Goal: Task Accomplishment & Management: Manage account settings

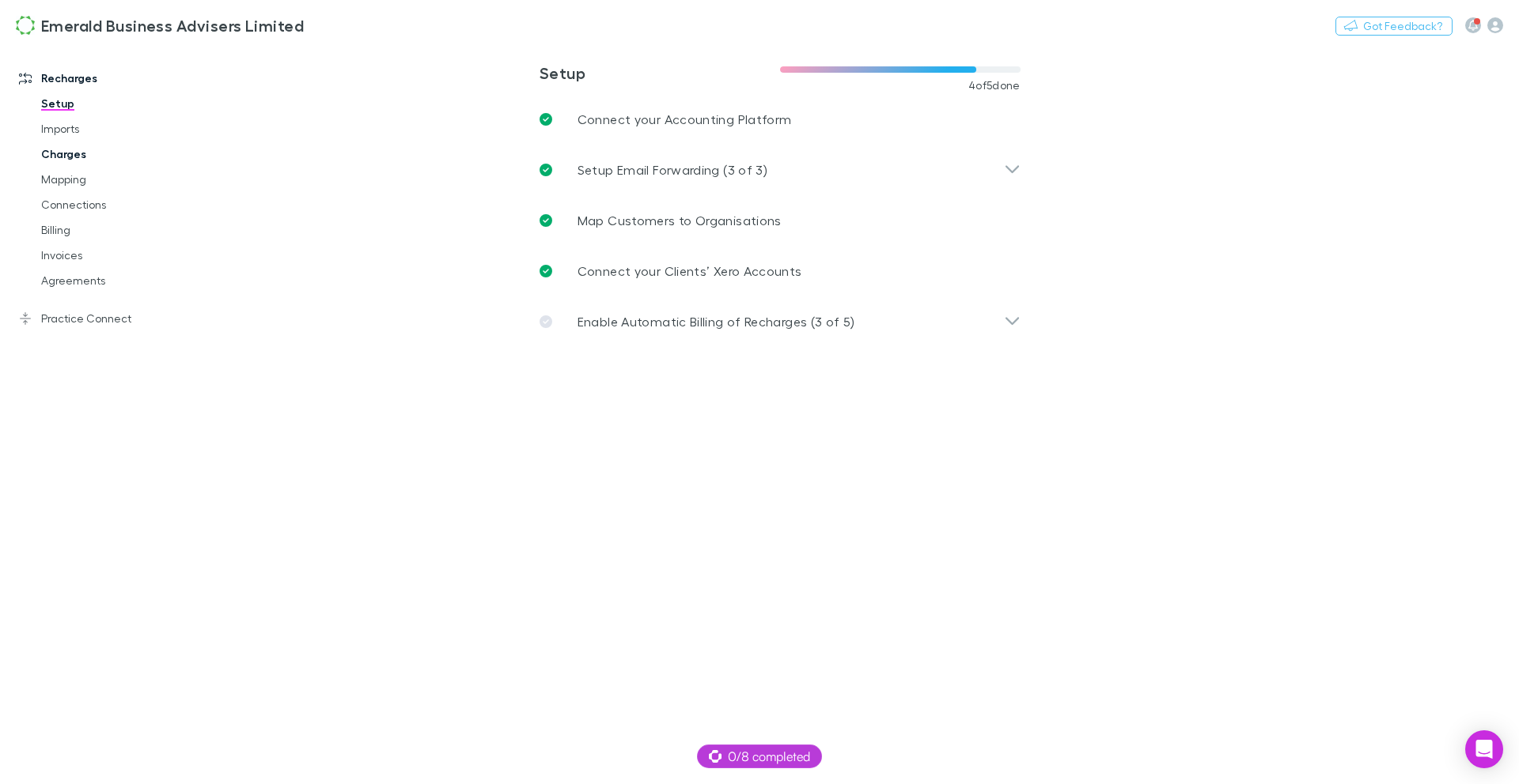
click at [73, 158] on link "Charges" at bounding box center [113, 154] width 176 height 25
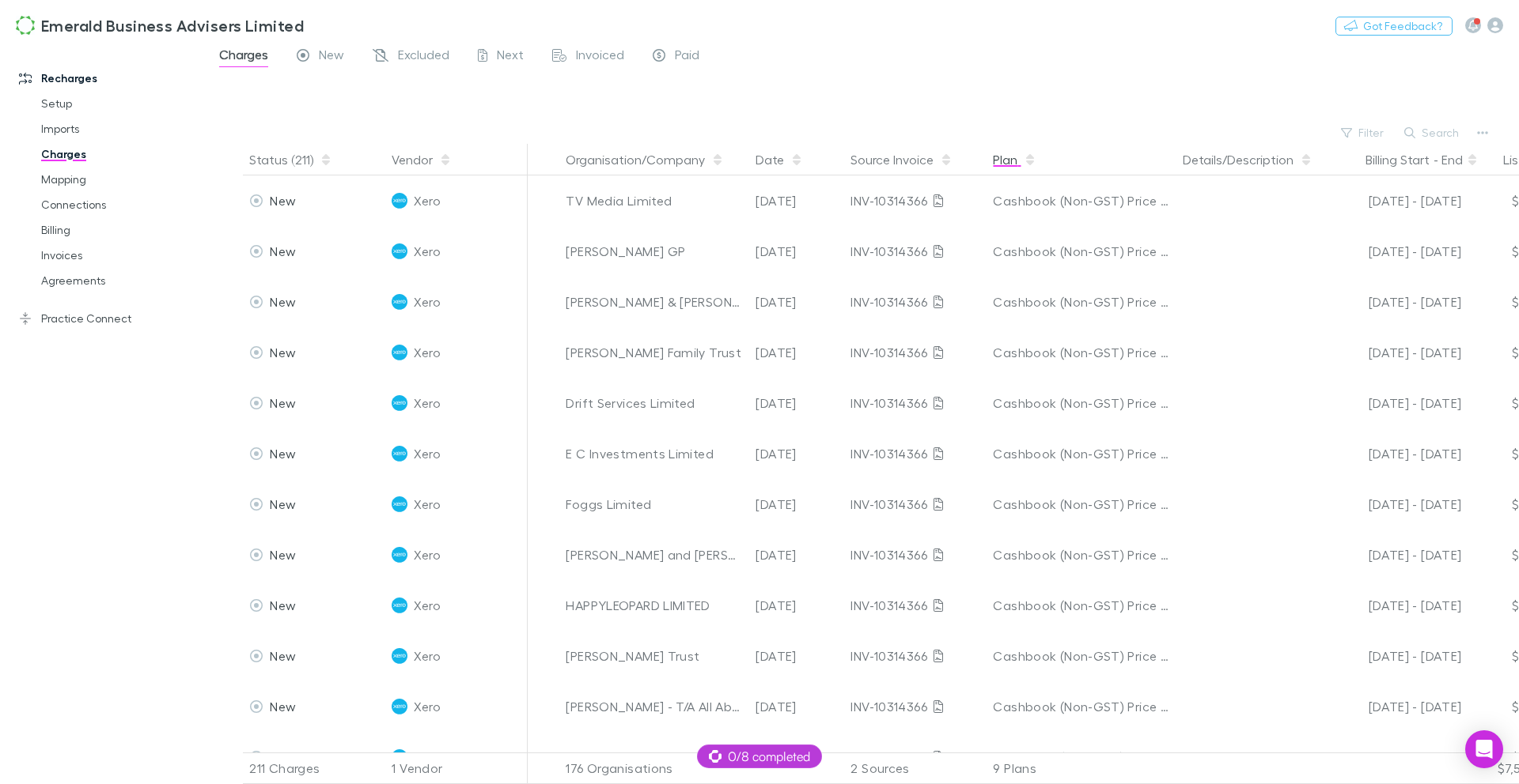
click at [1021, 161] on button "Plan" at bounding box center [1014, 160] width 44 height 32
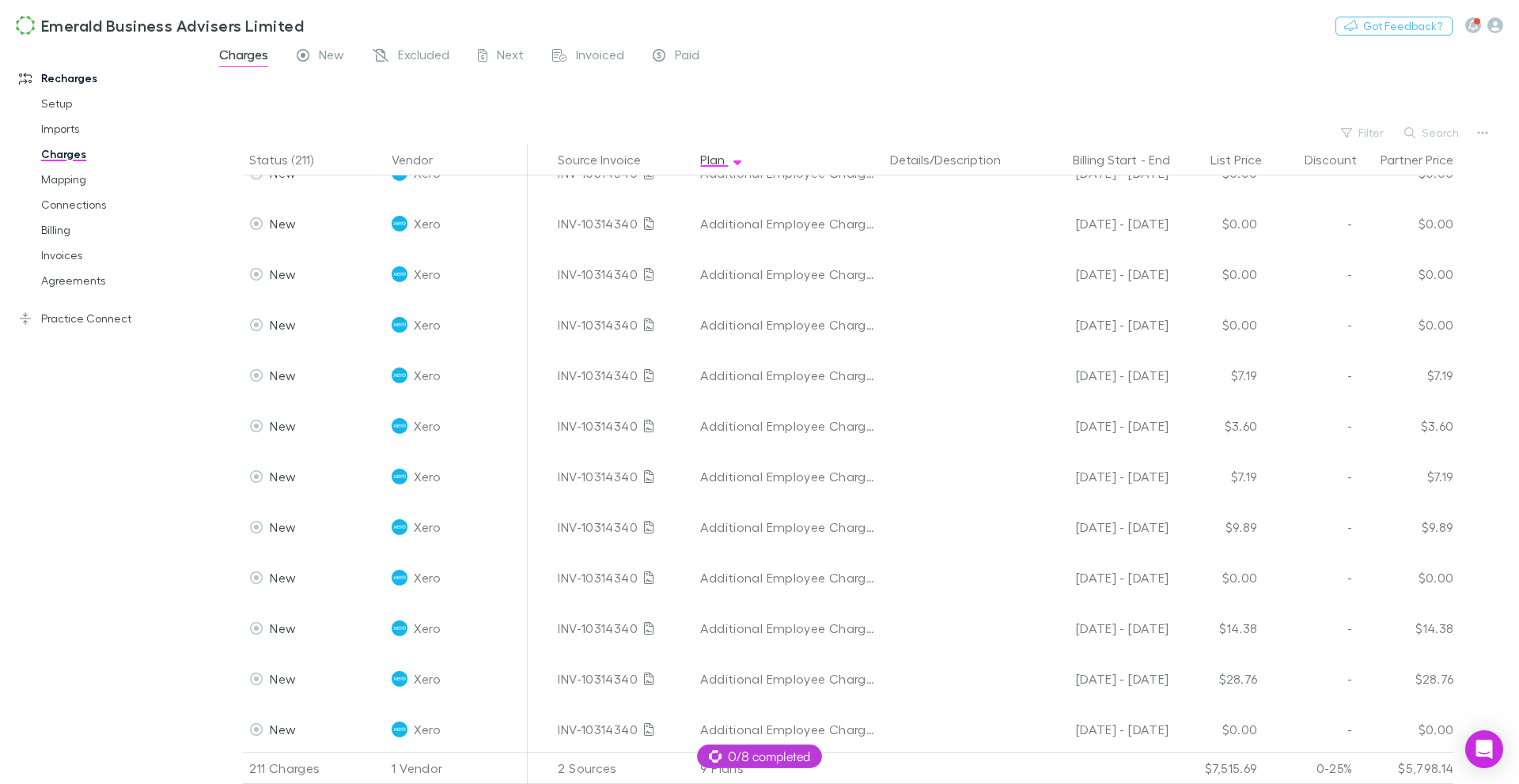
scroll to position [10115, 292]
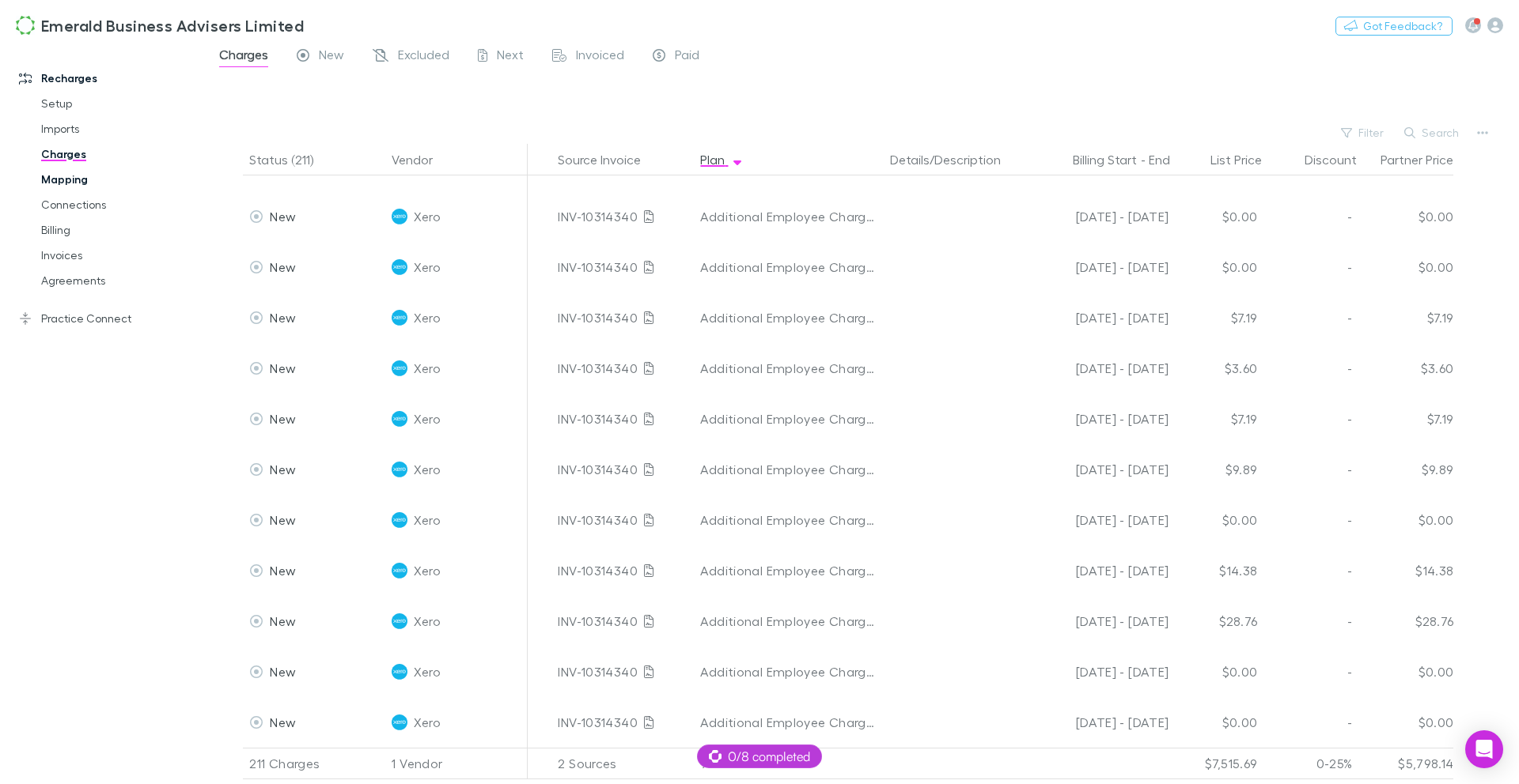
click at [68, 181] on link "Mapping" at bounding box center [113, 180] width 176 height 25
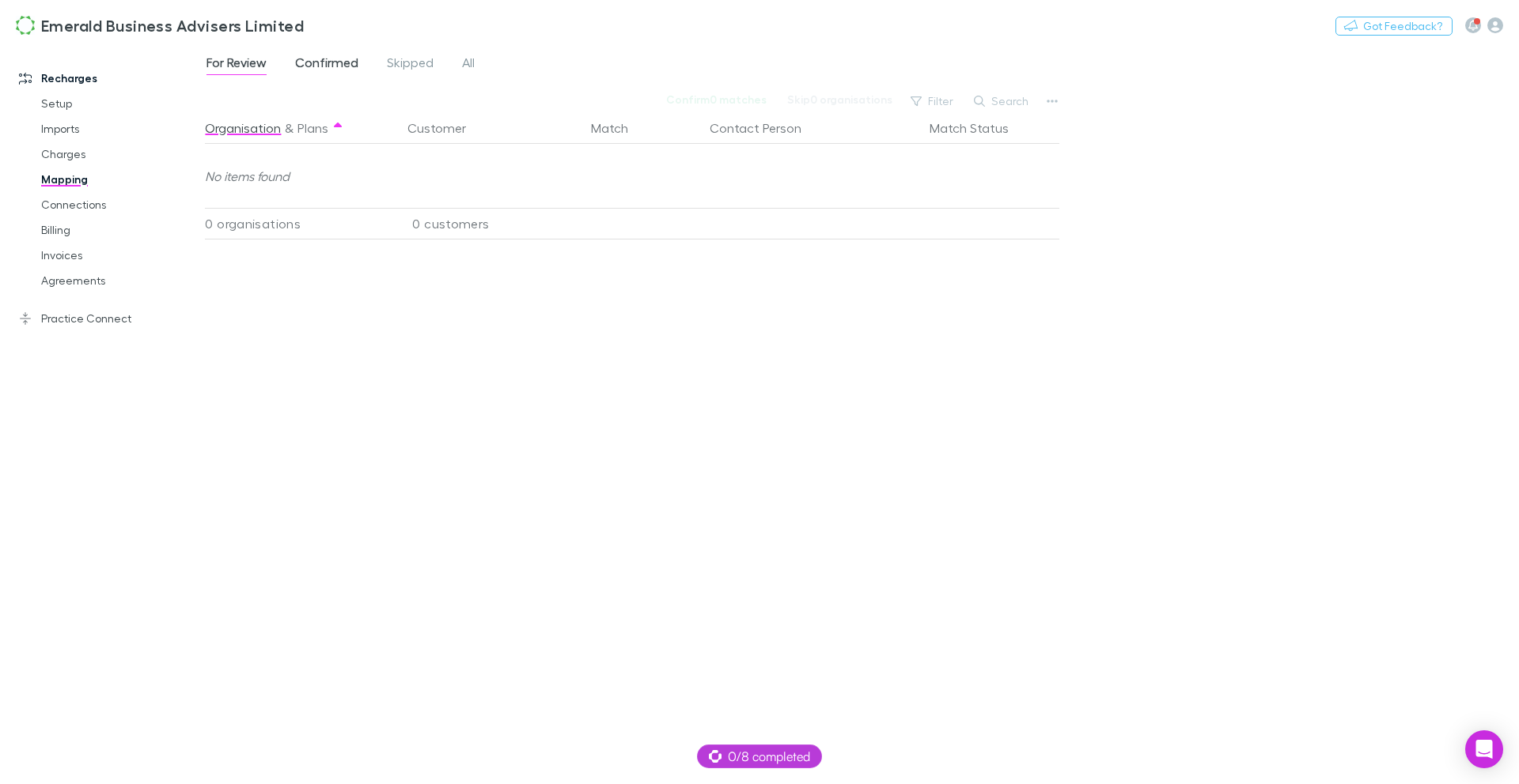
click at [347, 61] on span "Confirmed" at bounding box center [327, 64] width 64 height 21
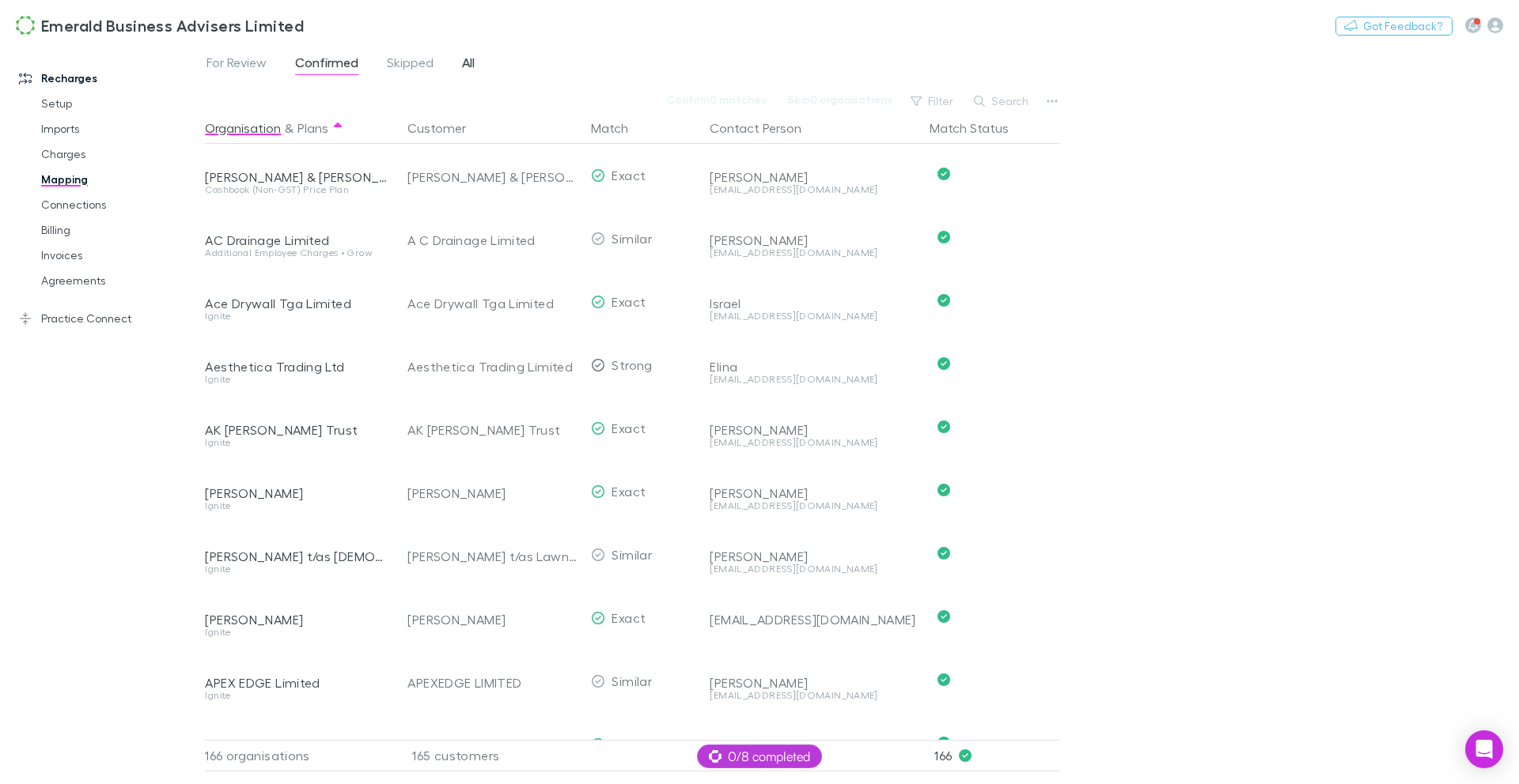
click at [469, 67] on span "All" at bounding box center [469, 64] width 13 height 21
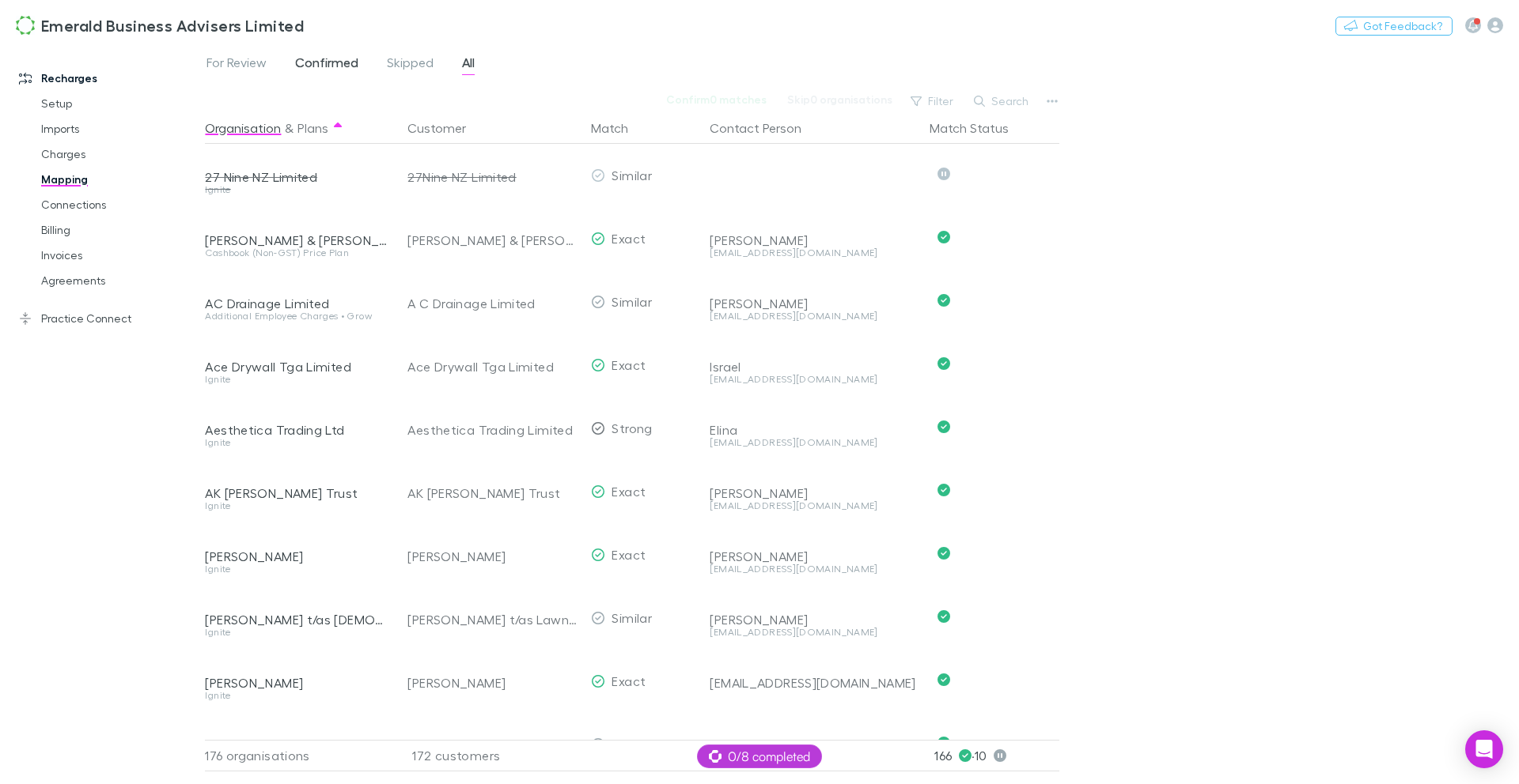
click at [304, 66] on span "Confirmed" at bounding box center [327, 64] width 64 height 21
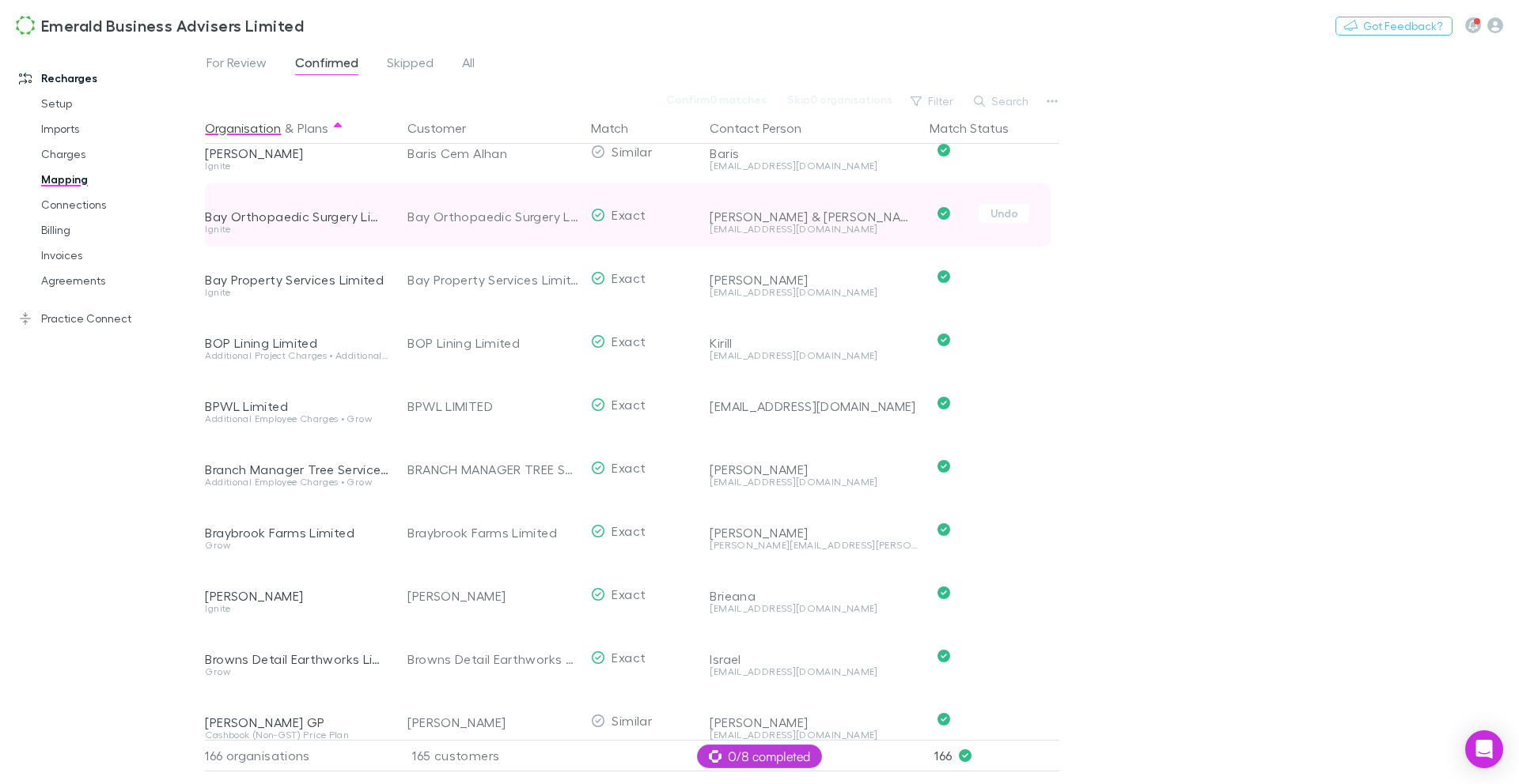
scroll to position [839, 0]
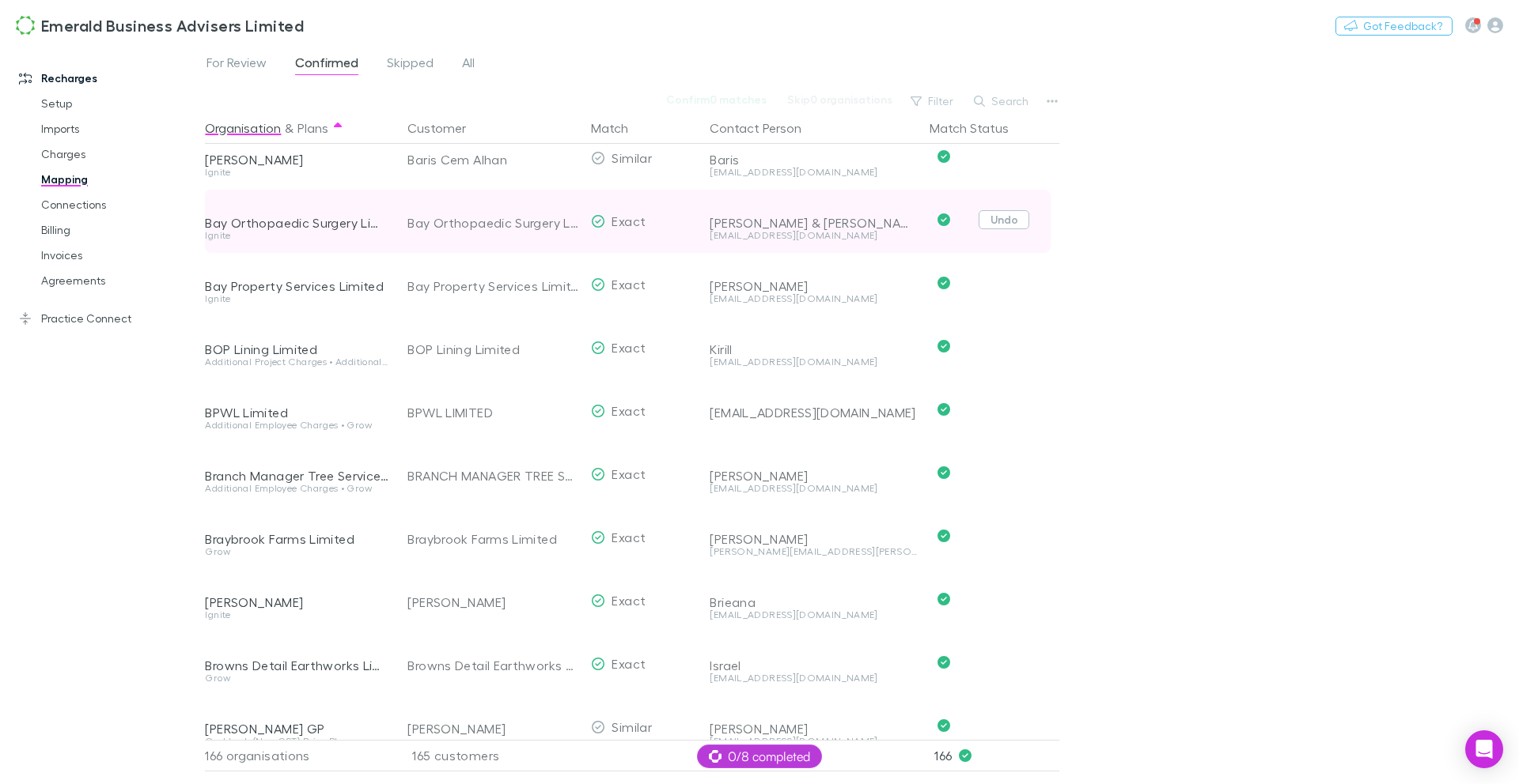
click at [1013, 220] on button "Undo" at bounding box center [1004, 220] width 51 height 19
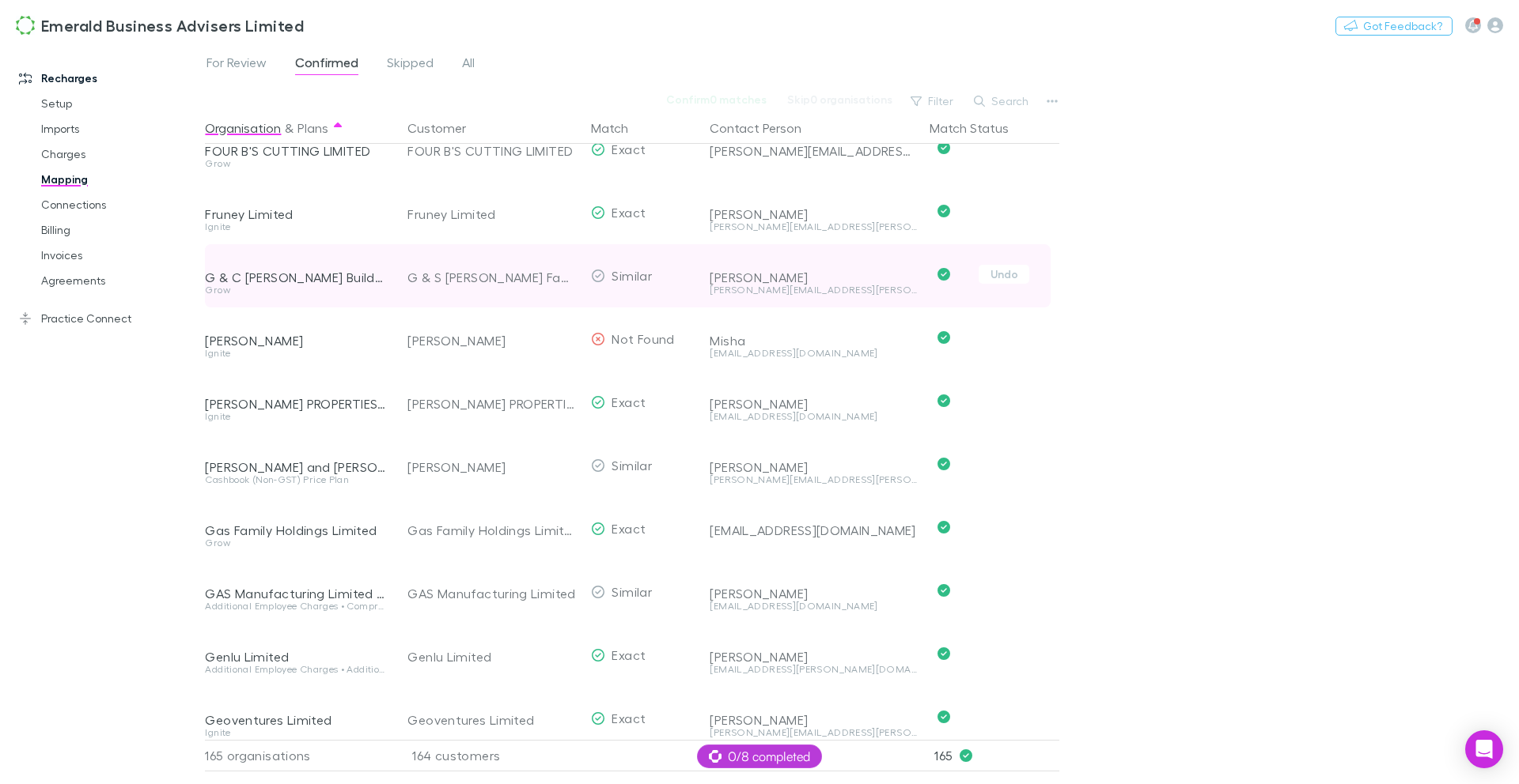
scroll to position [2683, 1]
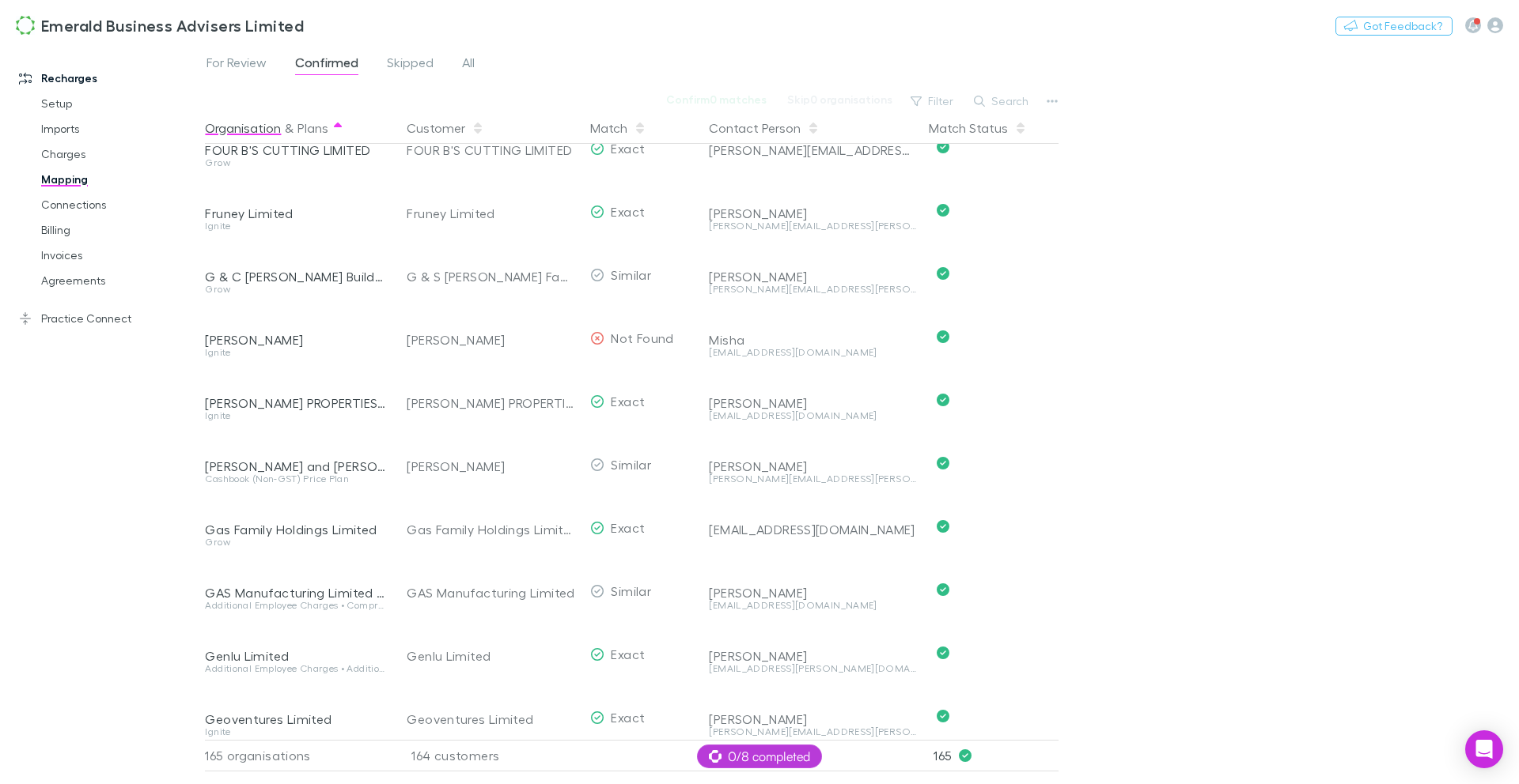
click at [334, 127] on icon at bounding box center [338, 128] width 8 height 13
click at [303, 130] on button "Plans" at bounding box center [313, 128] width 31 height 32
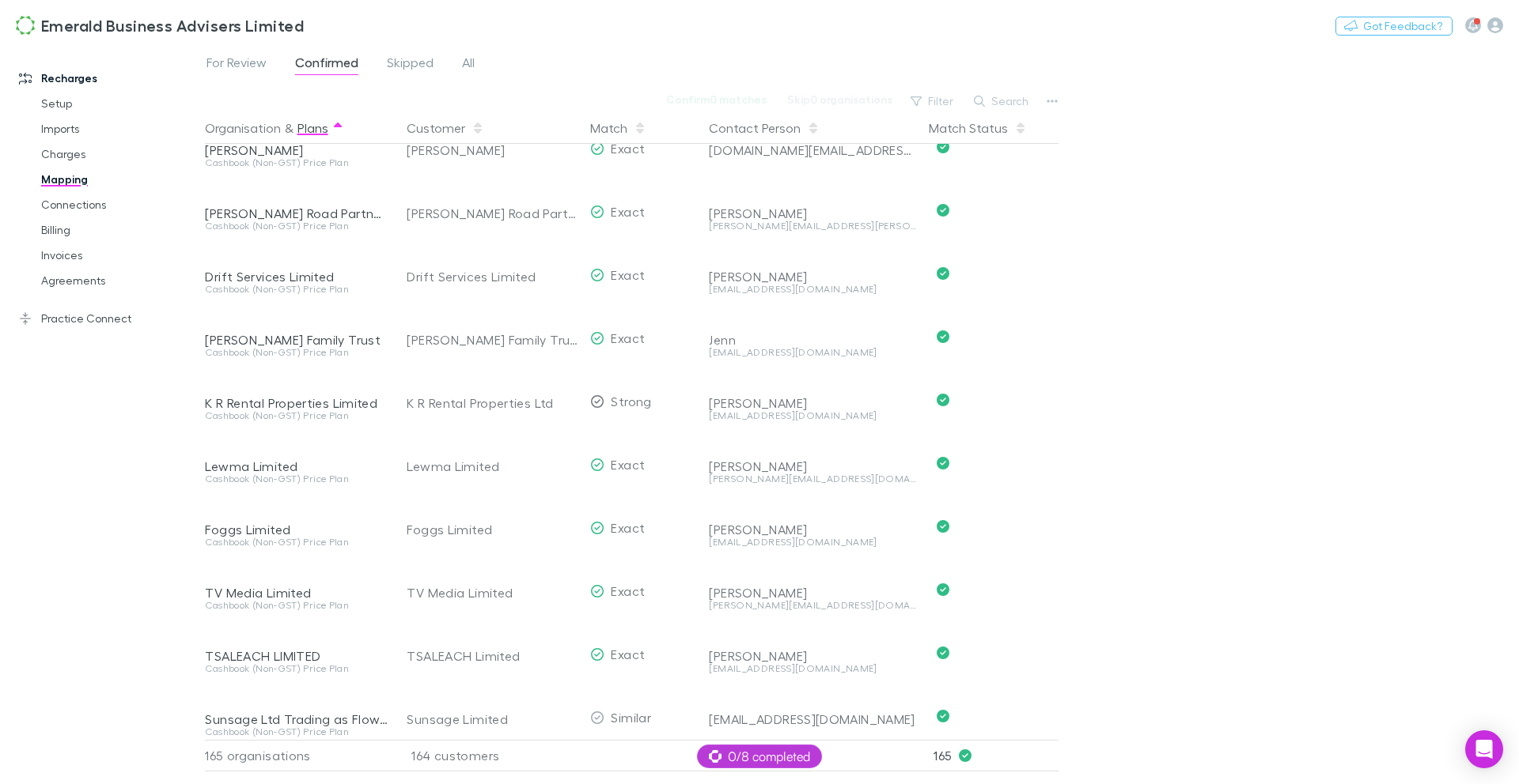
scroll to position [0, 1]
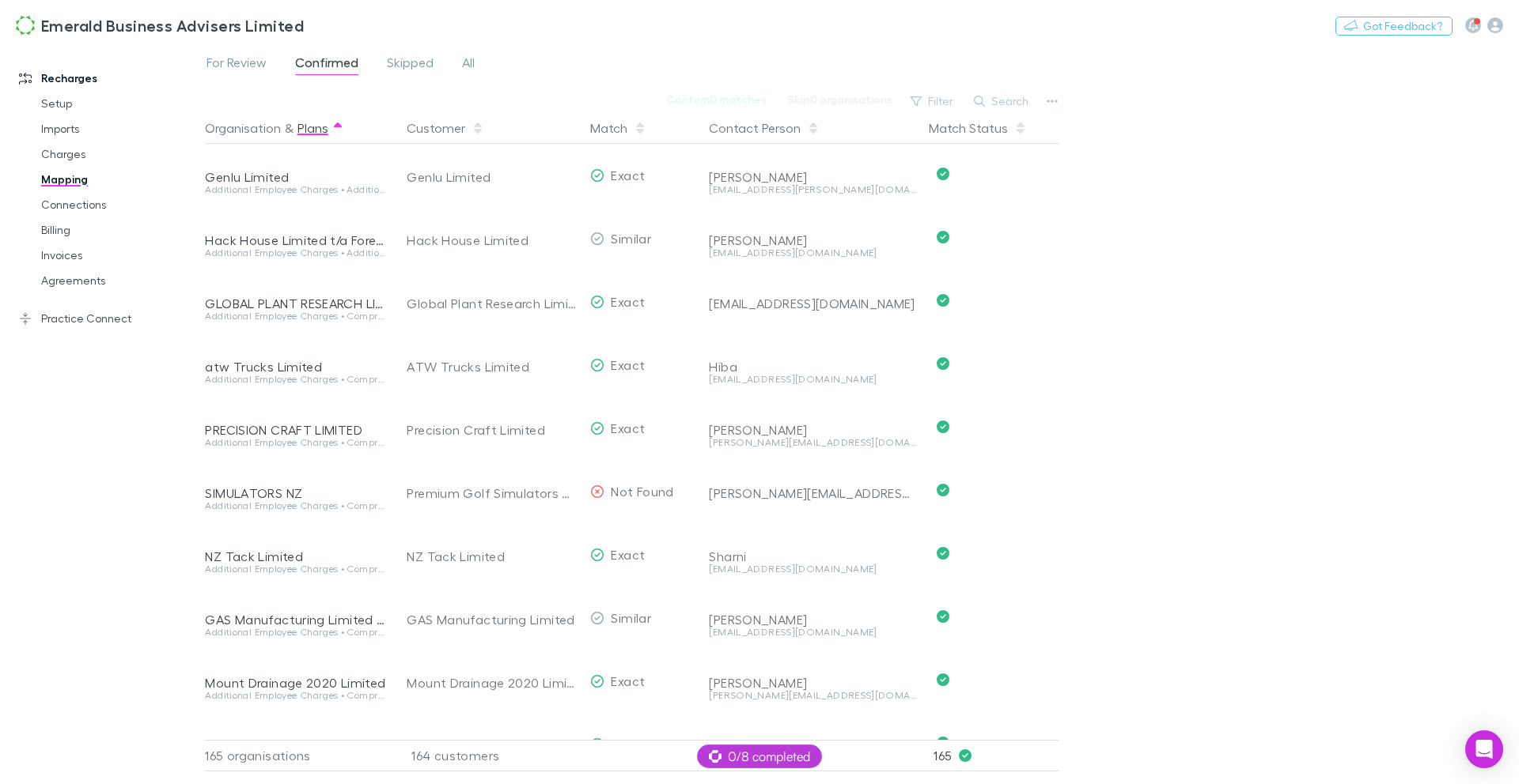
click at [308, 130] on button "Plans" at bounding box center [313, 128] width 31 height 32
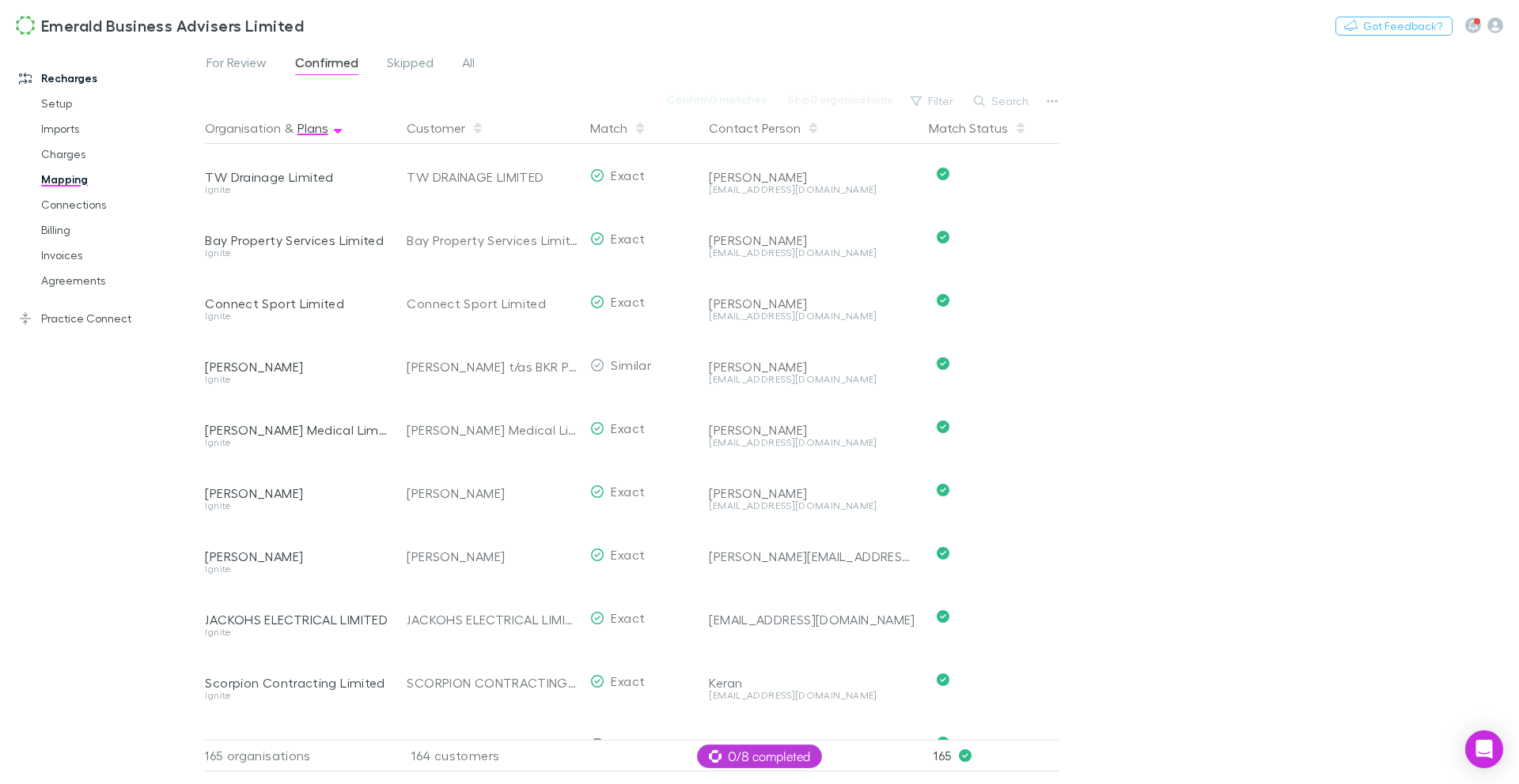
click at [308, 130] on button "Plans" at bounding box center [313, 128] width 31 height 32
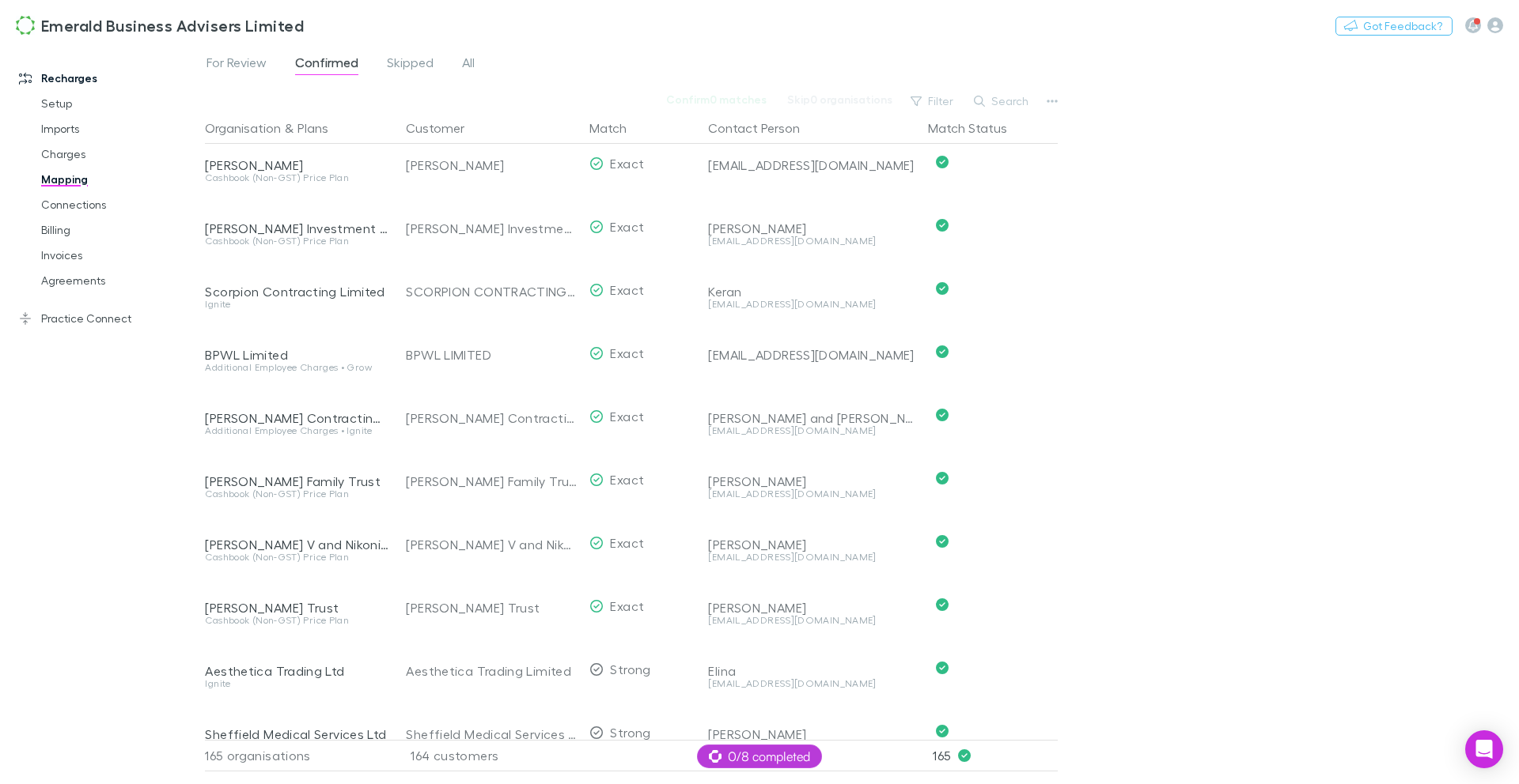
scroll to position [710, 2]
click at [313, 127] on button "Plans" at bounding box center [313, 128] width 31 height 32
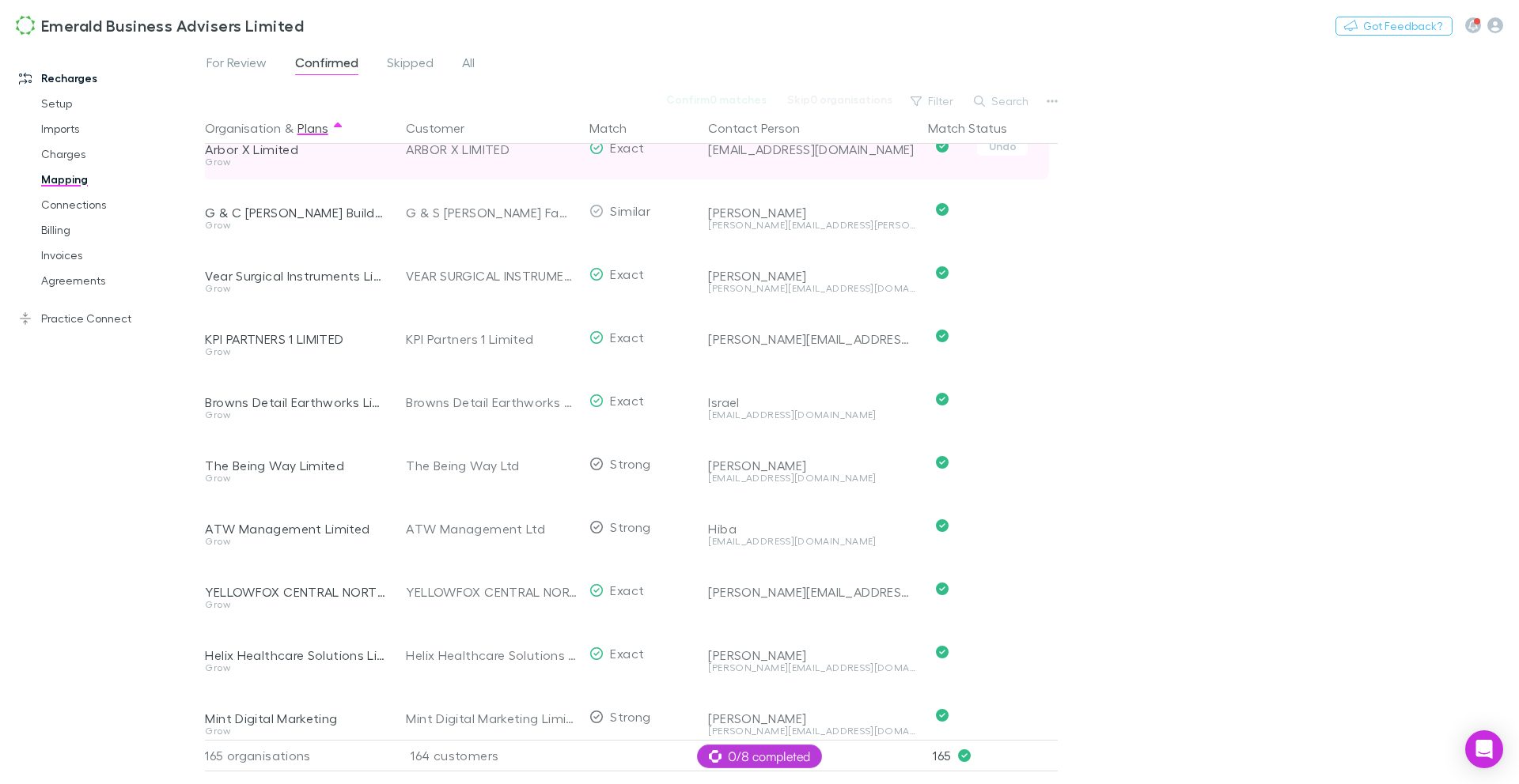
scroll to position [4076, 2]
click at [59, 153] on link "Charges" at bounding box center [113, 154] width 176 height 25
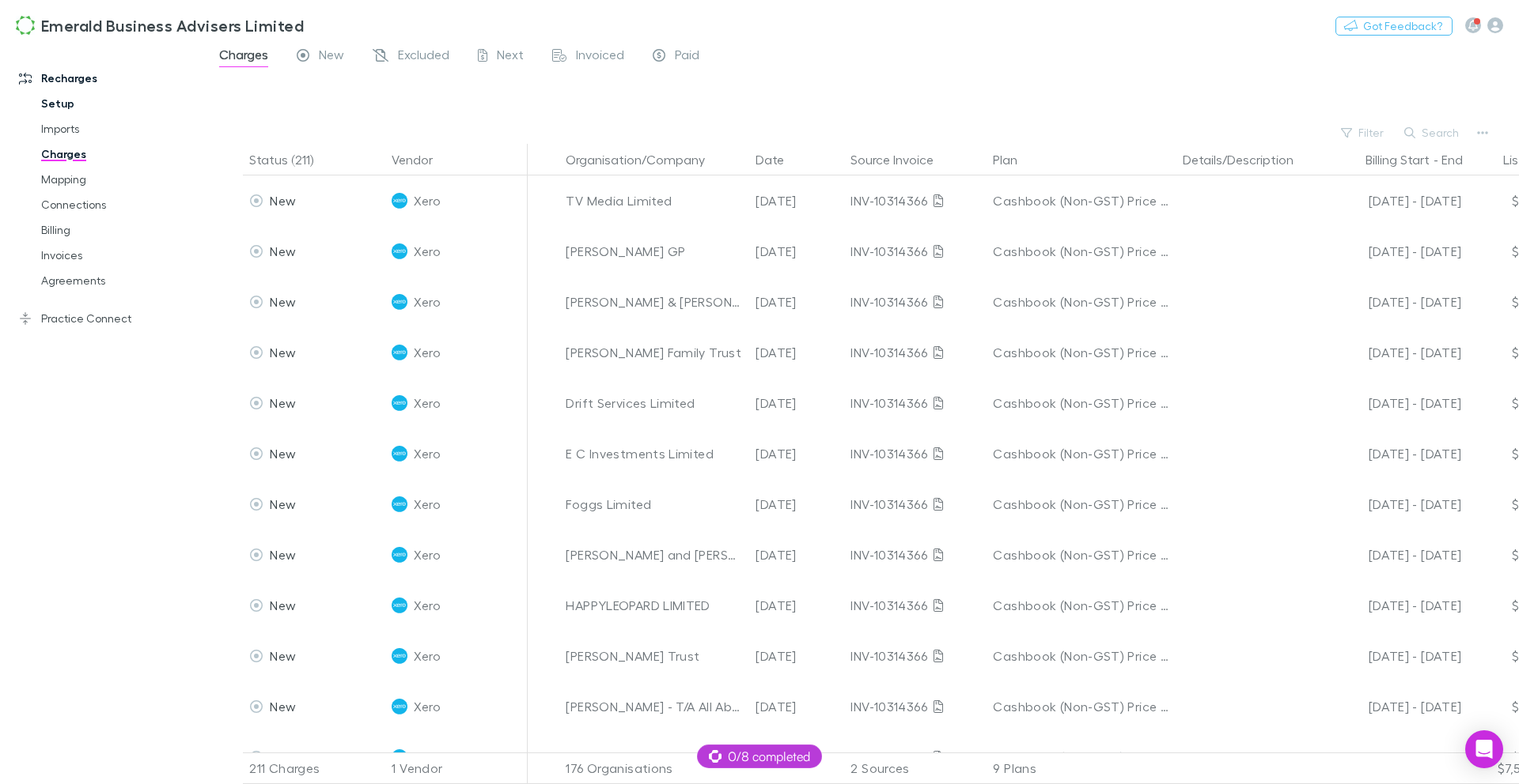
click at [58, 107] on link "Setup" at bounding box center [113, 103] width 176 height 25
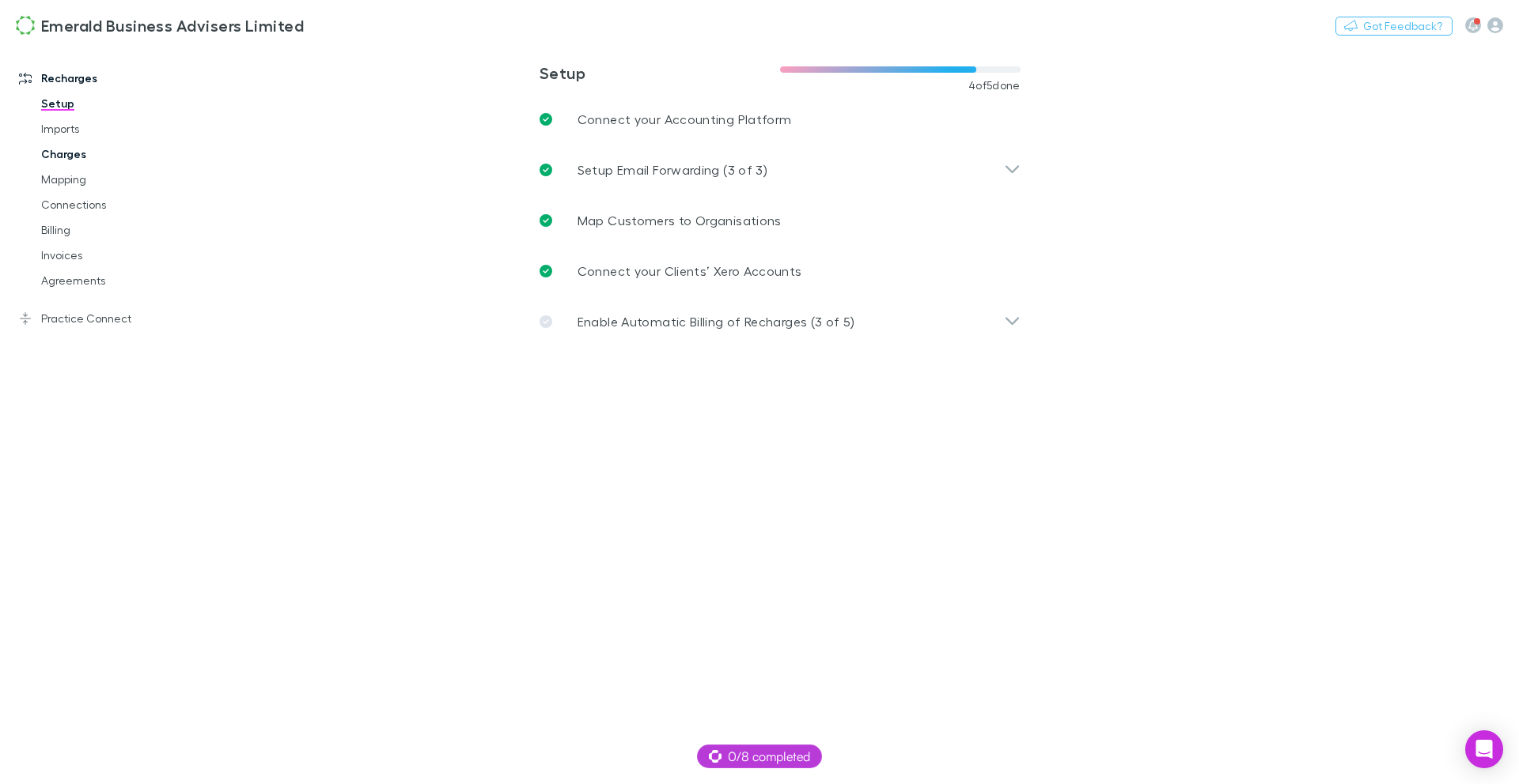
click at [69, 156] on link "Charges" at bounding box center [113, 154] width 176 height 25
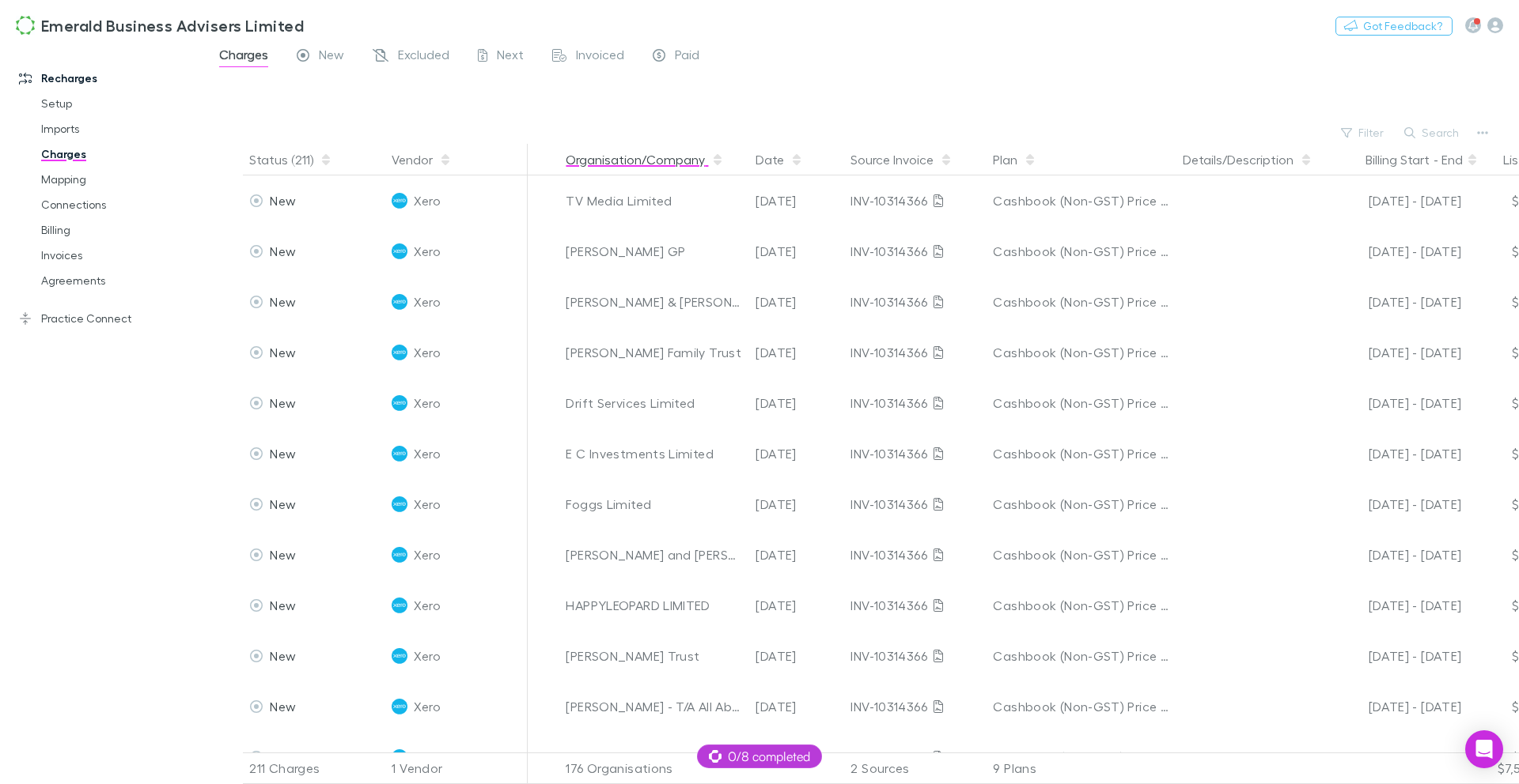
click at [645, 162] on button "Organisation/Company" at bounding box center [645, 160] width 158 height 32
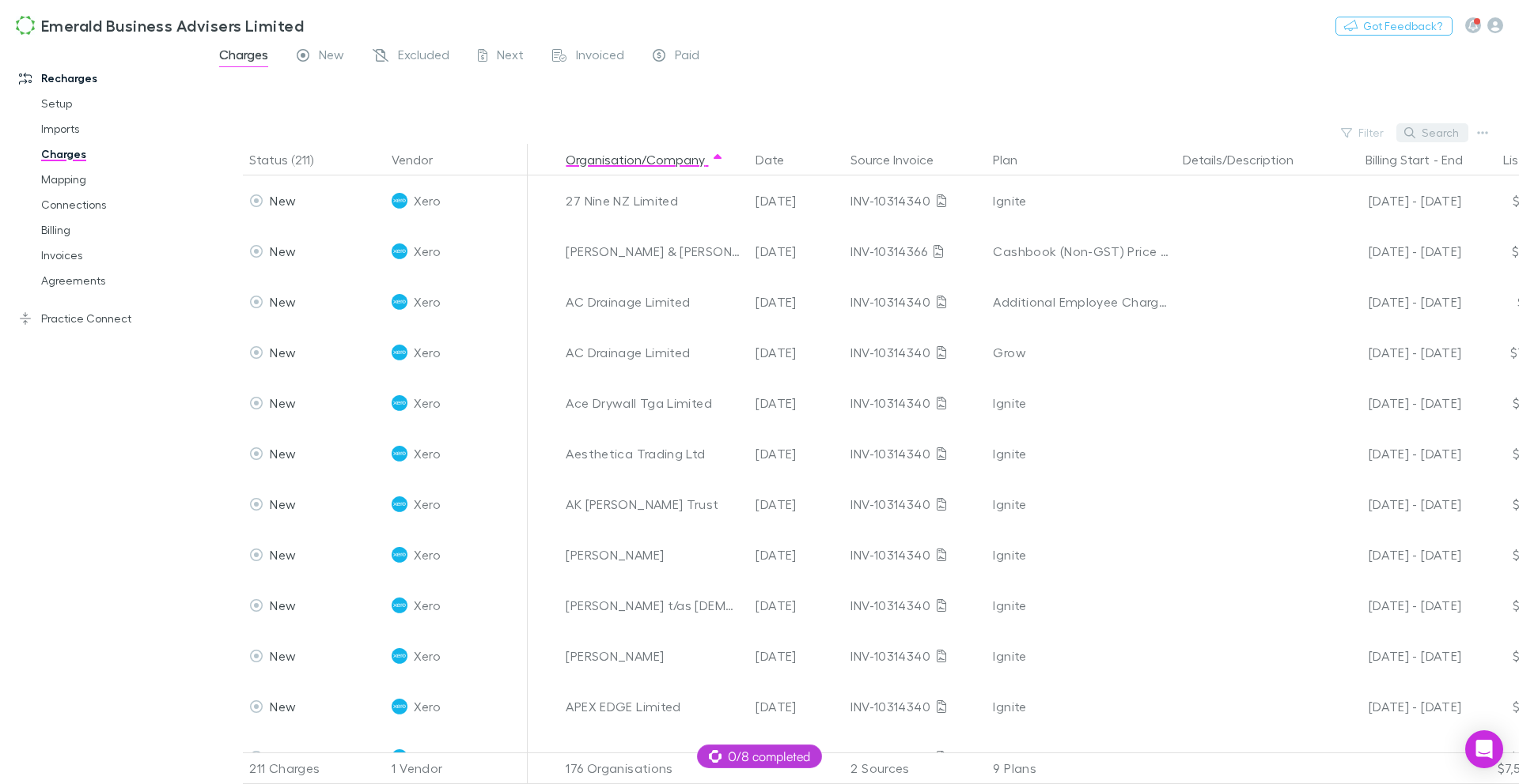
click at [1424, 132] on button "Search" at bounding box center [1432, 132] width 72 height 19
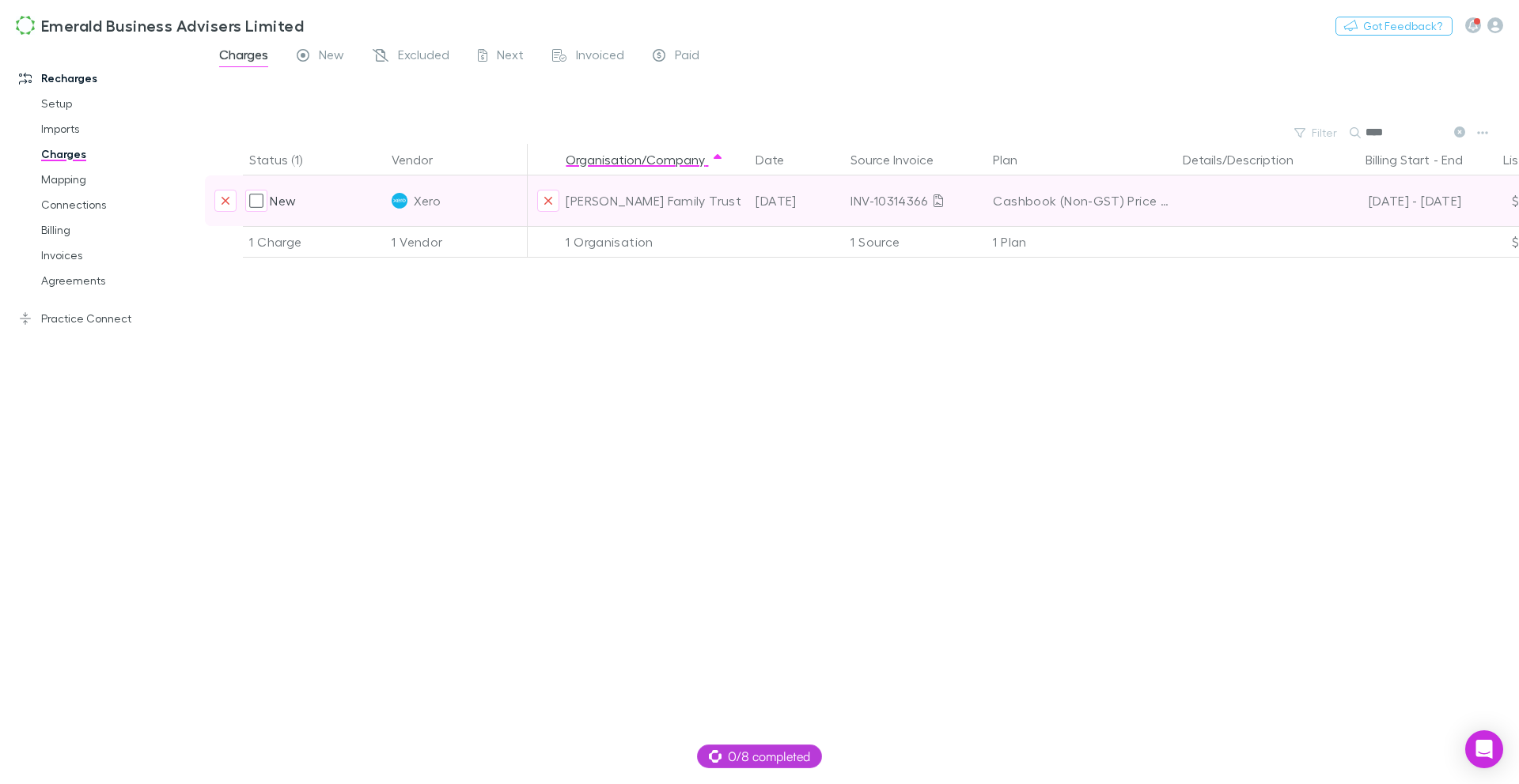
type input "****"
click at [589, 203] on div "[PERSON_NAME] Family Trust" at bounding box center [654, 201] width 177 height 51
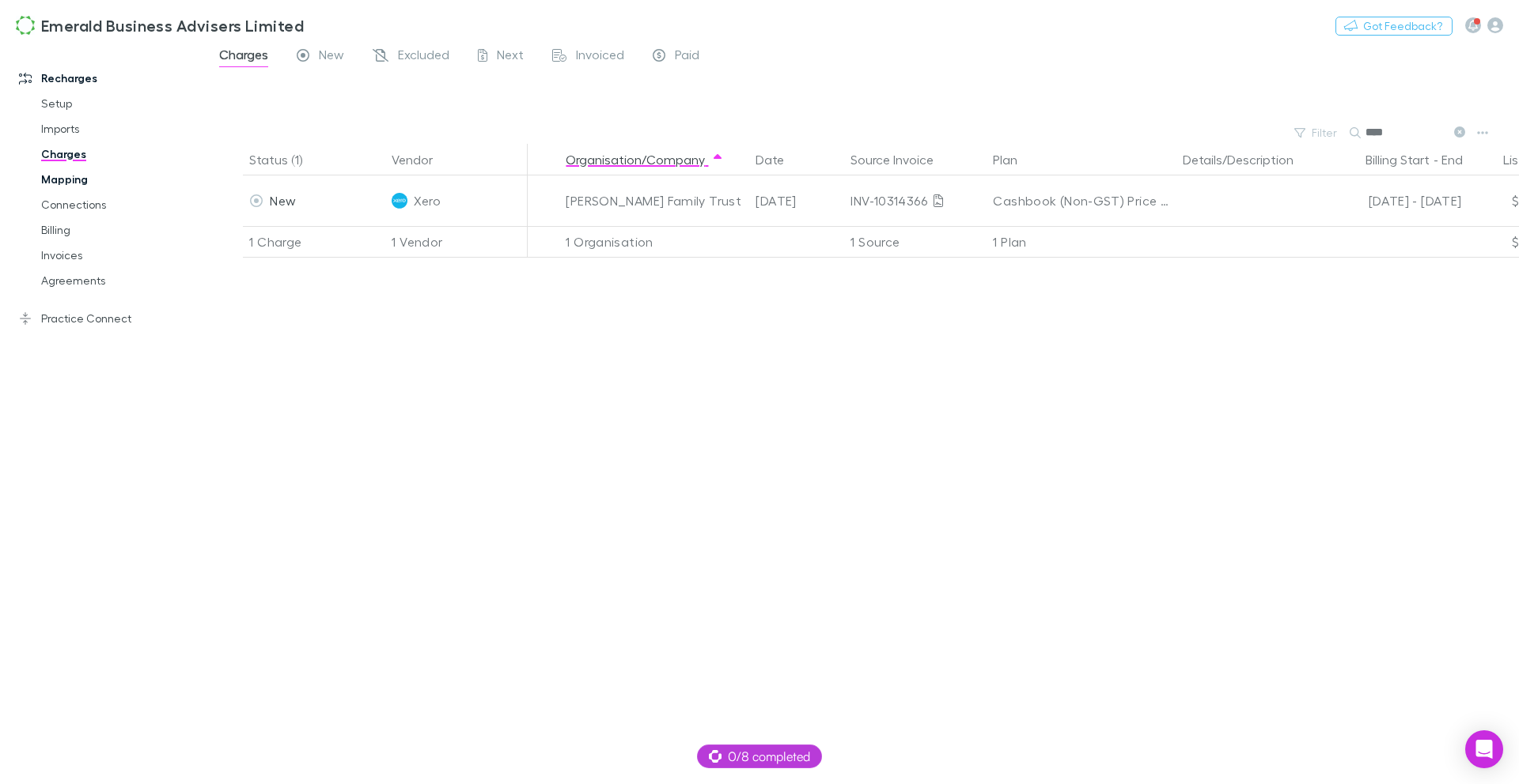
click at [84, 181] on link "Mapping" at bounding box center [113, 180] width 176 height 25
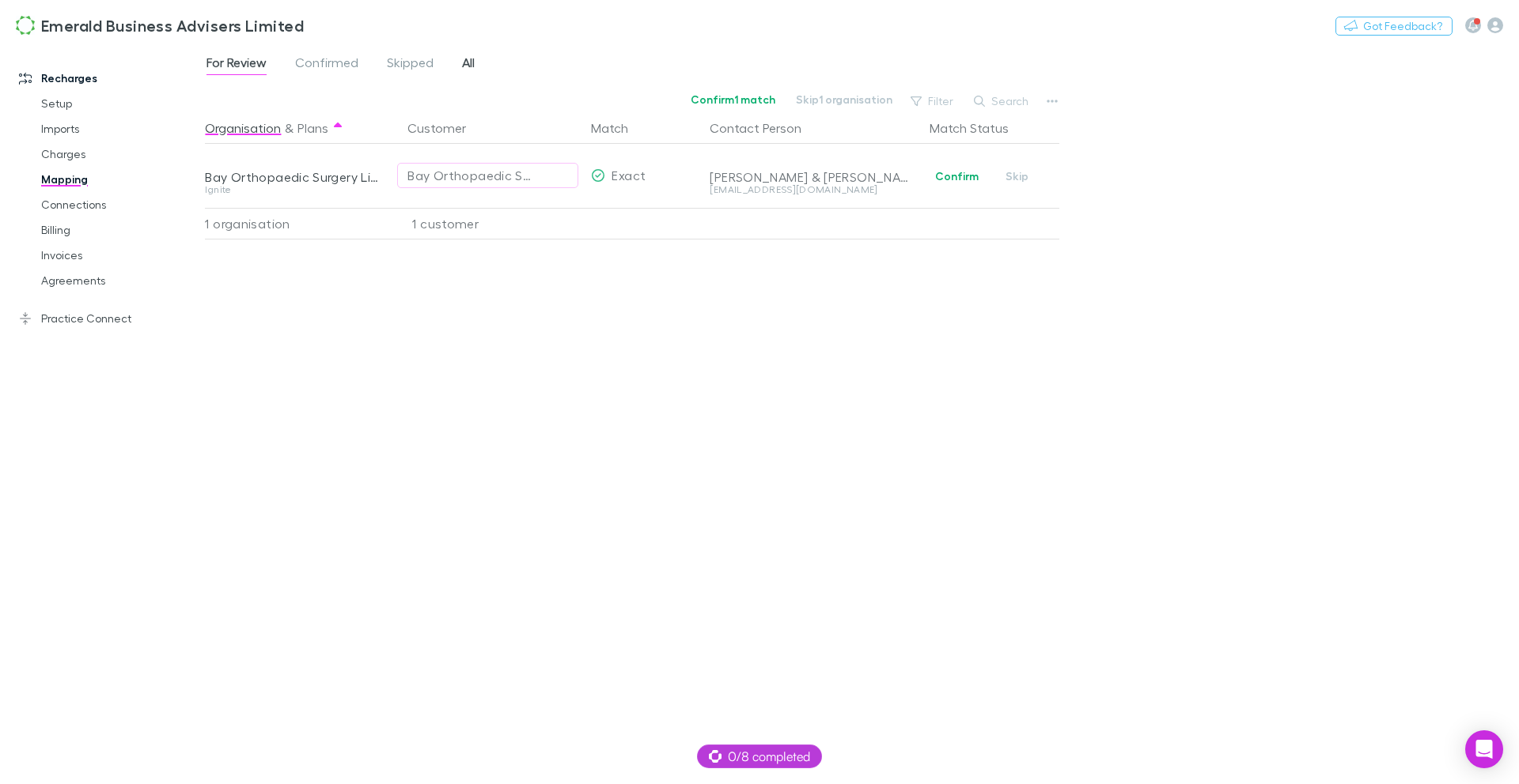
click at [474, 66] on span "All" at bounding box center [469, 64] width 13 height 21
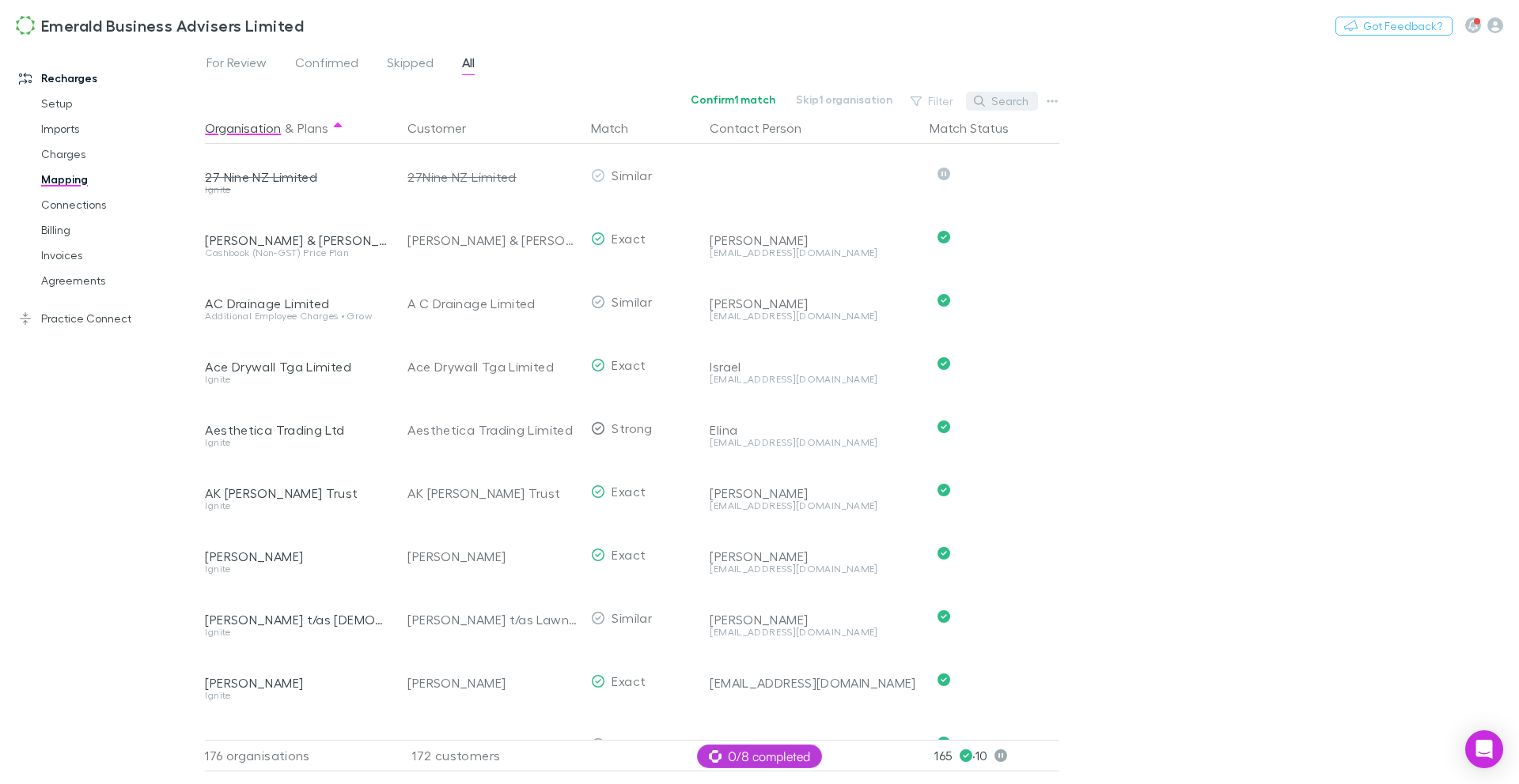
click at [1006, 102] on button "Search" at bounding box center [1001, 101] width 72 height 19
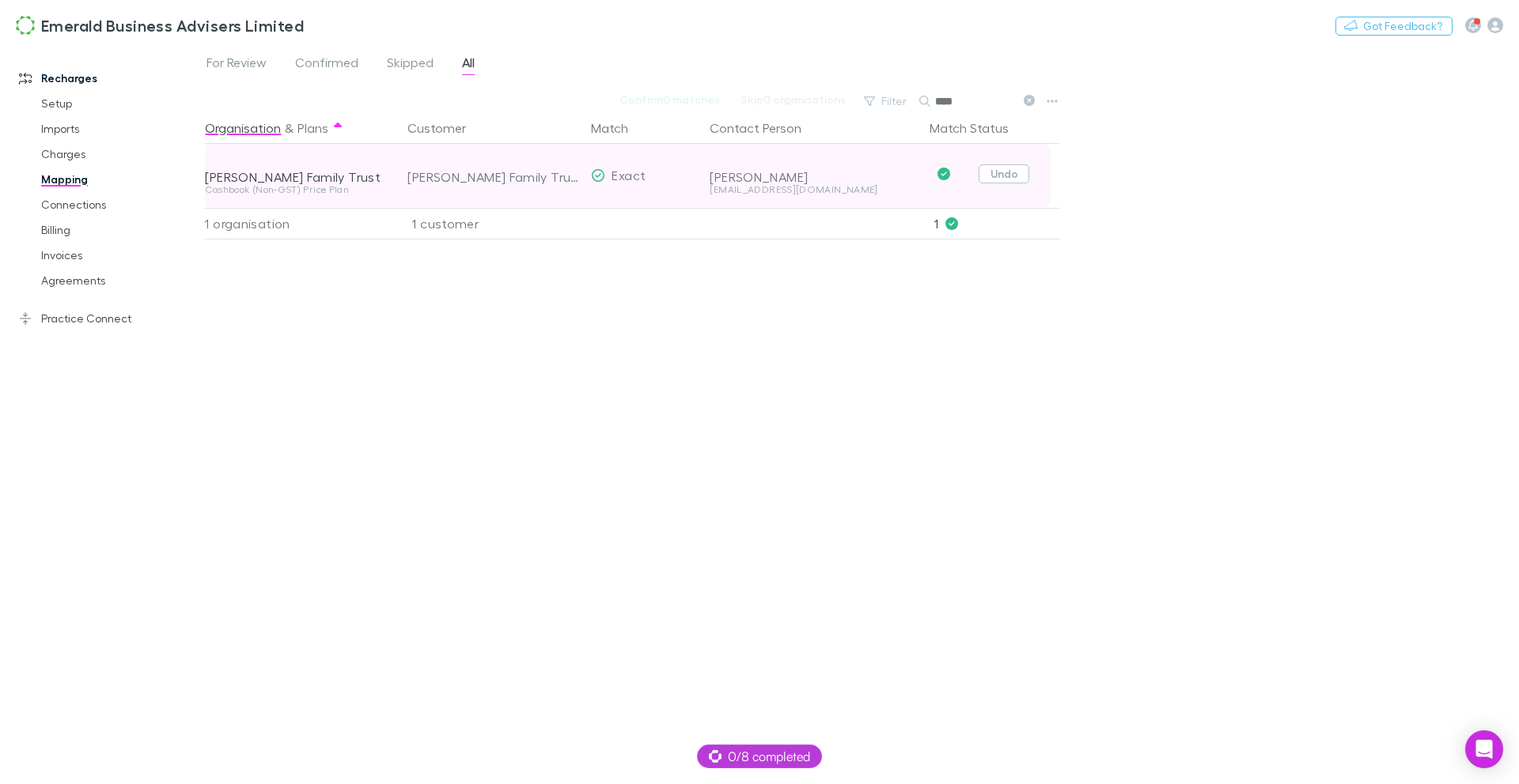
click at [1003, 175] on button "Undo" at bounding box center [1004, 173] width 51 height 19
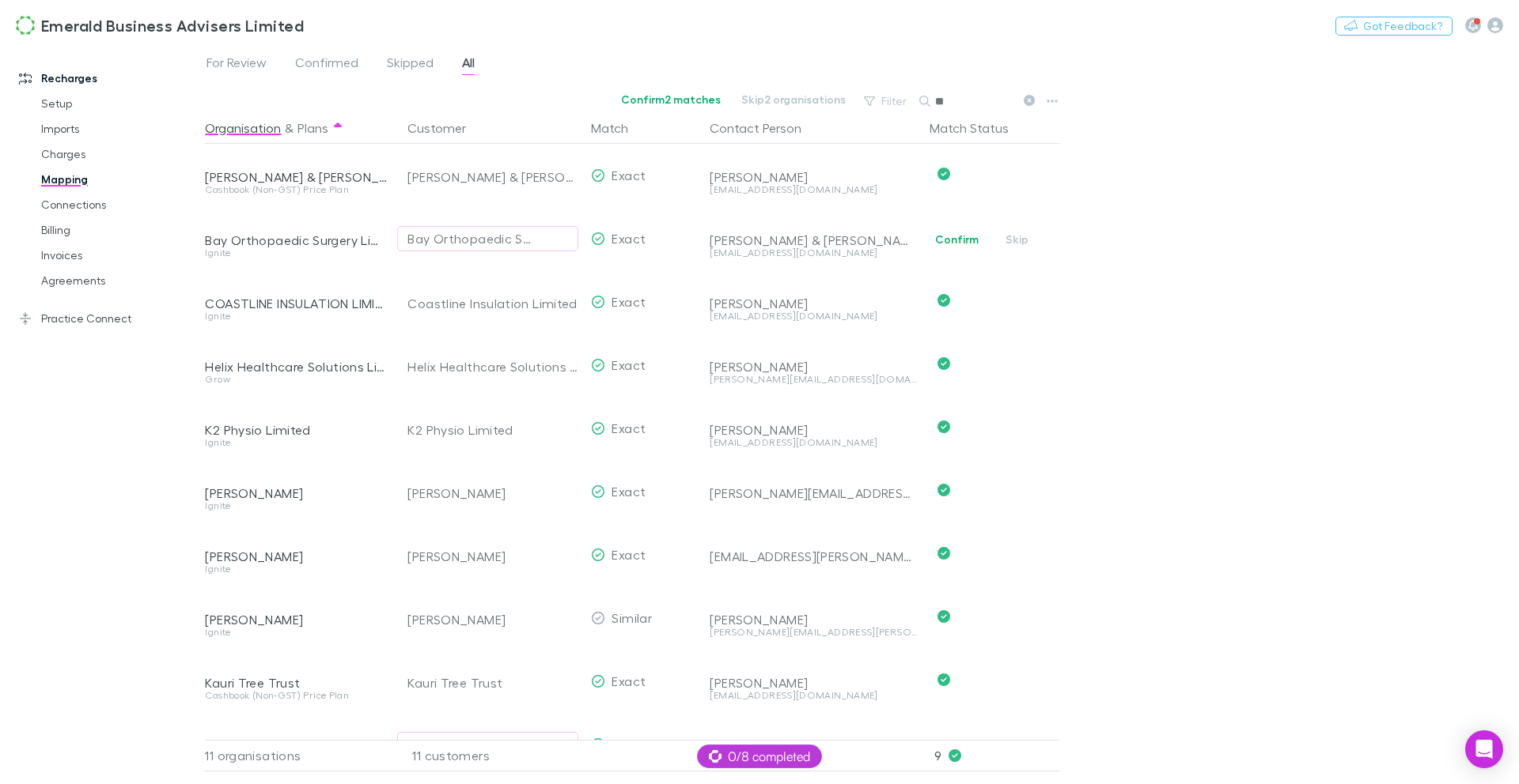
type input "*"
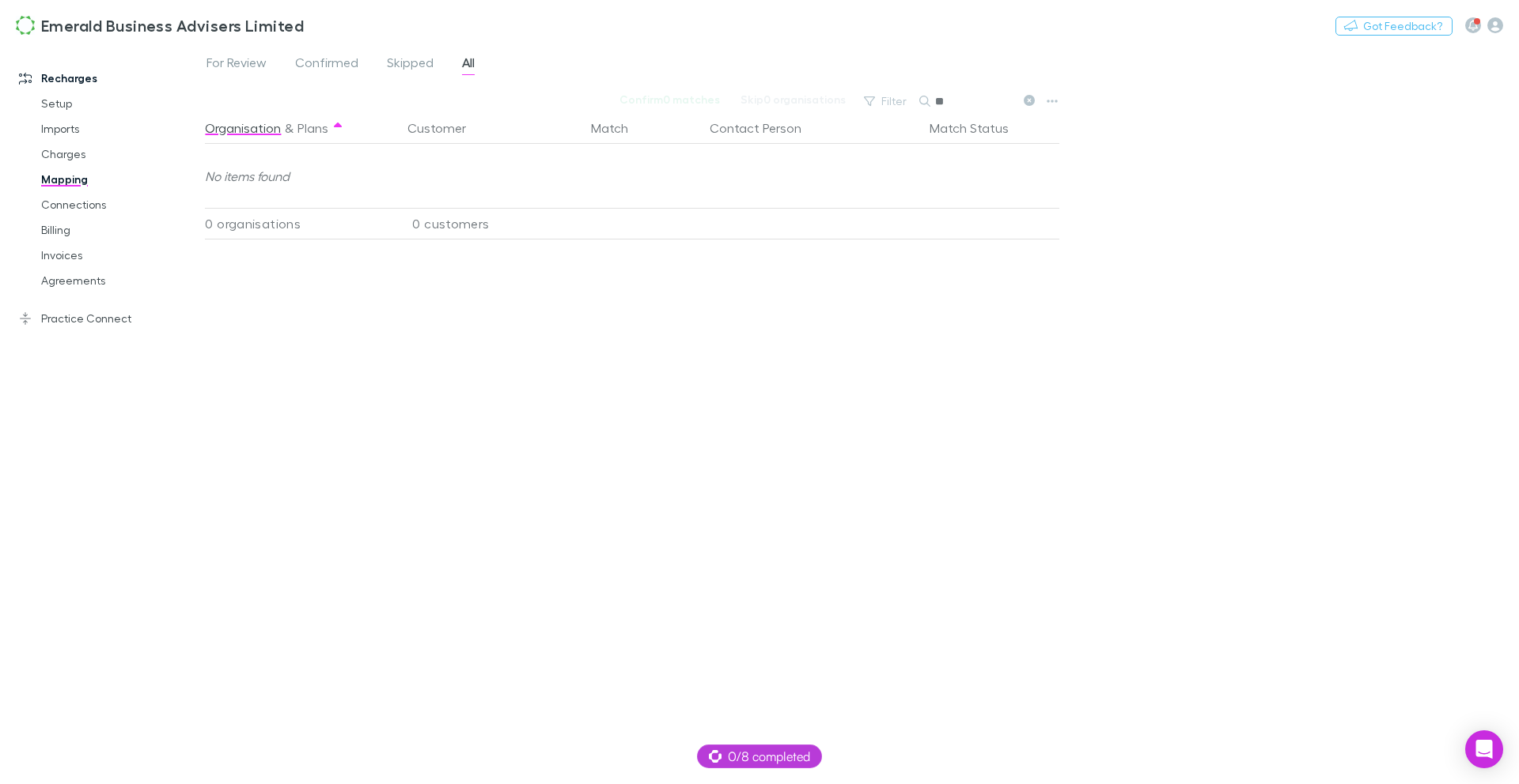
type input "*"
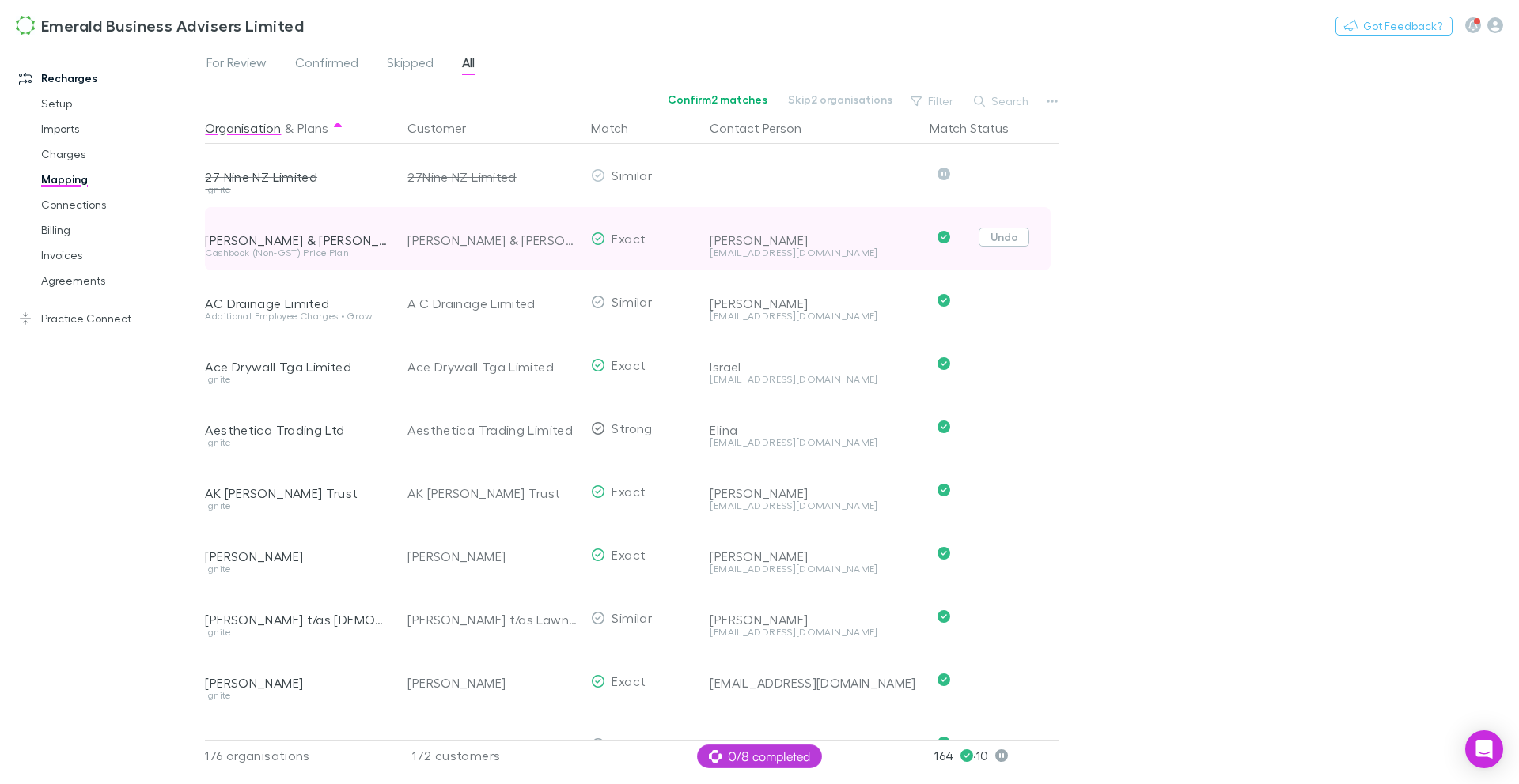
click at [1003, 239] on button "Undo" at bounding box center [1004, 237] width 51 height 19
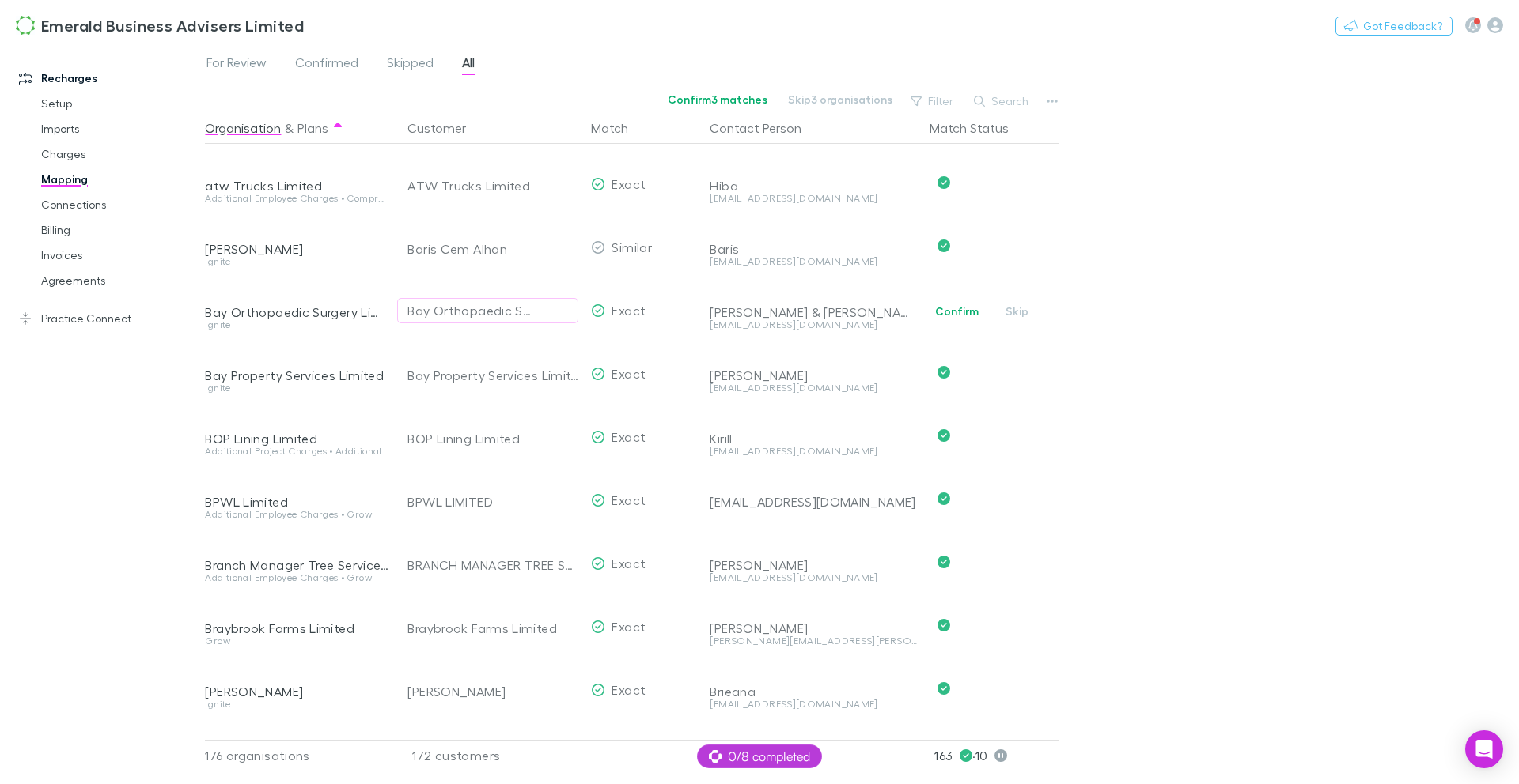
scroll to position [814, 0]
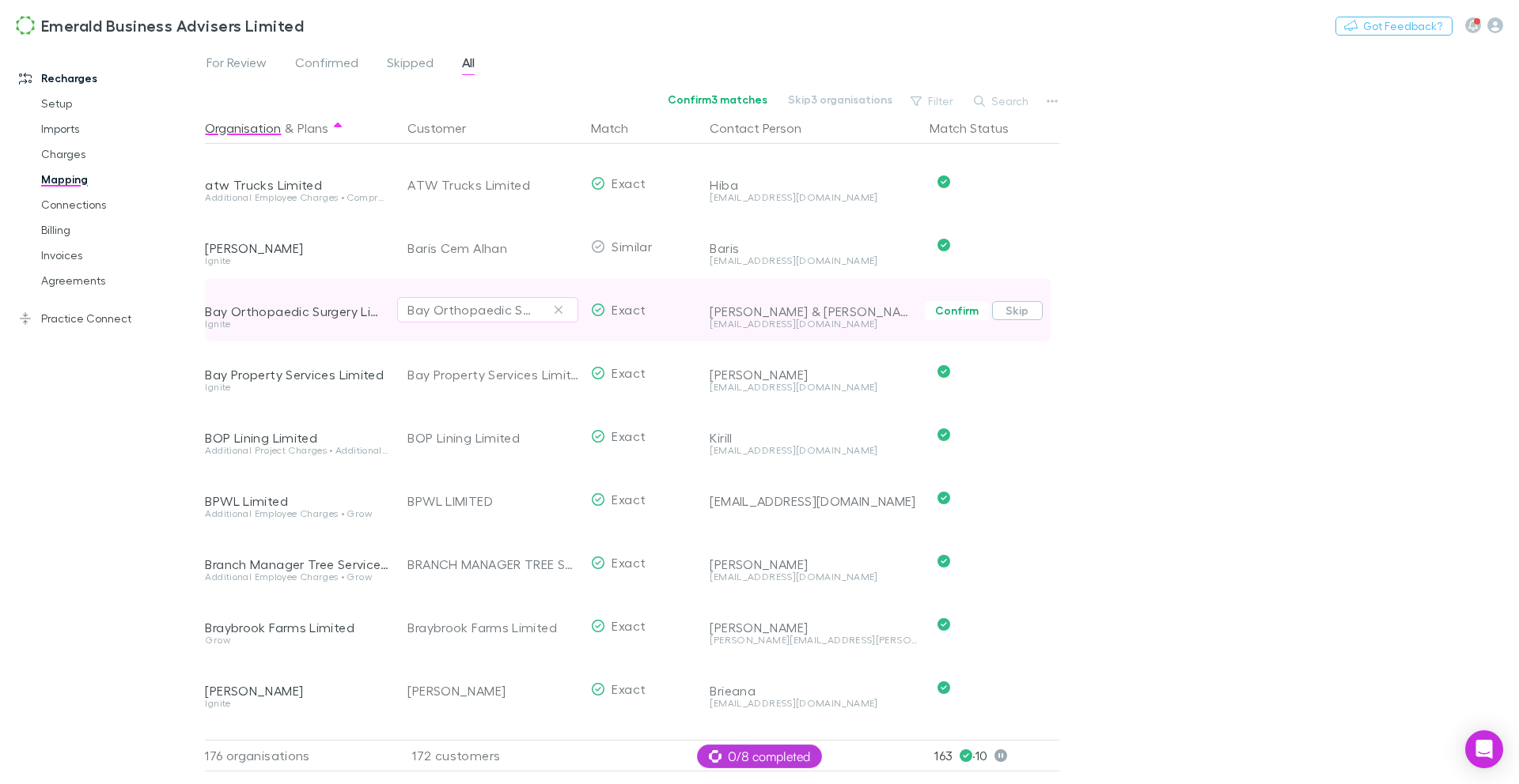
click at [1012, 314] on button "Skip" at bounding box center [1017, 310] width 51 height 19
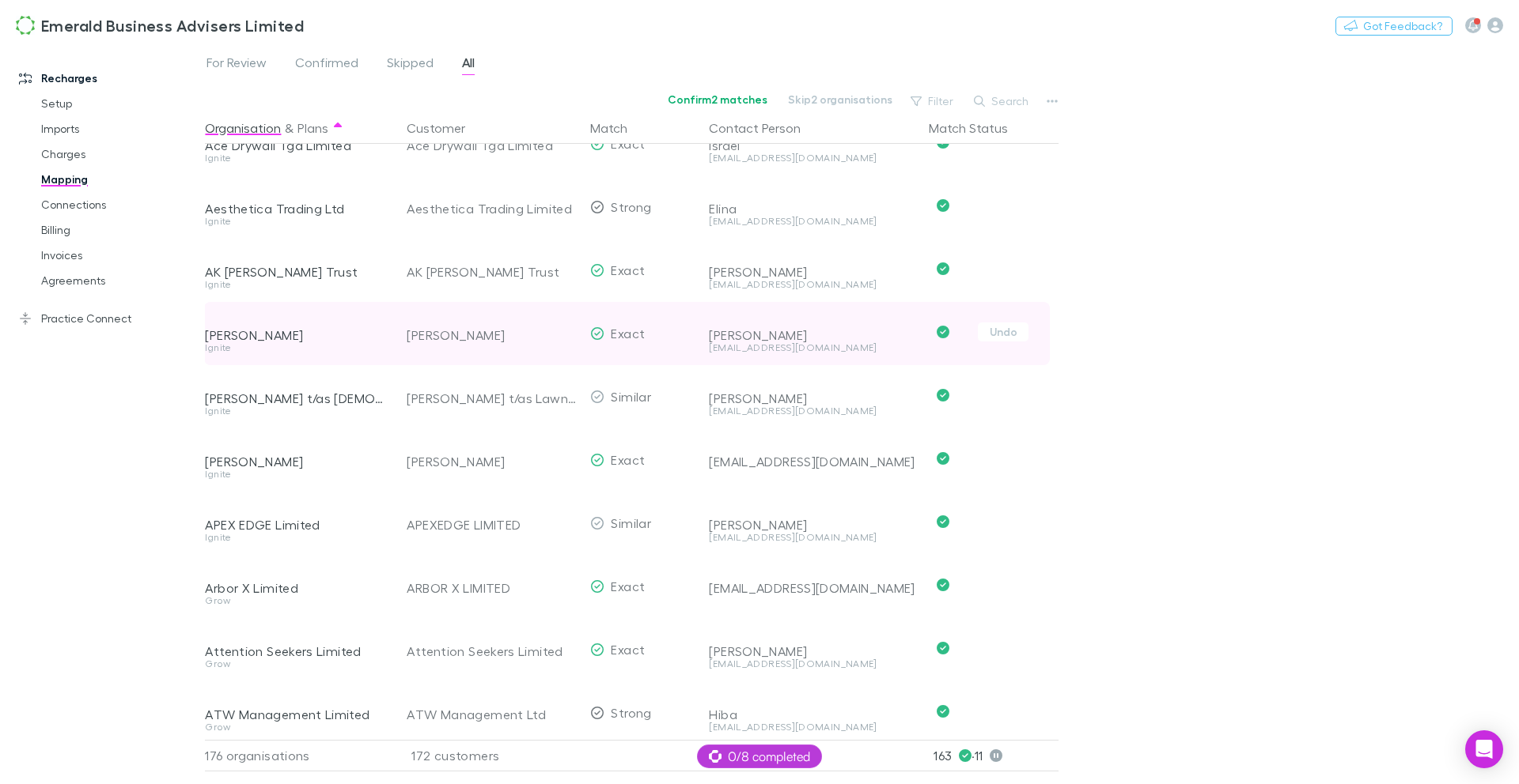
scroll to position [0, 1]
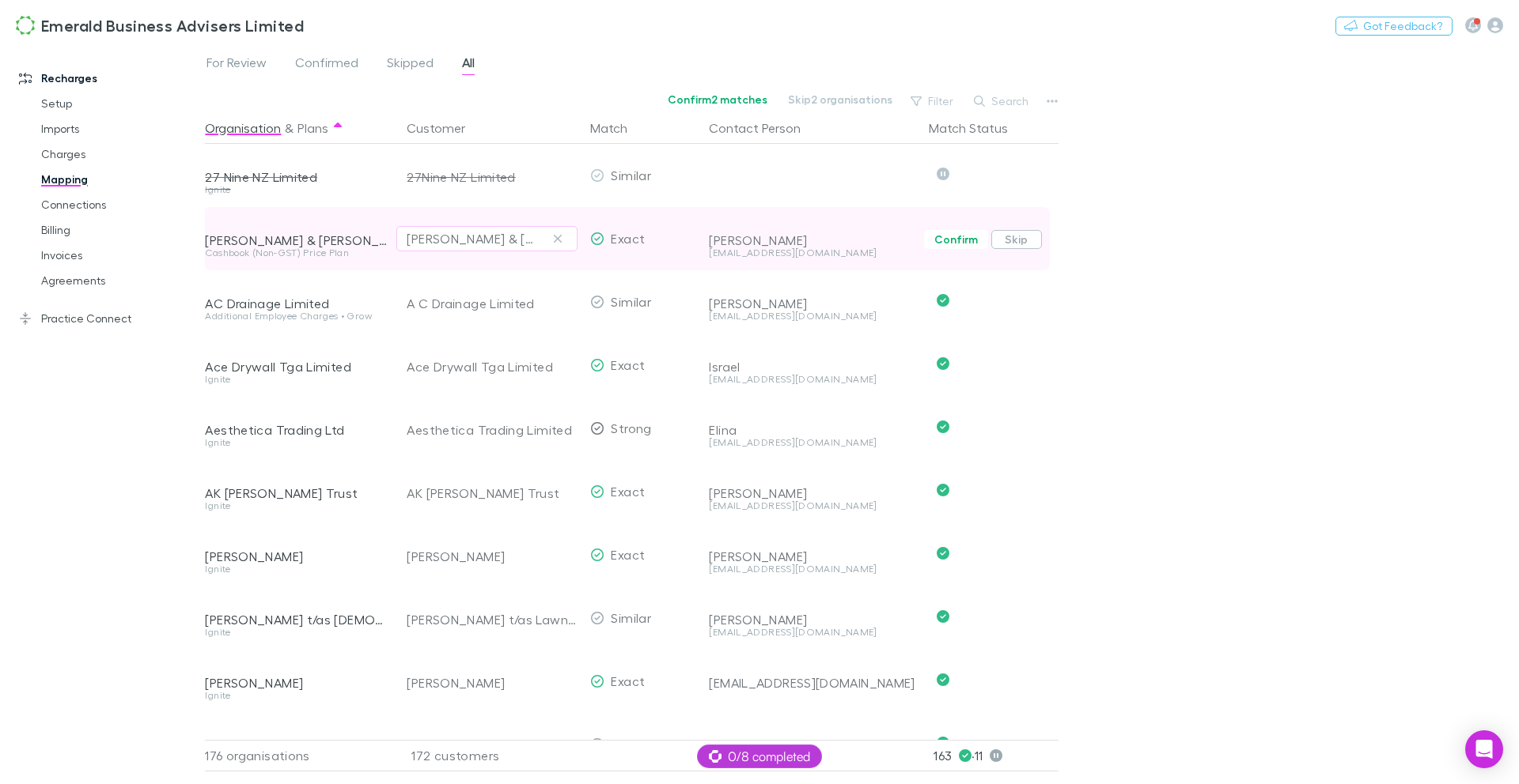
click at [1014, 243] on button "Skip" at bounding box center [1017, 239] width 51 height 19
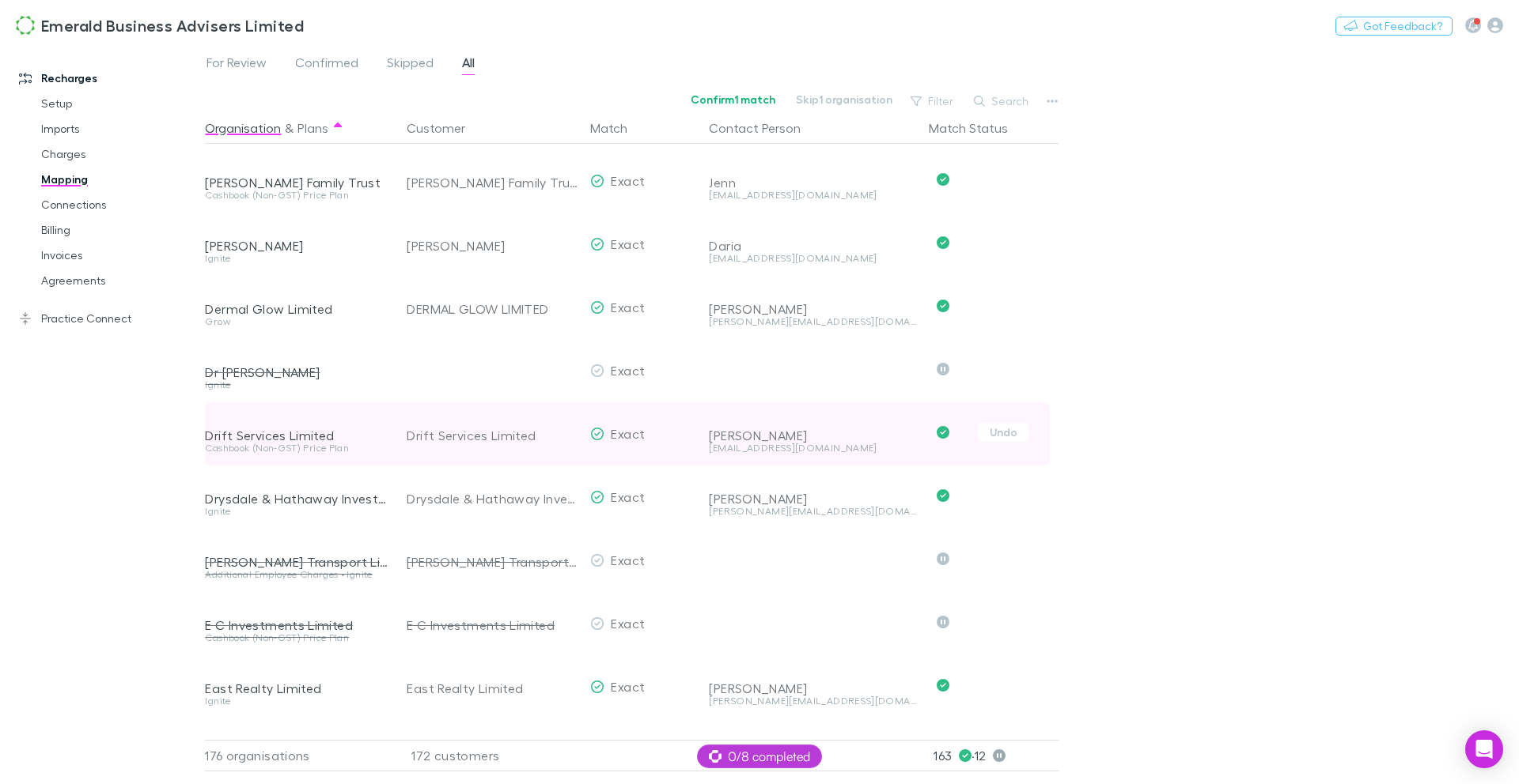
scroll to position [2022, 1]
click at [1015, 427] on button "Undo" at bounding box center [1003, 428] width 51 height 19
click at [1014, 433] on button "Skip" at bounding box center [1017, 430] width 51 height 19
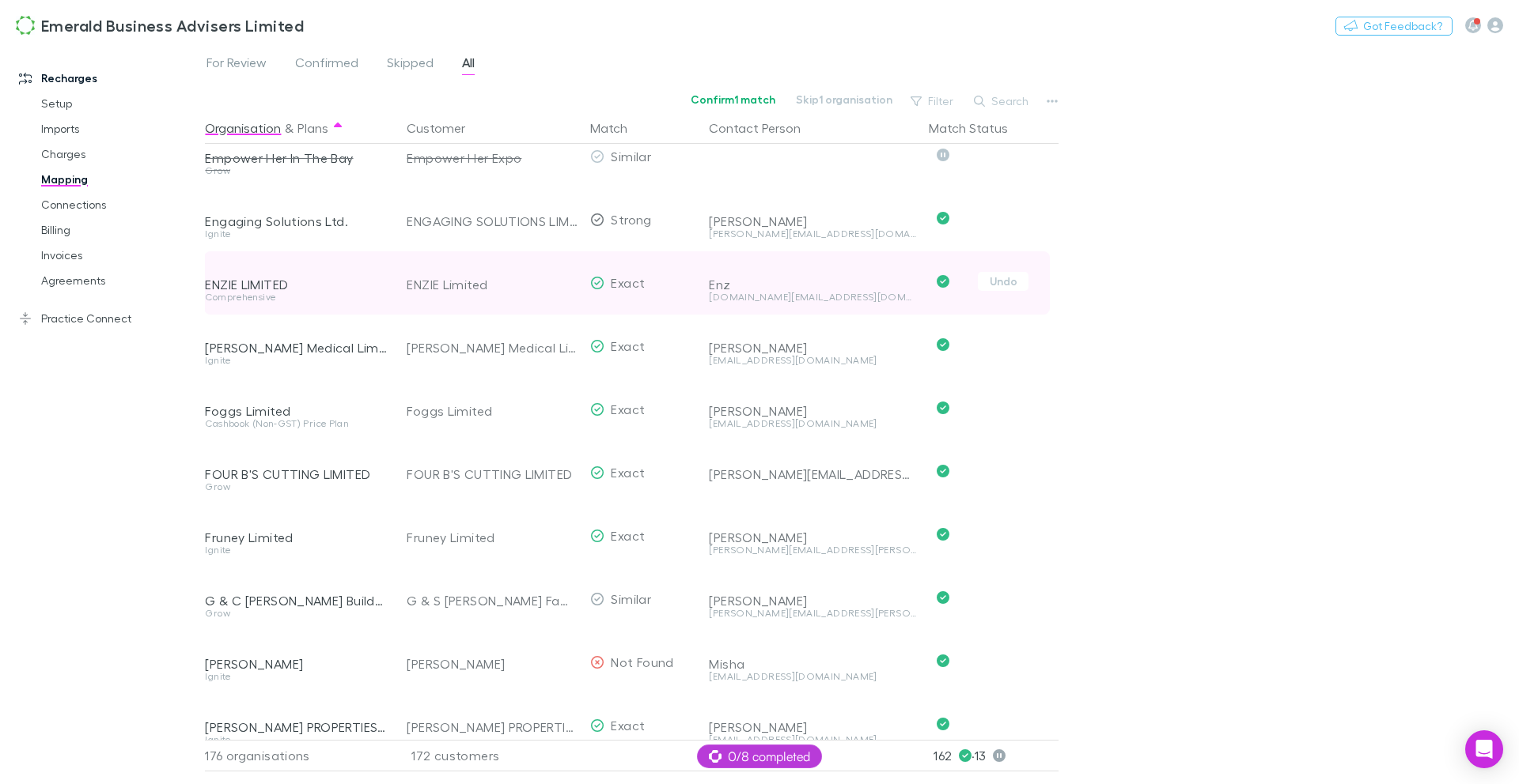
scroll to position [2803, 1]
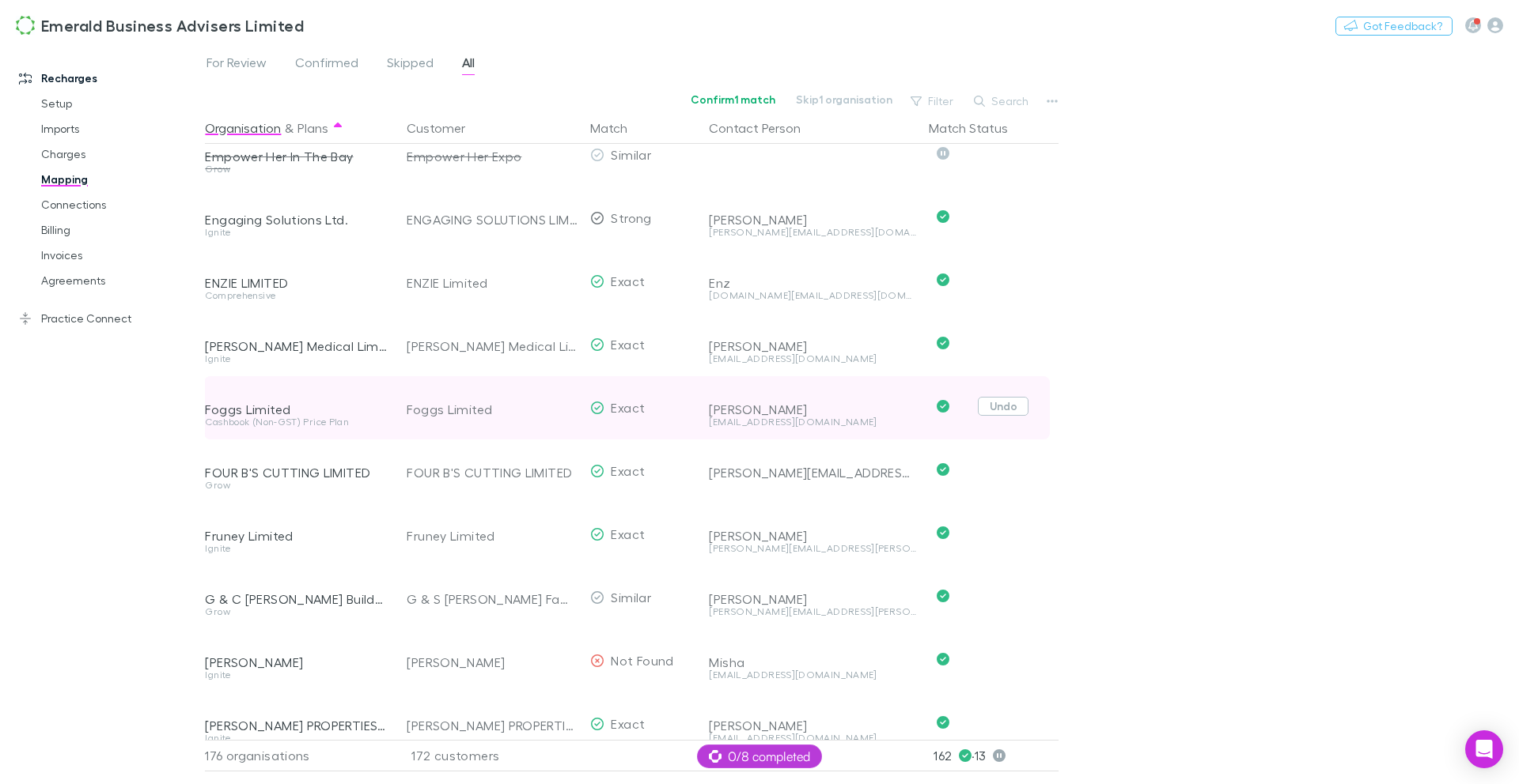
click at [1009, 412] on button "Undo" at bounding box center [1003, 406] width 51 height 19
click at [1030, 407] on button "Skip" at bounding box center [1017, 408] width 51 height 19
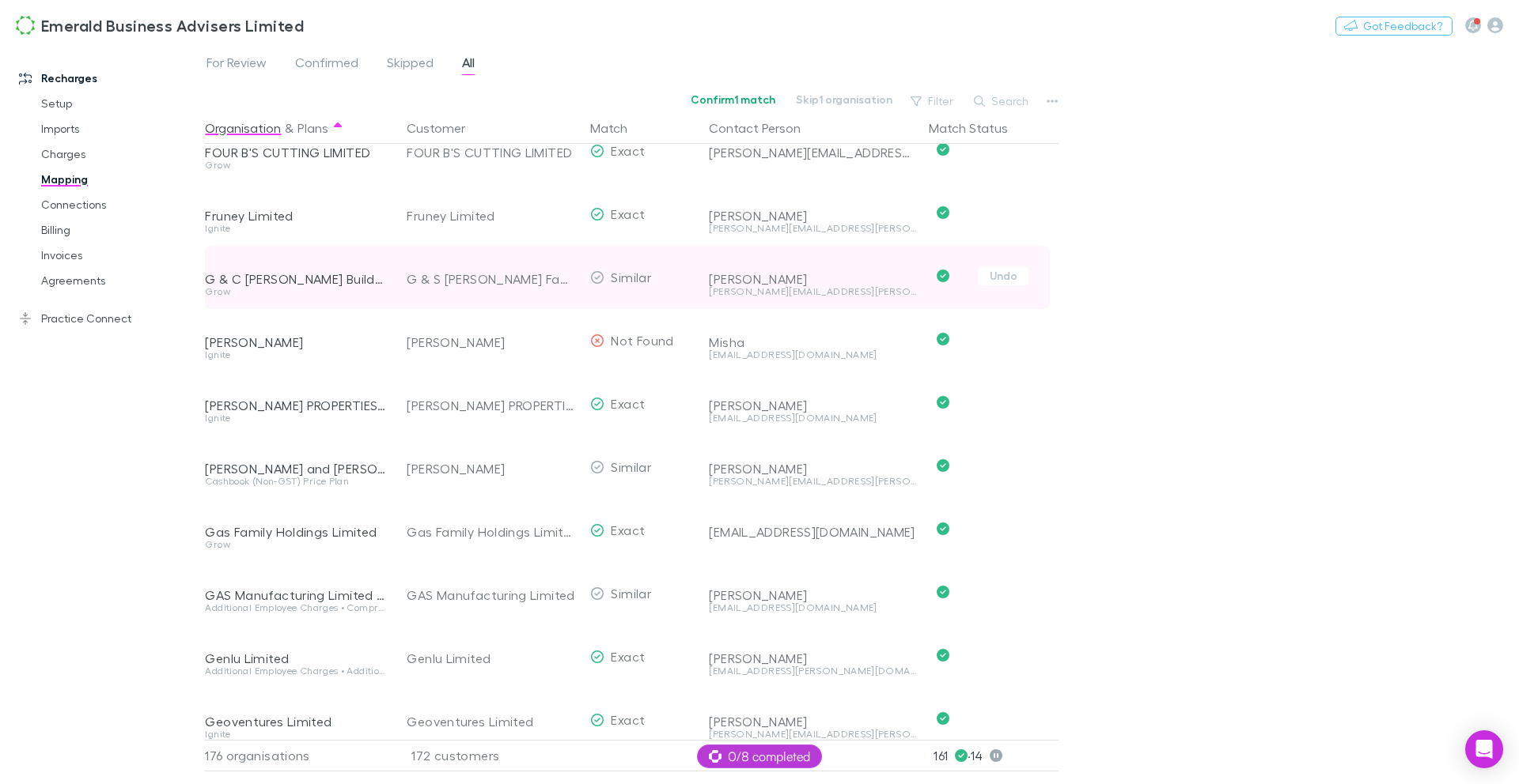
scroll to position [3128, 1]
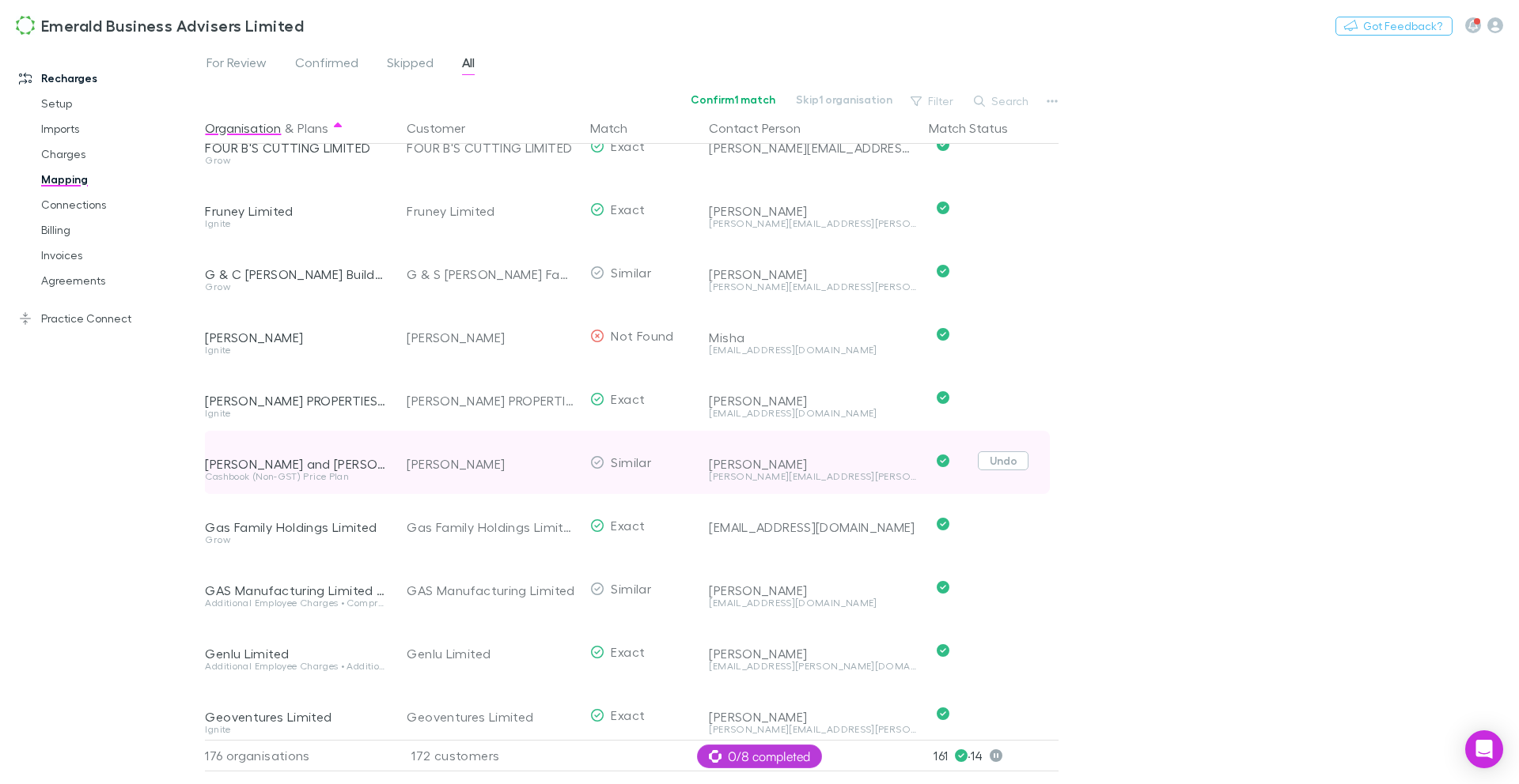
click at [1011, 465] on button "Undo" at bounding box center [1003, 460] width 51 height 19
click at [1024, 467] on button "Skip" at bounding box center [1017, 463] width 51 height 19
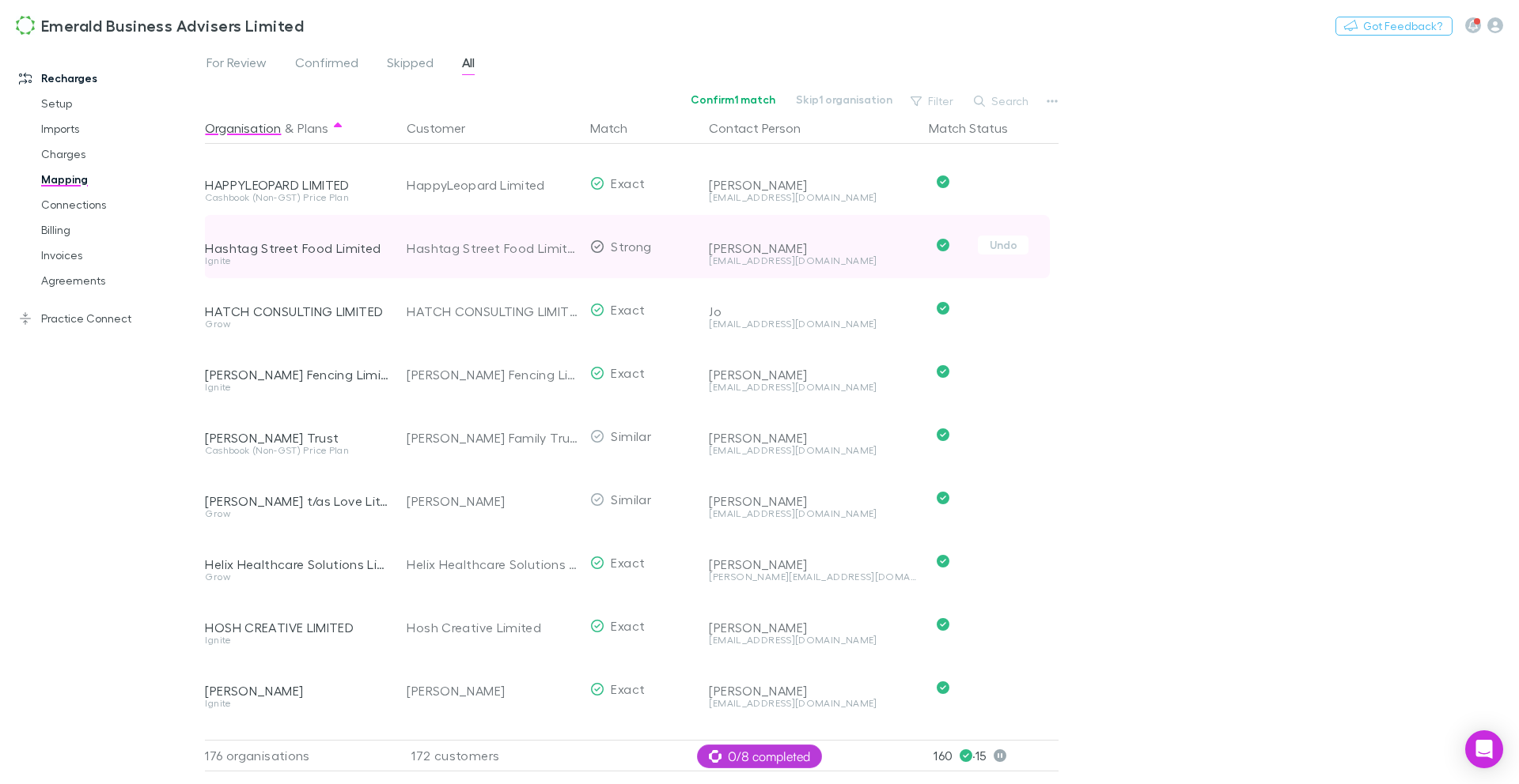
scroll to position [4105, 1]
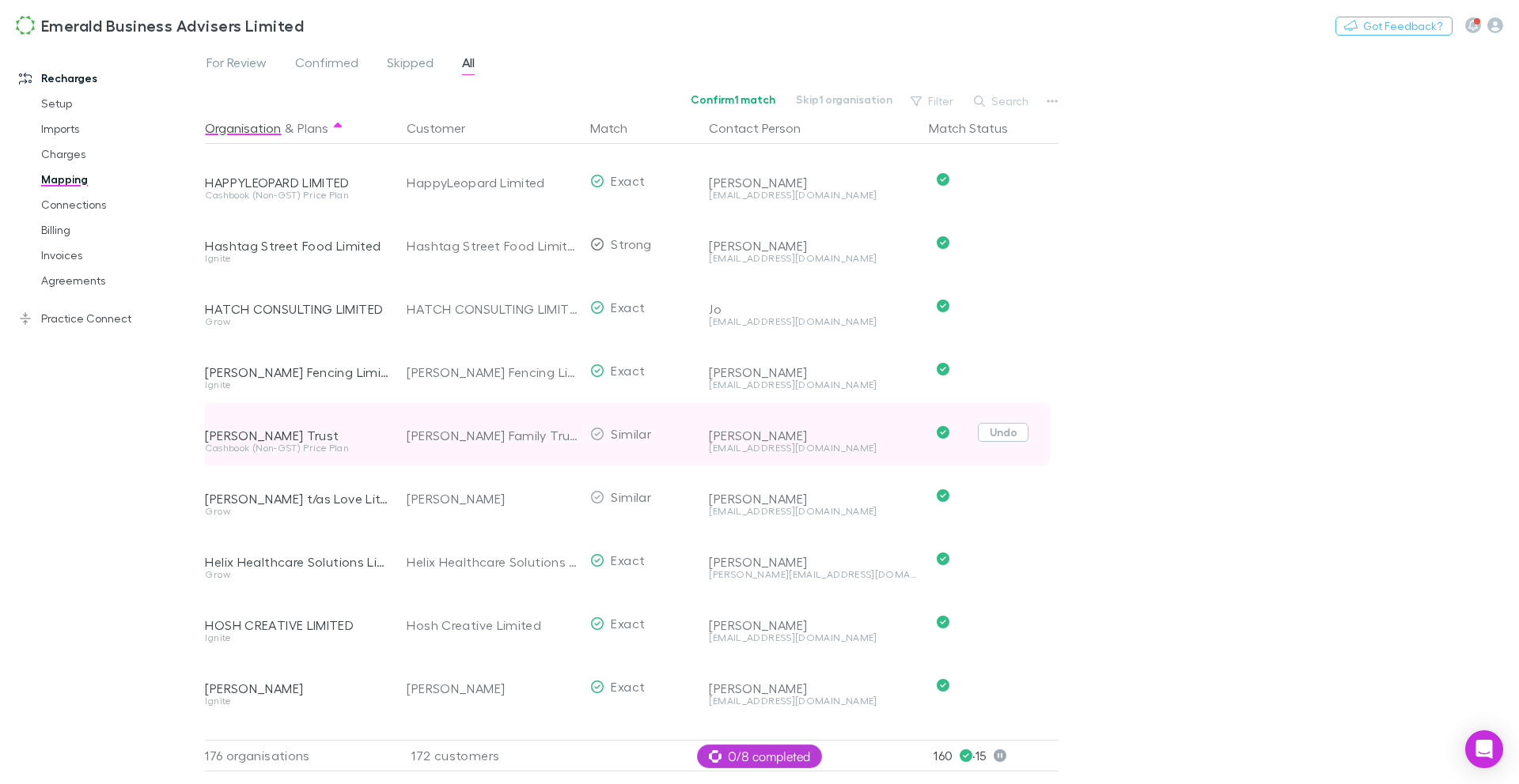
click at [1016, 433] on button "Undo" at bounding box center [1003, 432] width 51 height 19
click at [1016, 436] on button "Skip" at bounding box center [1017, 435] width 51 height 19
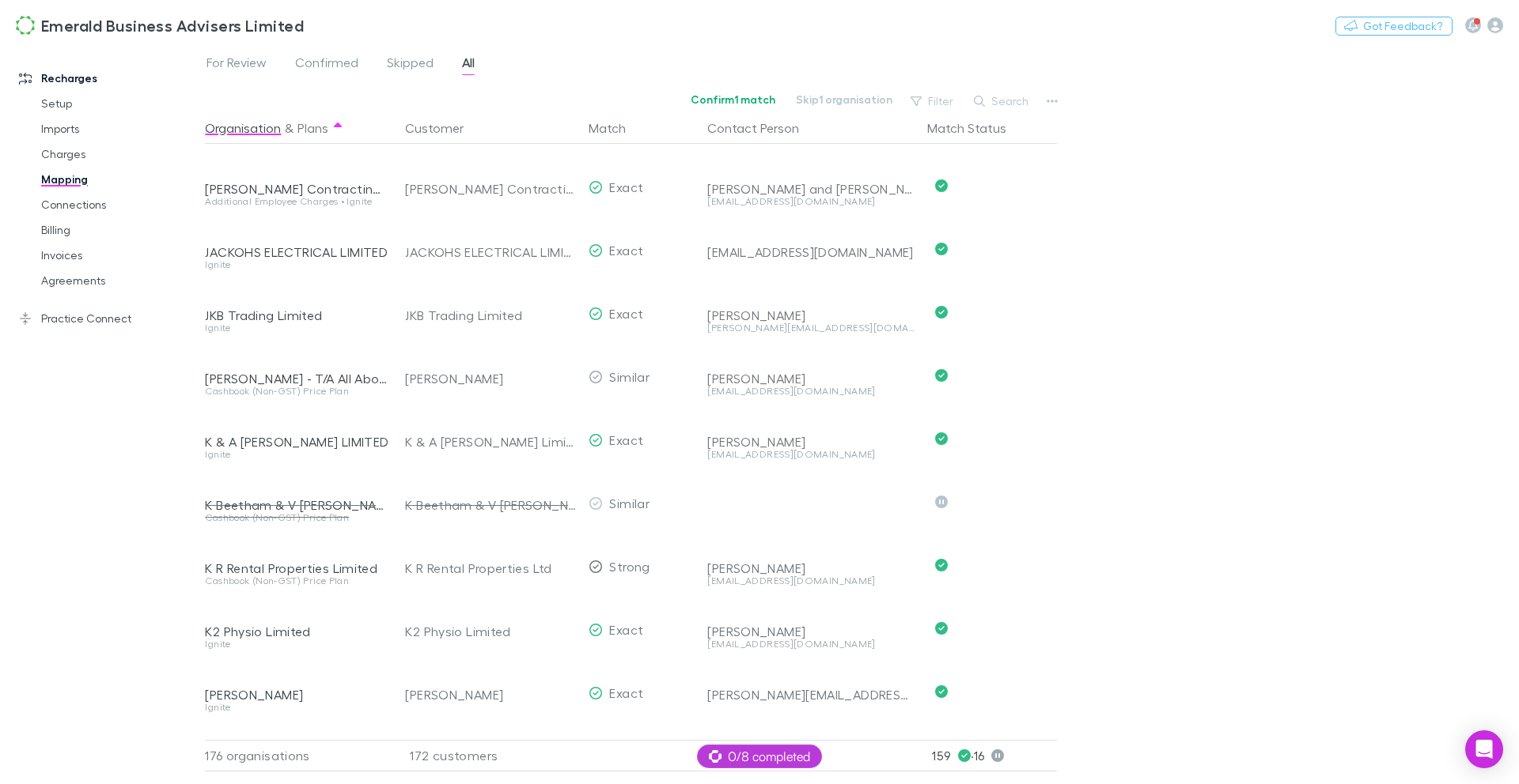
scroll to position [5174, 3]
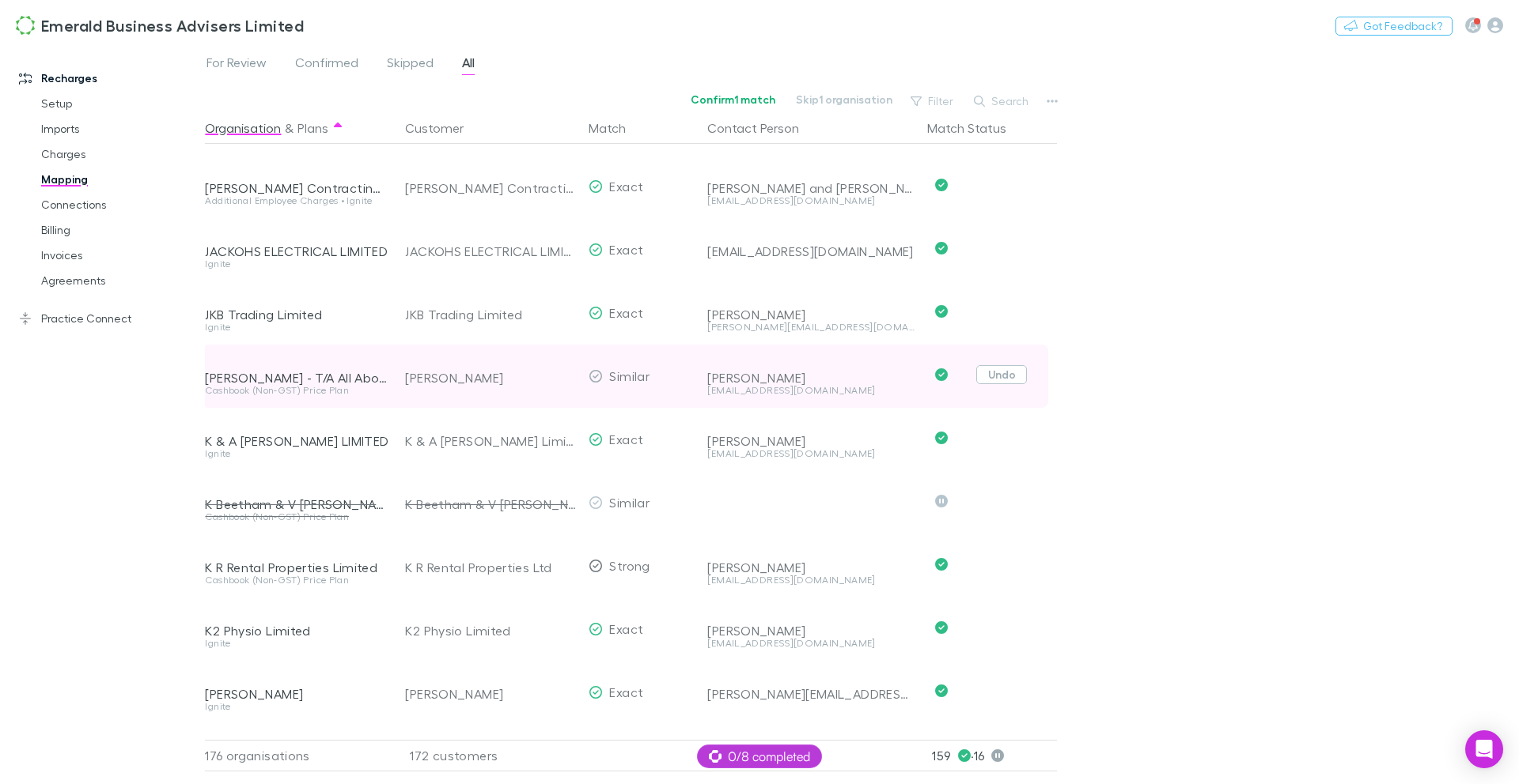
click at [1007, 376] on button "Undo" at bounding box center [1001, 374] width 51 height 19
click at [968, 379] on button "Confirm" at bounding box center [954, 377] width 64 height 19
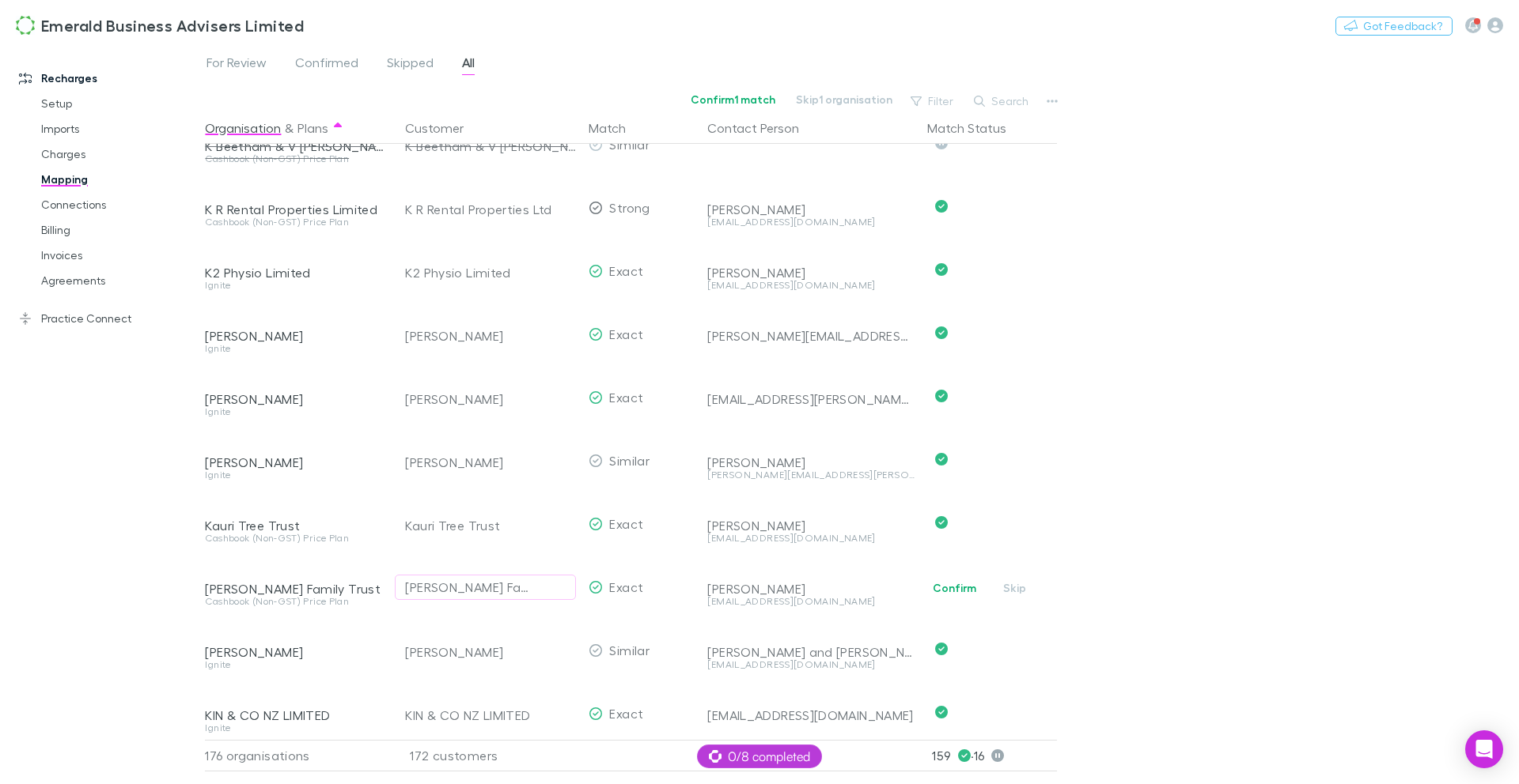
scroll to position [5545, 3]
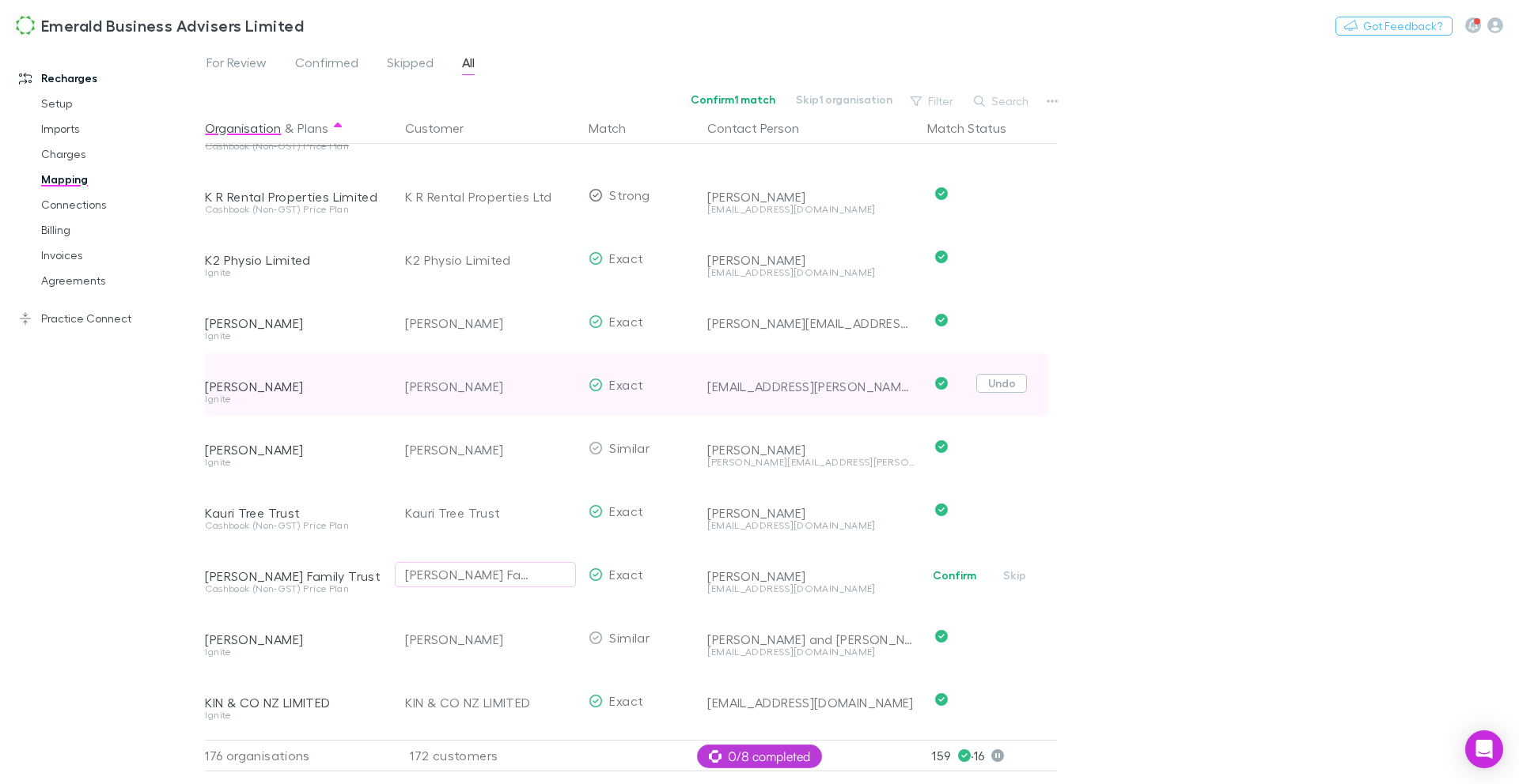
click at [997, 386] on button "Undo" at bounding box center [1001, 383] width 51 height 19
click at [1021, 384] on button "Skip" at bounding box center [1015, 386] width 51 height 19
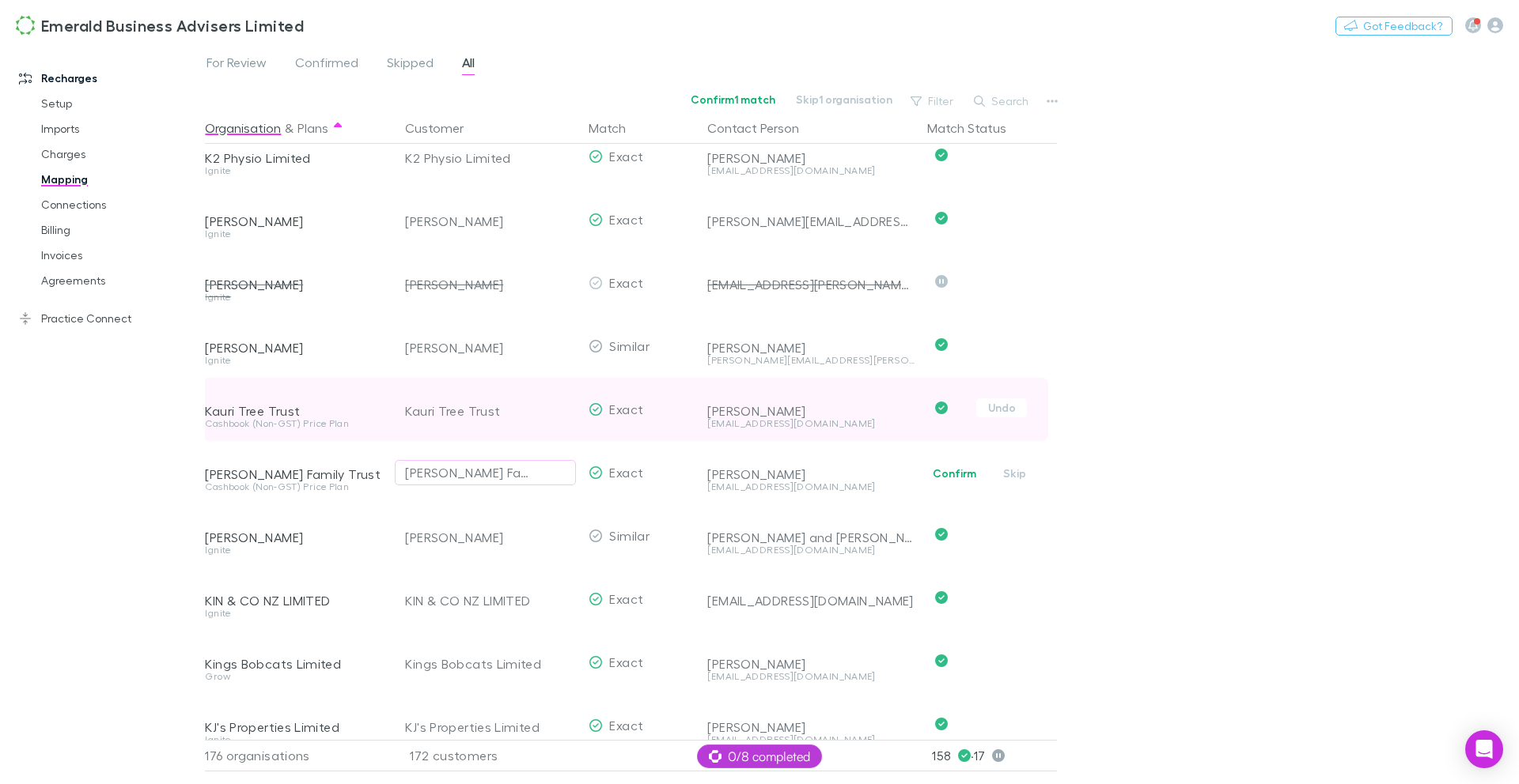
scroll to position [5648, 3]
click at [1008, 407] on button "Undo" at bounding box center [1001, 407] width 51 height 19
click at [967, 413] on button "Confirm" at bounding box center [954, 409] width 64 height 19
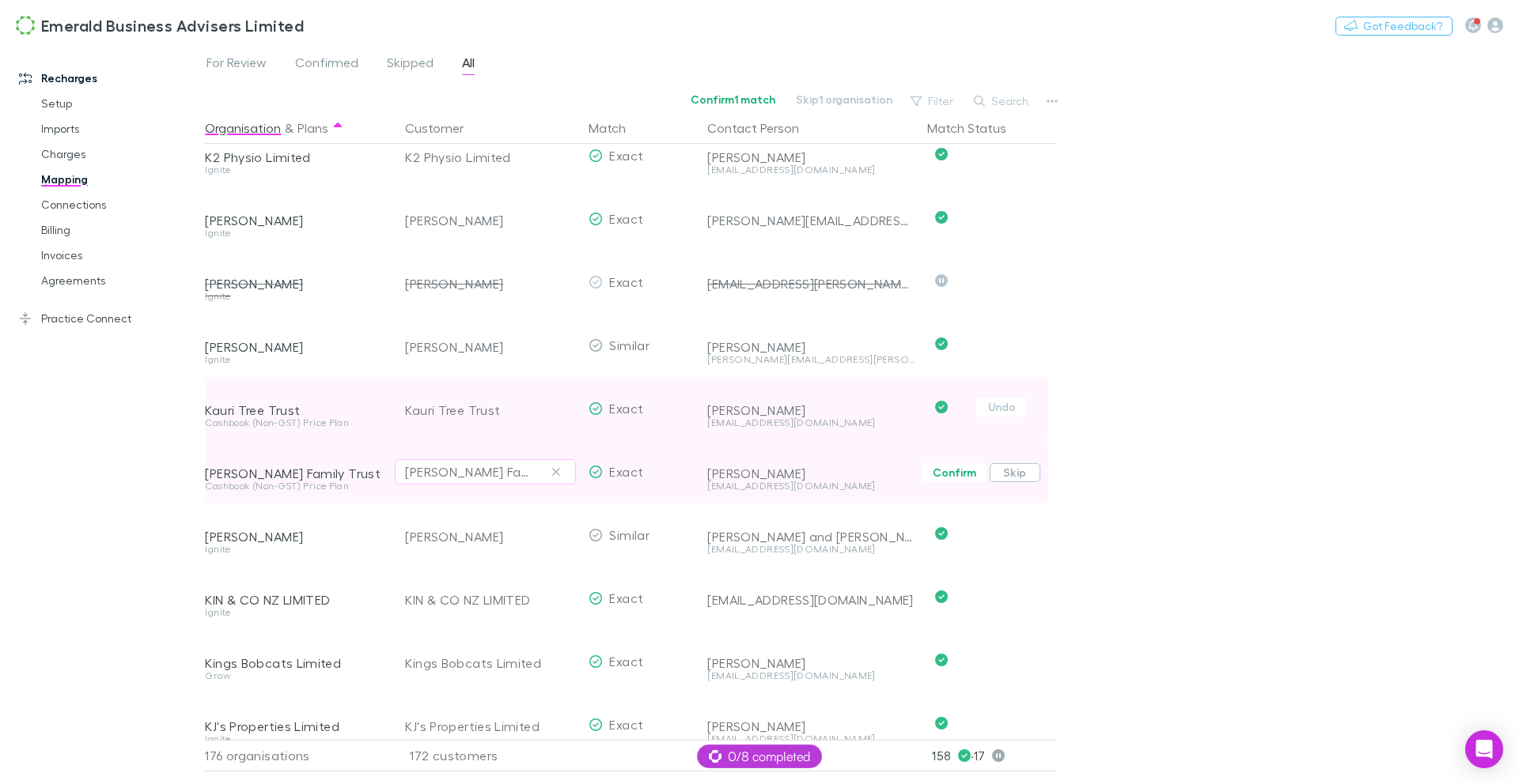
click at [1011, 471] on button "Skip" at bounding box center [1015, 472] width 51 height 19
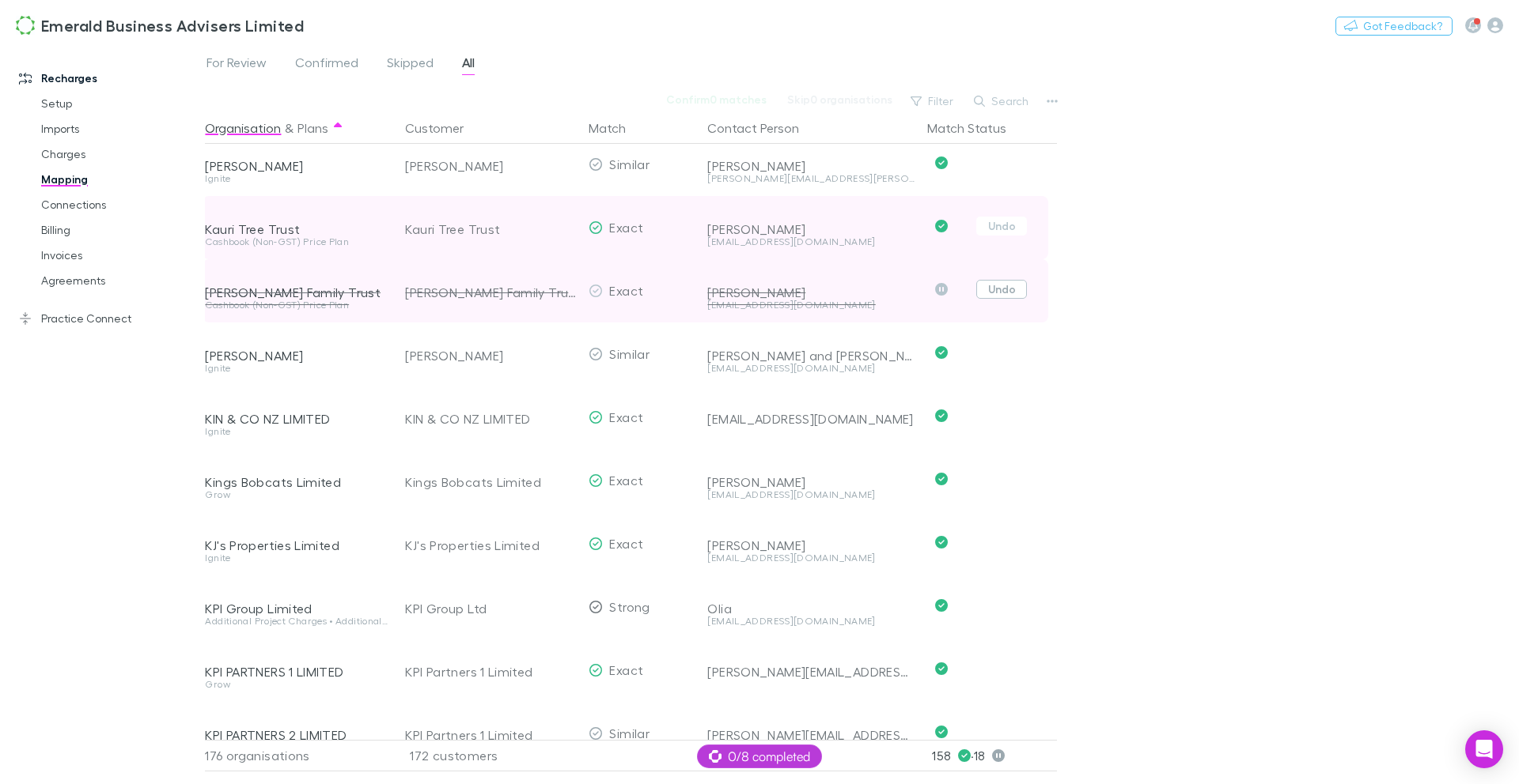
scroll to position [5841, 3]
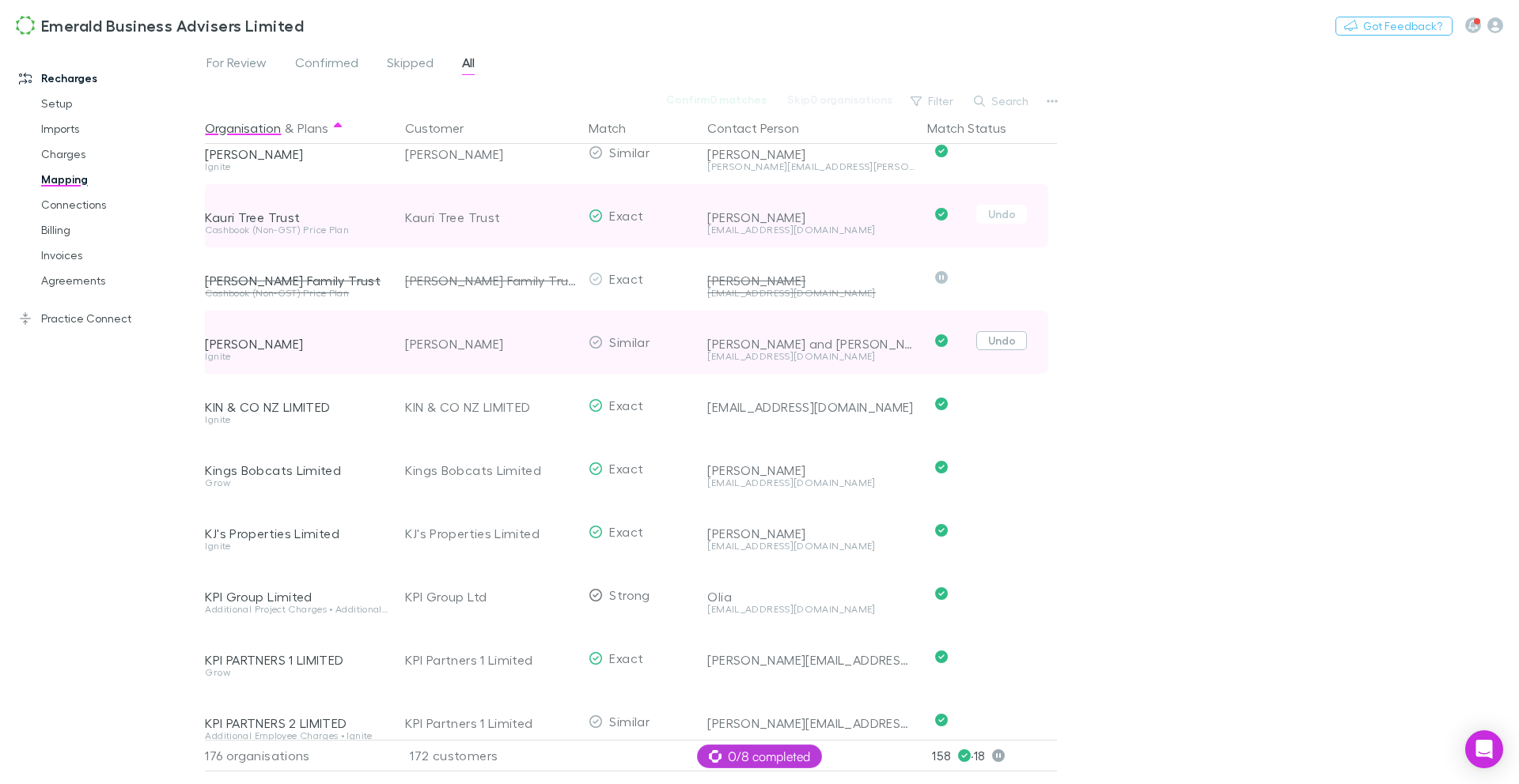
click at [1010, 345] on button "Undo" at bounding box center [1001, 340] width 51 height 19
click at [1024, 347] on button "Skip" at bounding box center [1015, 343] width 51 height 19
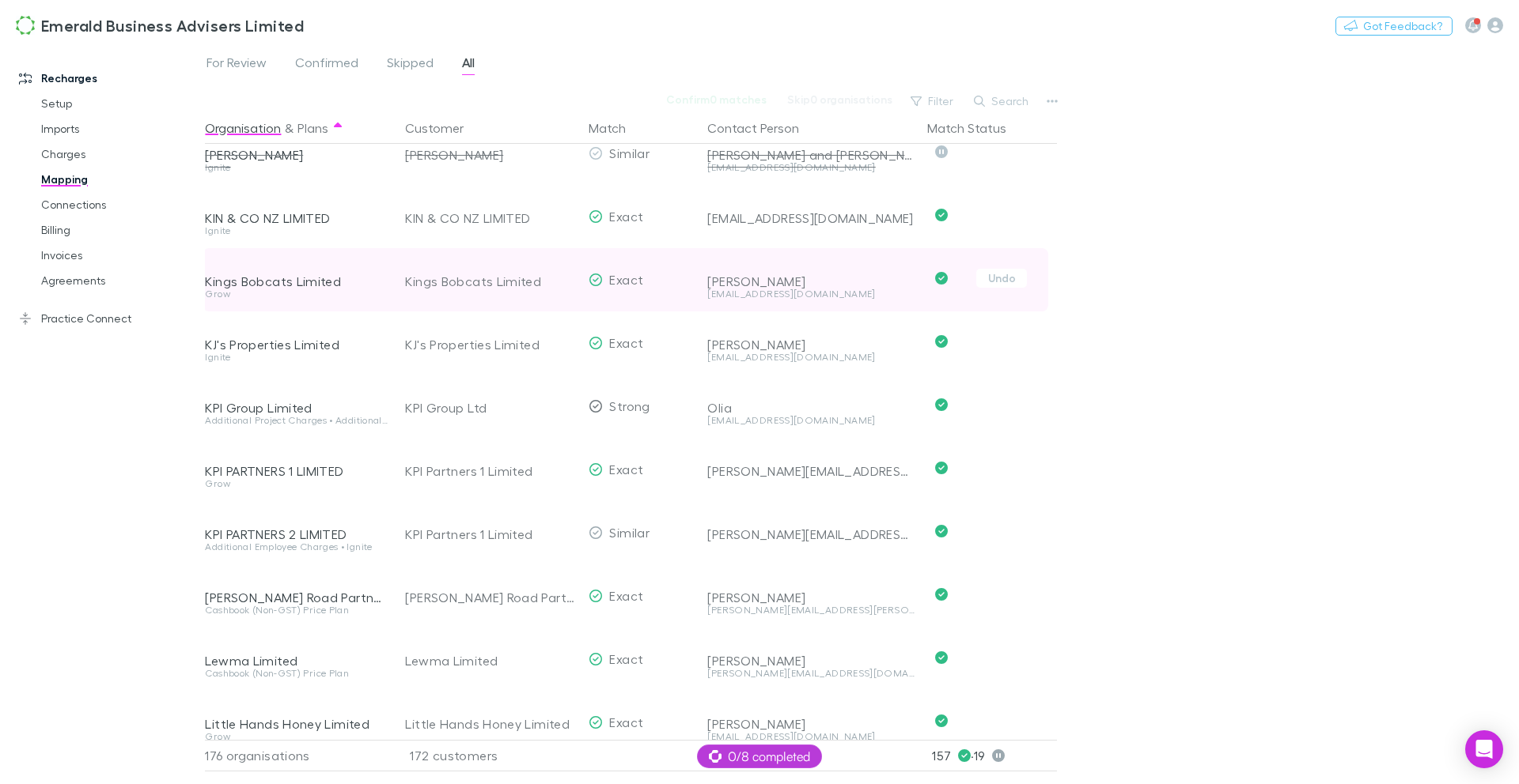
scroll to position [6031, 3]
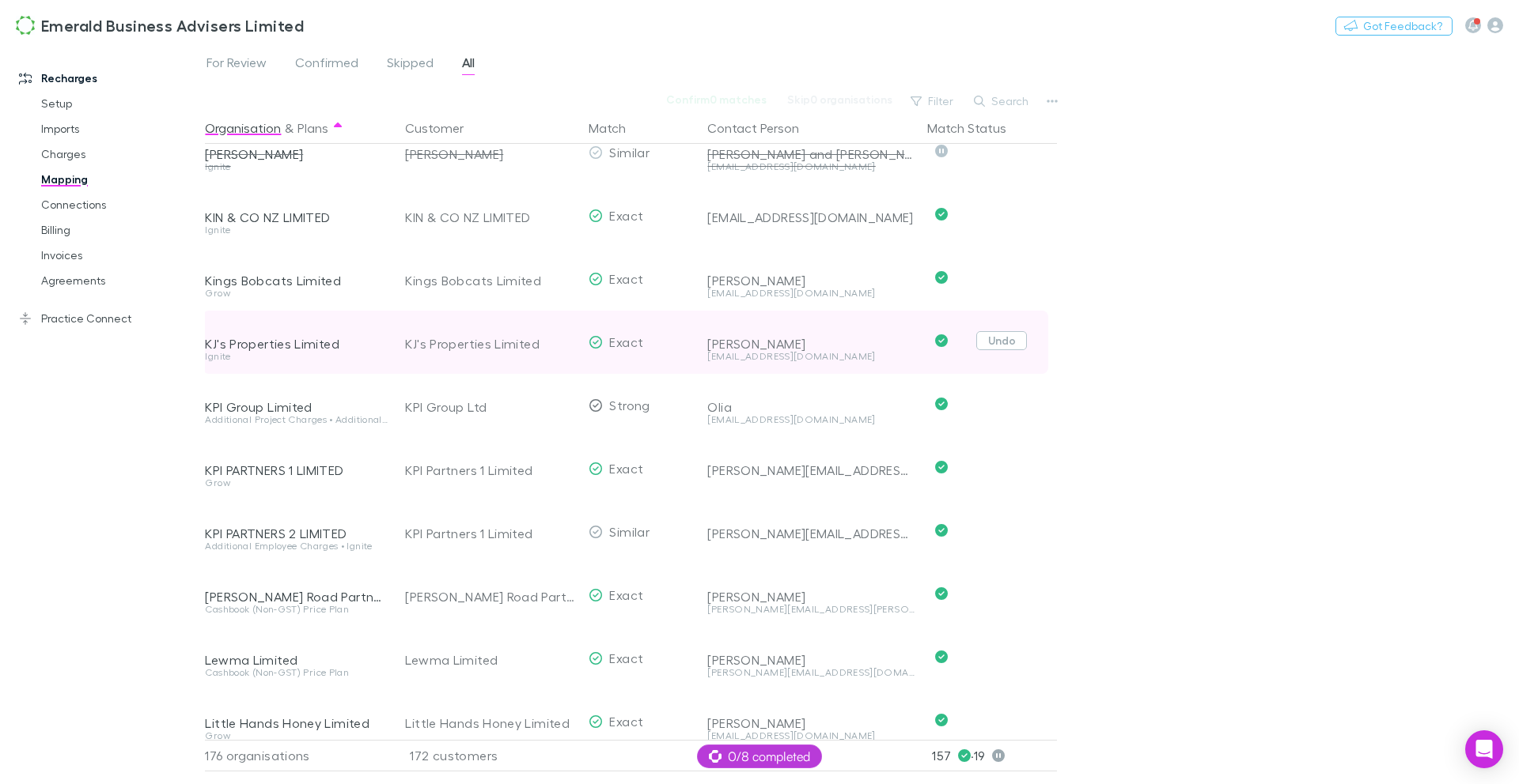
click at [994, 340] on button "Undo" at bounding box center [1001, 340] width 51 height 19
click at [1010, 345] on button "Skip" at bounding box center [1015, 343] width 51 height 19
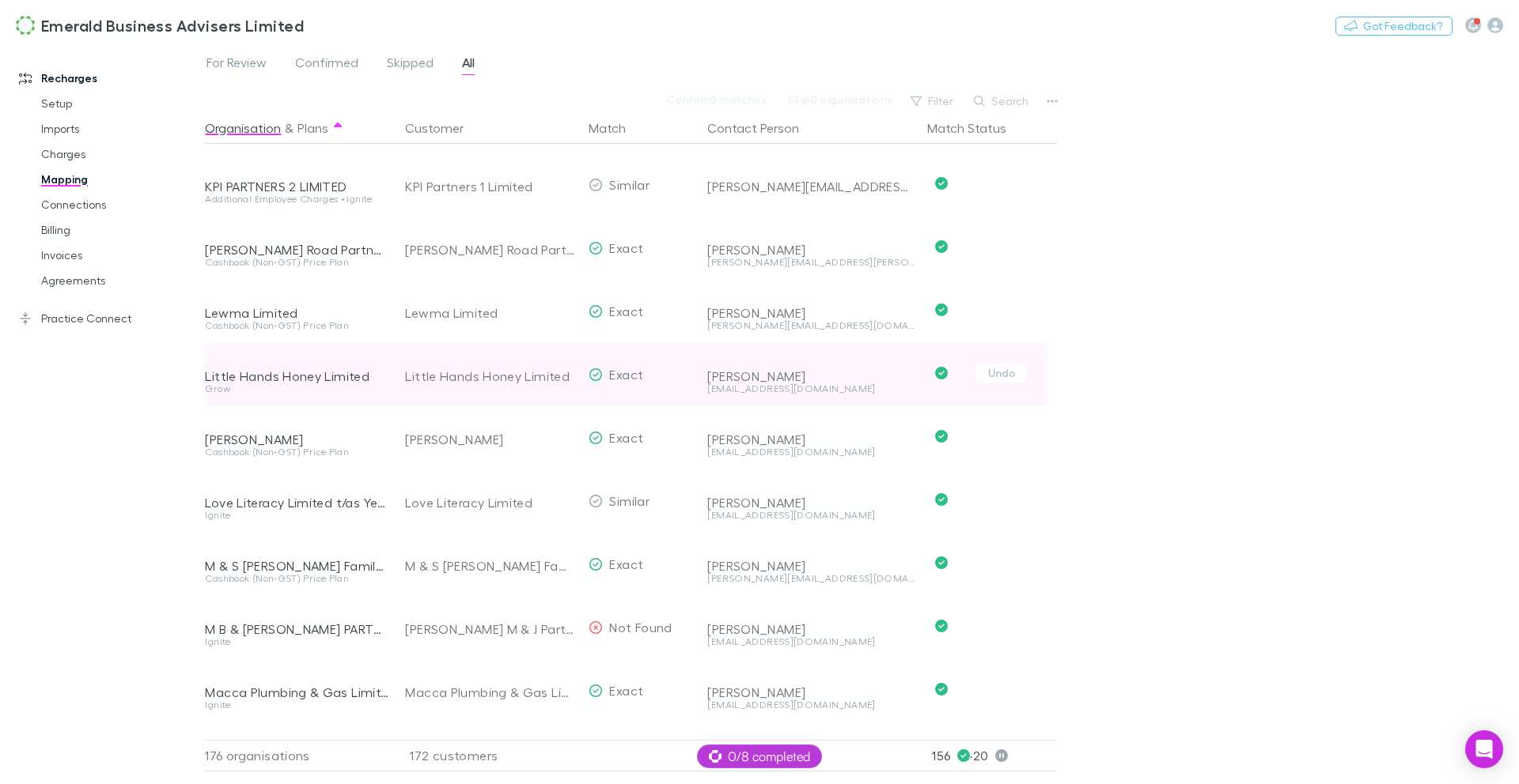
scroll to position [6375, 3]
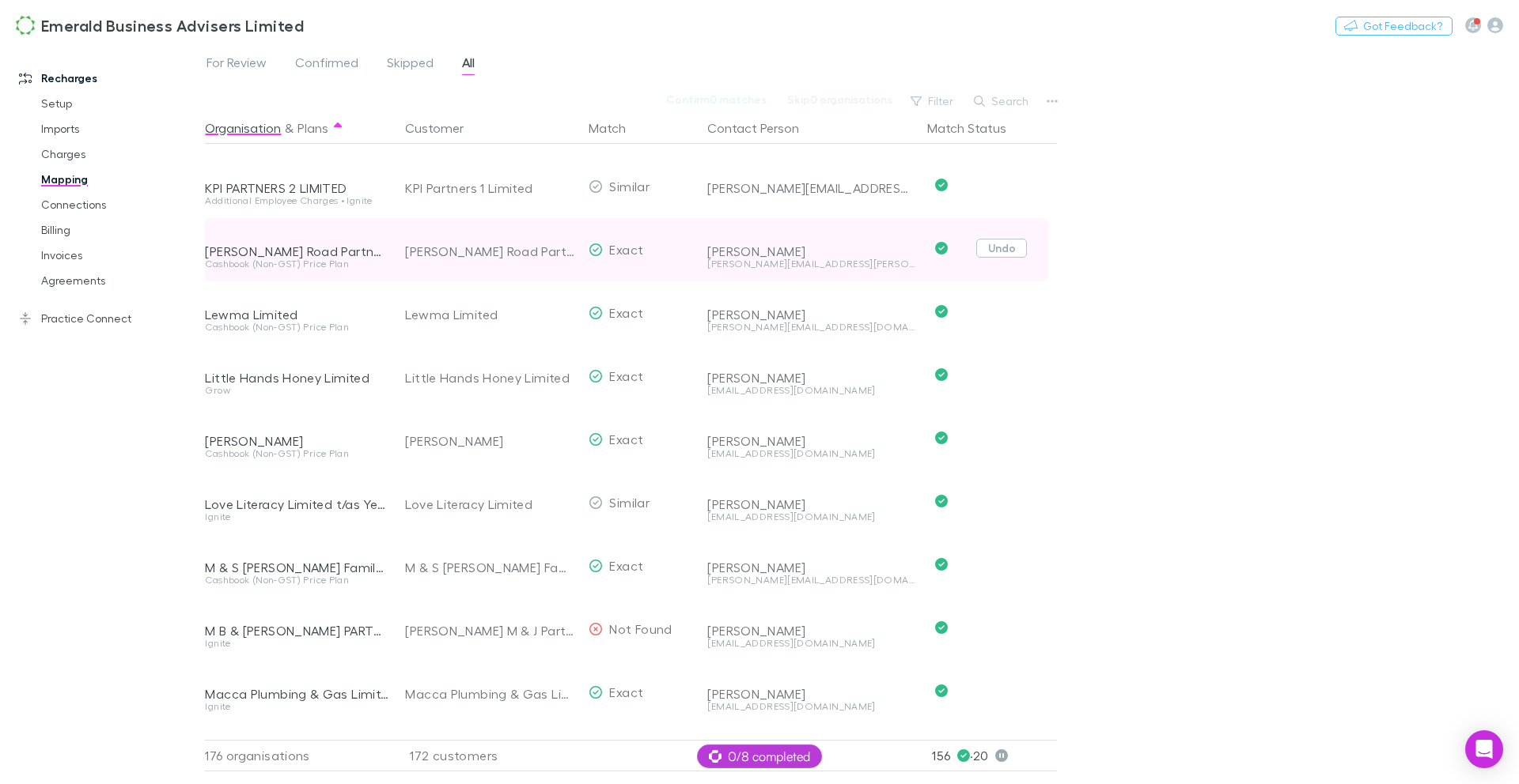
click at [1013, 249] on button "Undo" at bounding box center [1001, 248] width 51 height 19
click at [1013, 252] on button "Skip" at bounding box center [1015, 250] width 51 height 19
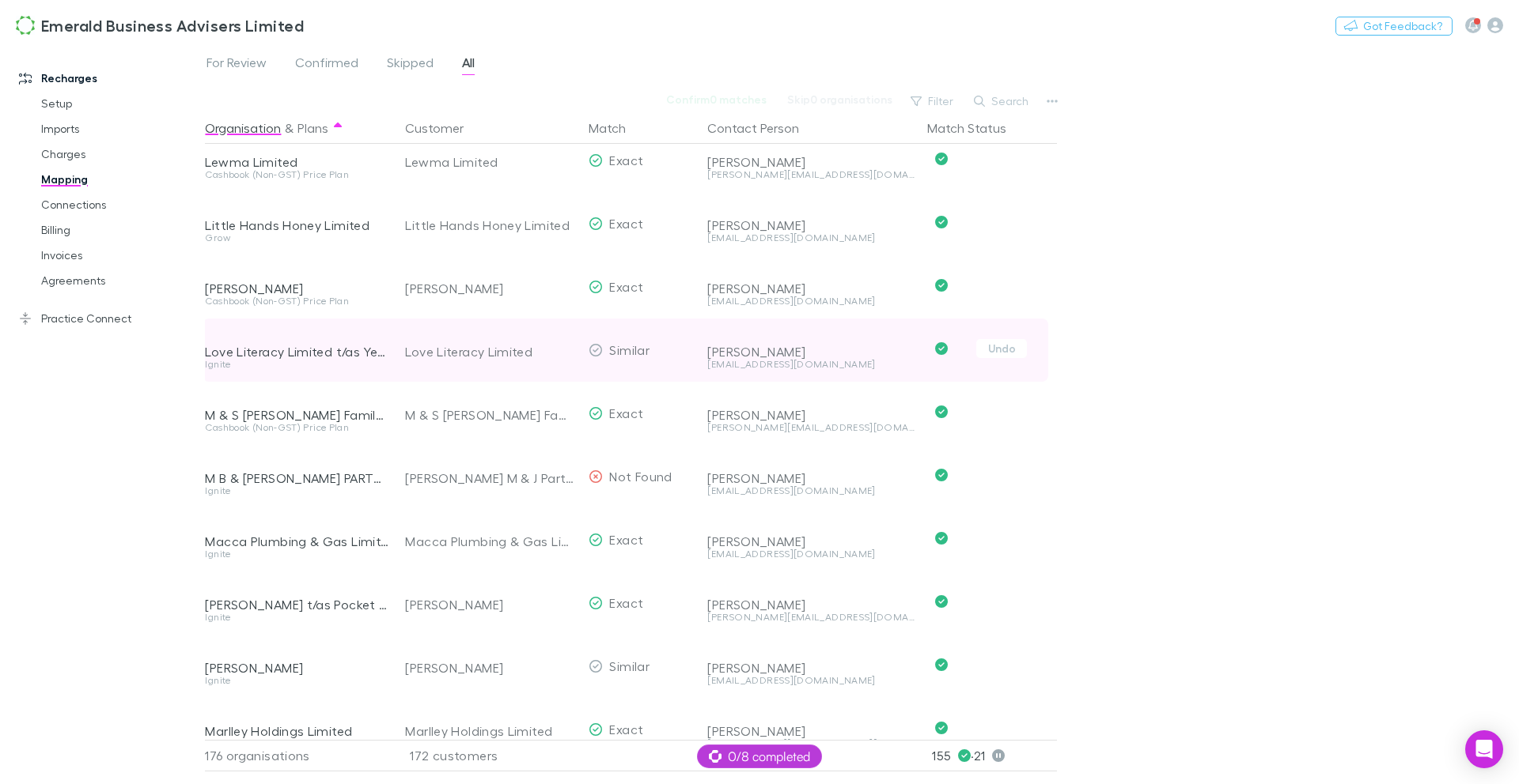
scroll to position [6530, 3]
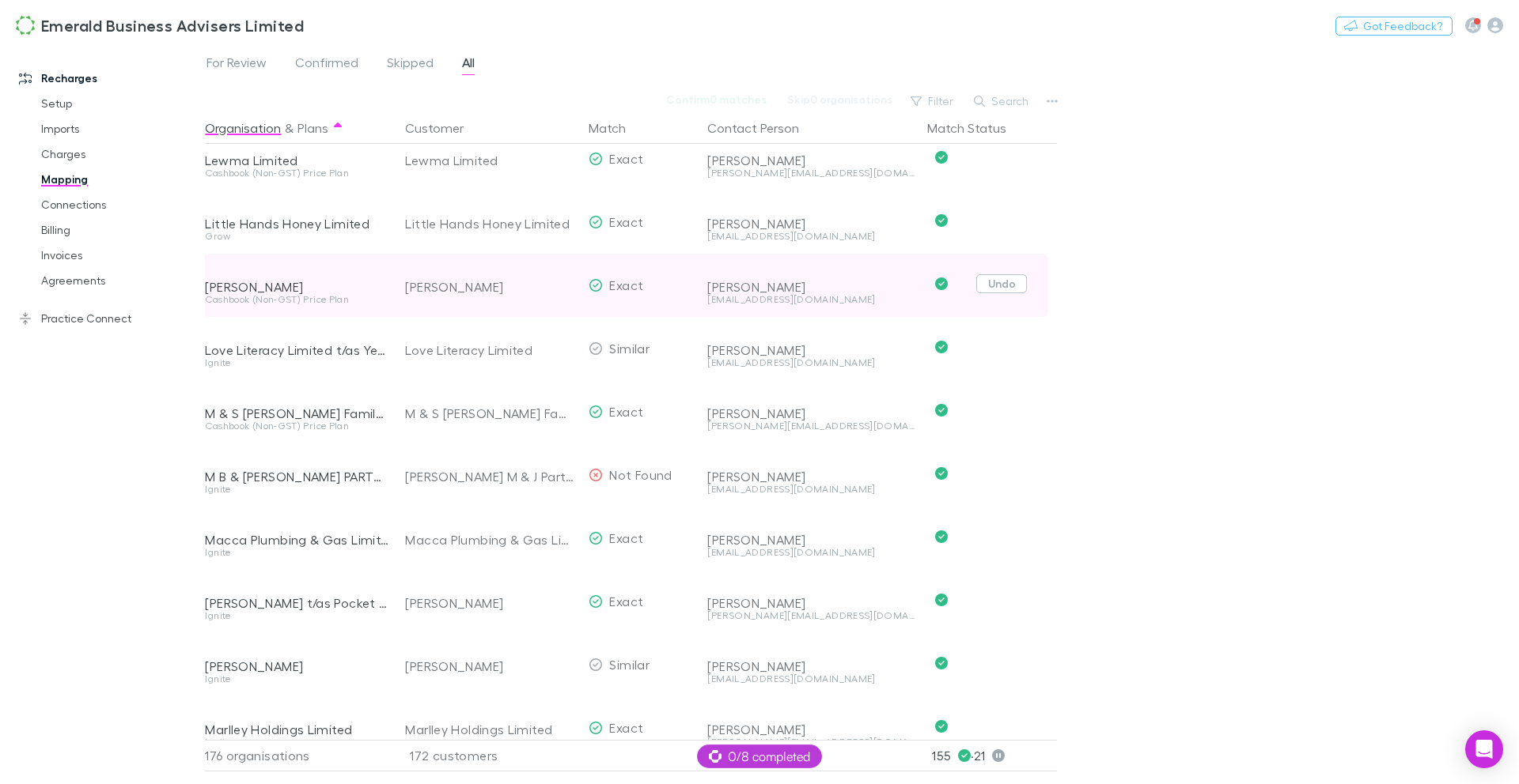
click at [992, 288] on button "Undo" at bounding box center [1001, 283] width 51 height 19
click at [1011, 291] on button "Skip" at bounding box center [1015, 286] width 51 height 19
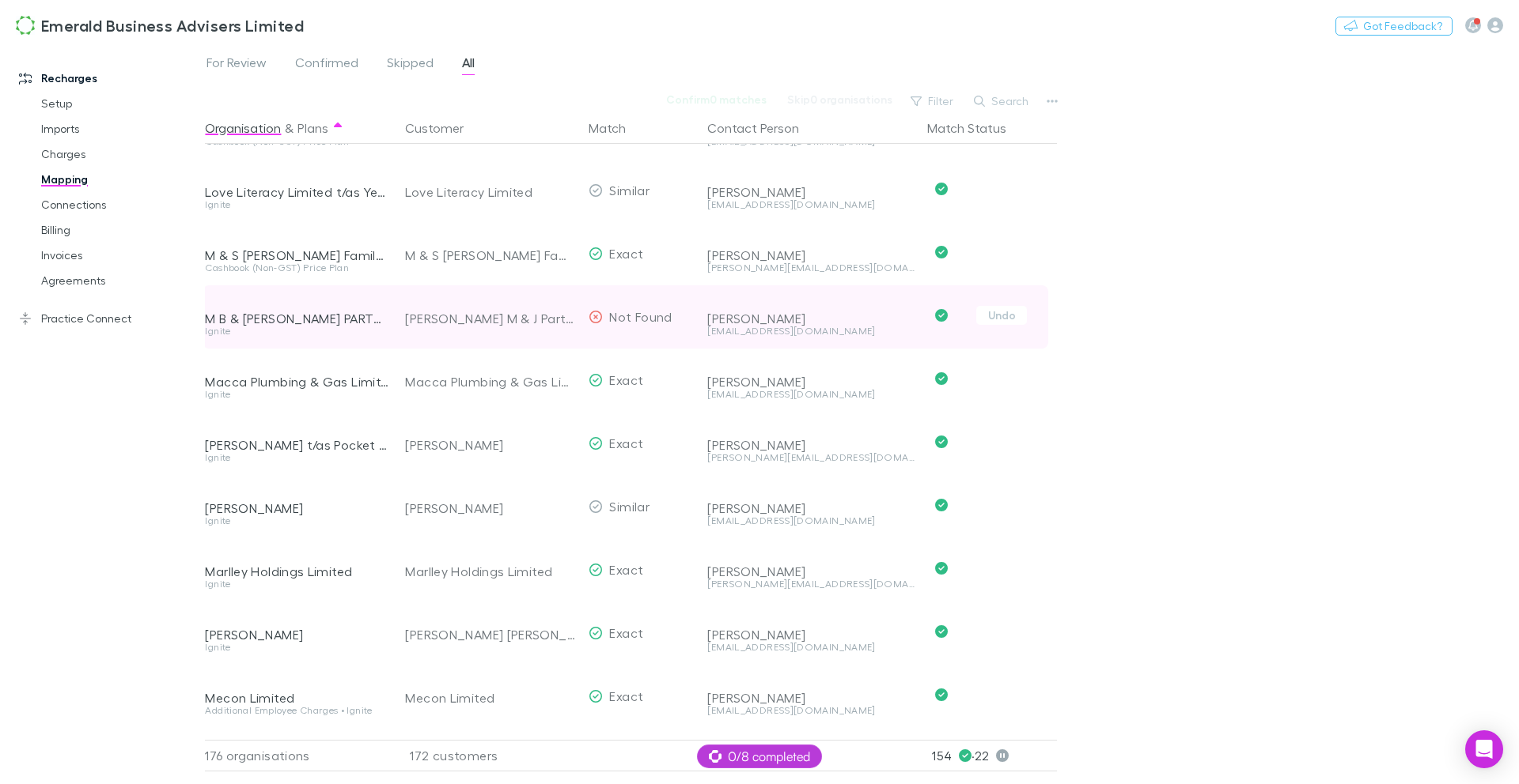
scroll to position [6694, 3]
click at [993, 309] on button "Undo" at bounding box center [1001, 309] width 51 height 19
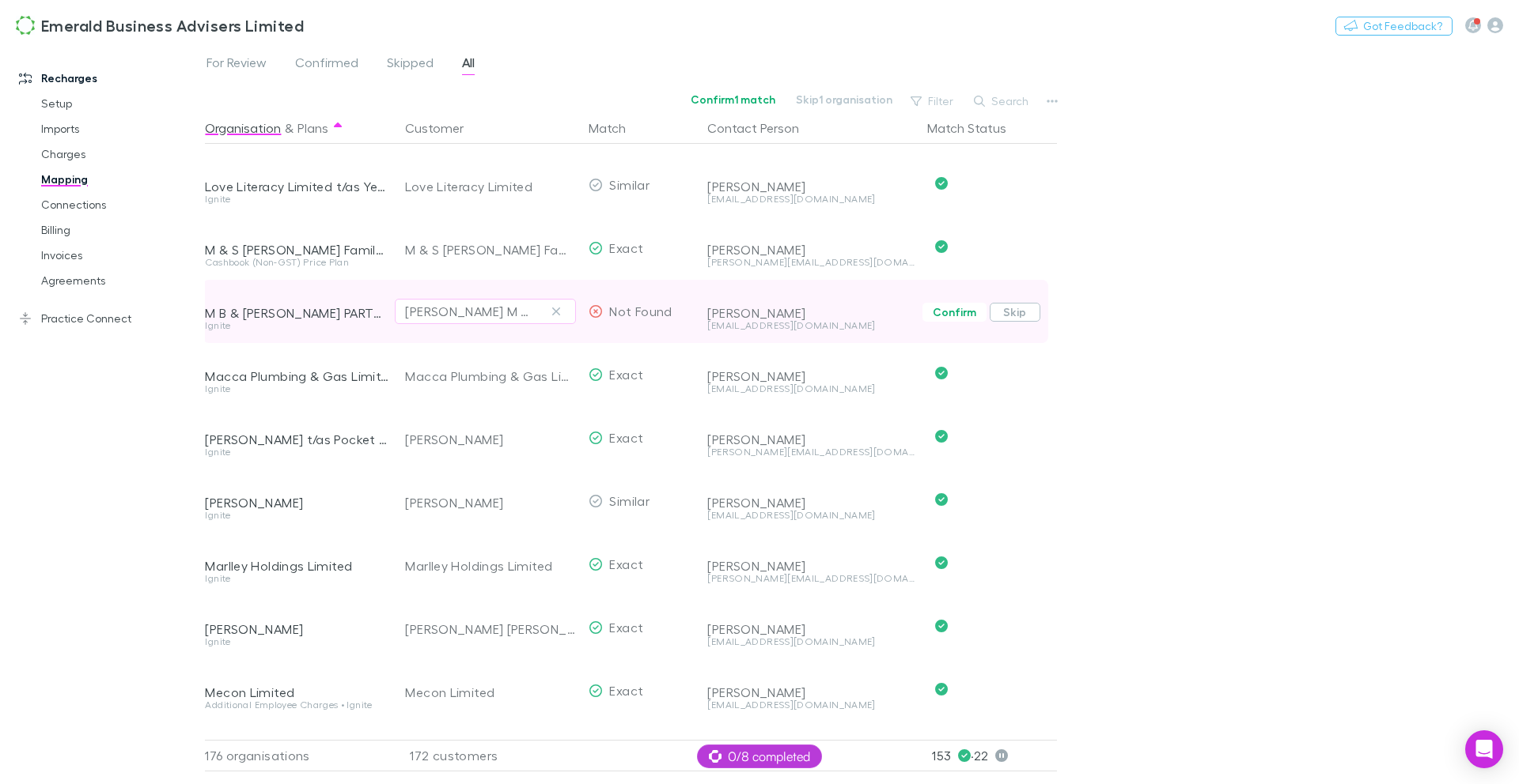
click at [1016, 316] on button "Skip" at bounding box center [1015, 312] width 51 height 19
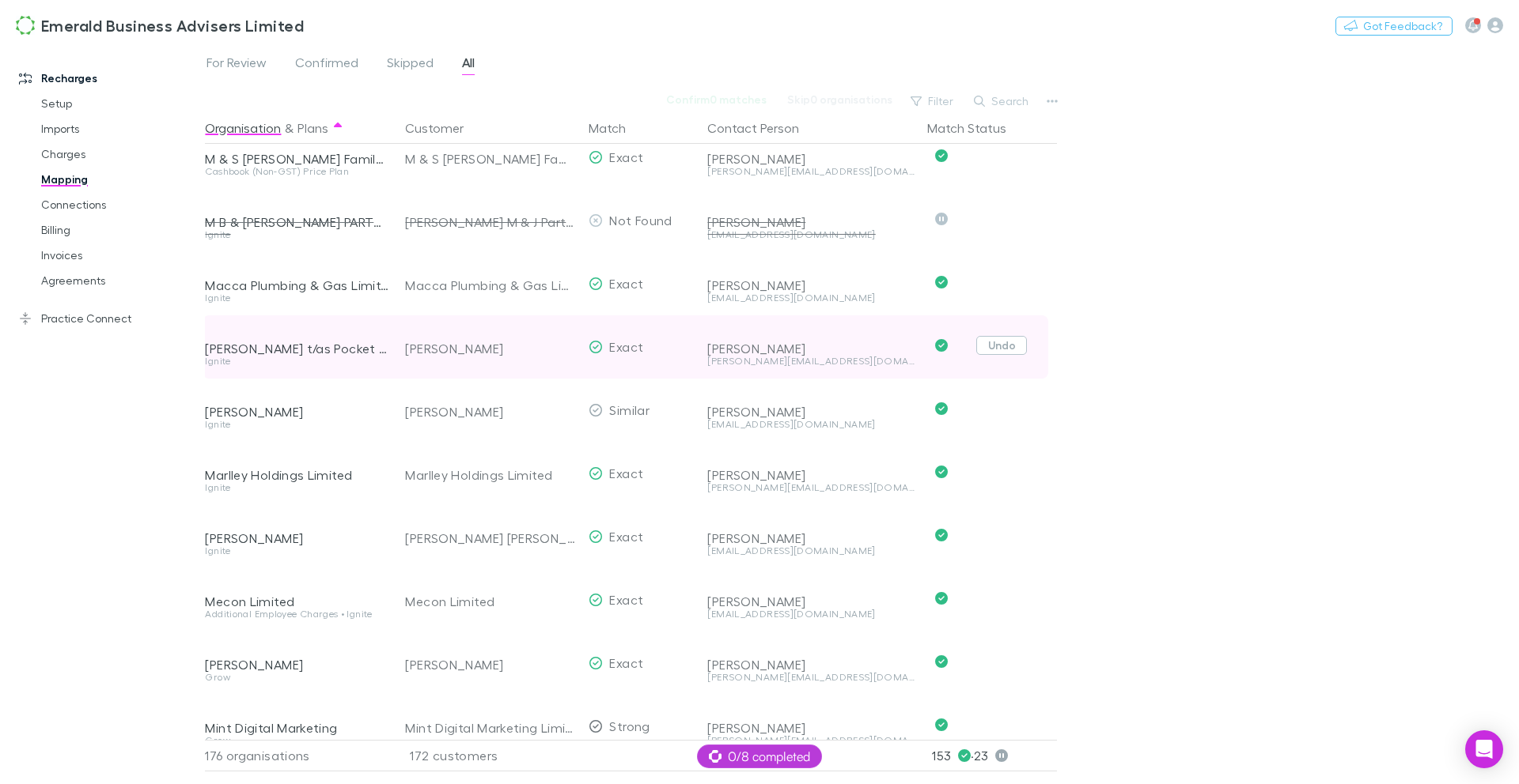
scroll to position [6842, 3]
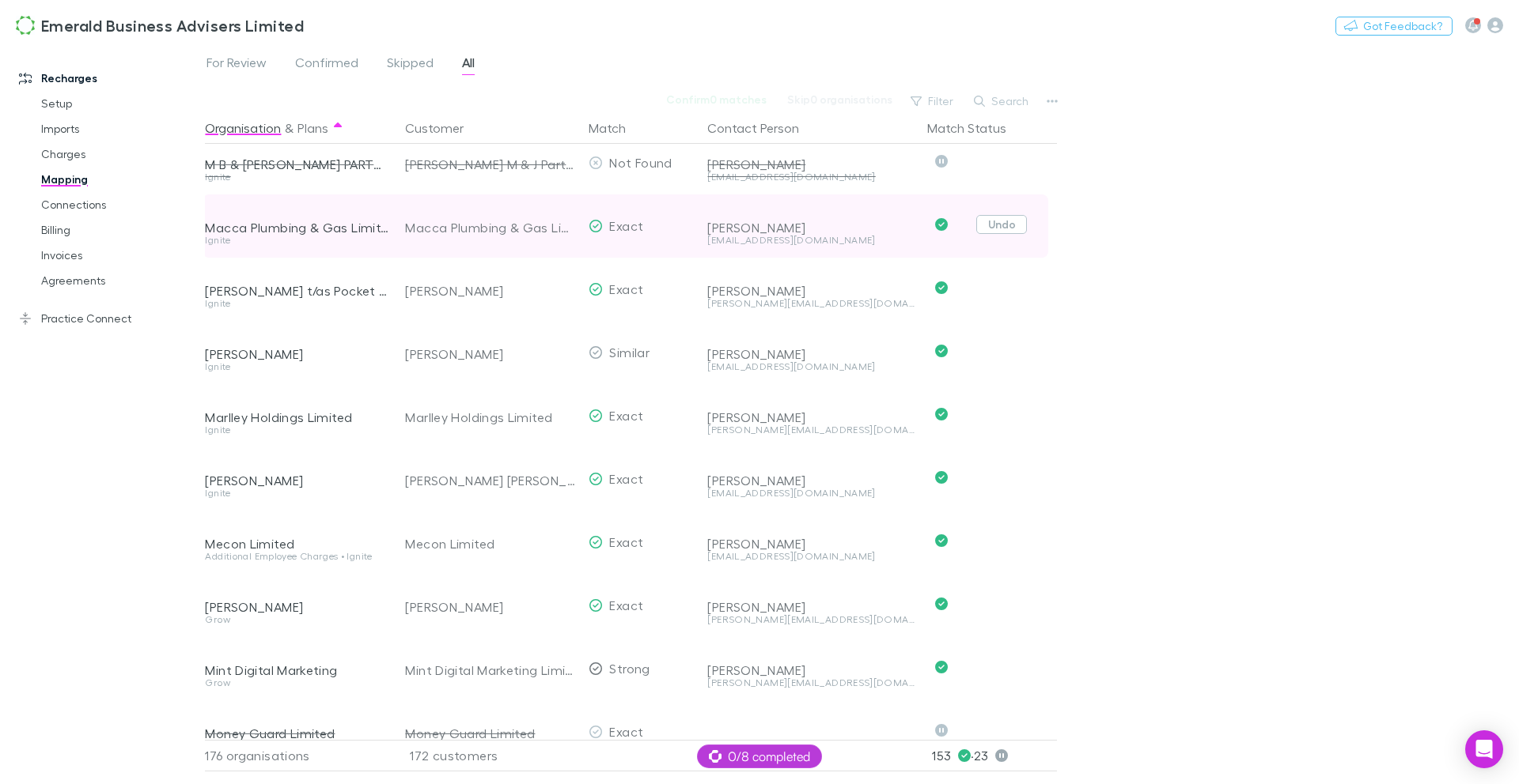
click at [994, 231] on button "Undo" at bounding box center [1001, 224] width 51 height 19
click at [1009, 231] on button "Skip" at bounding box center [1015, 227] width 51 height 19
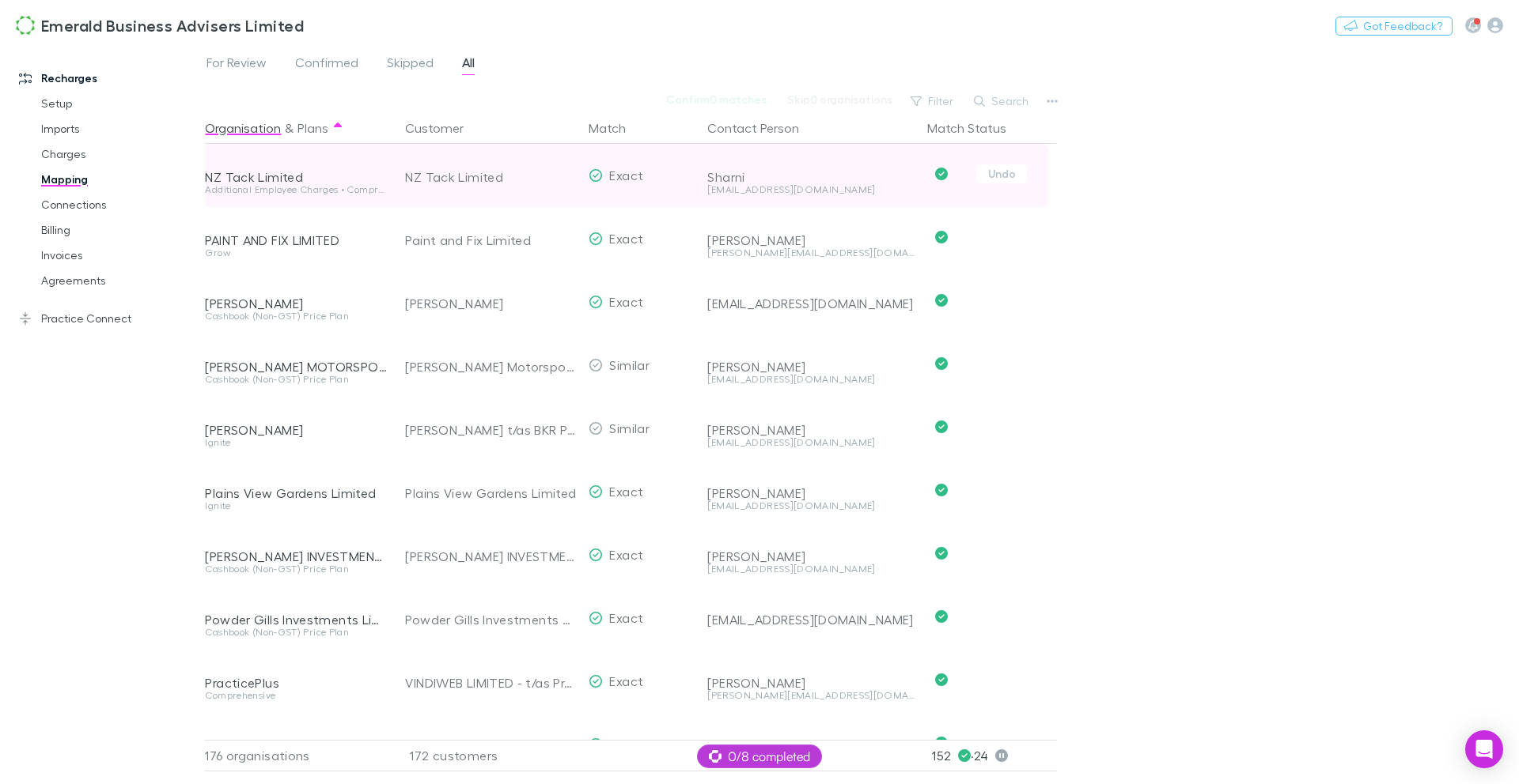
scroll to position [7977, 3]
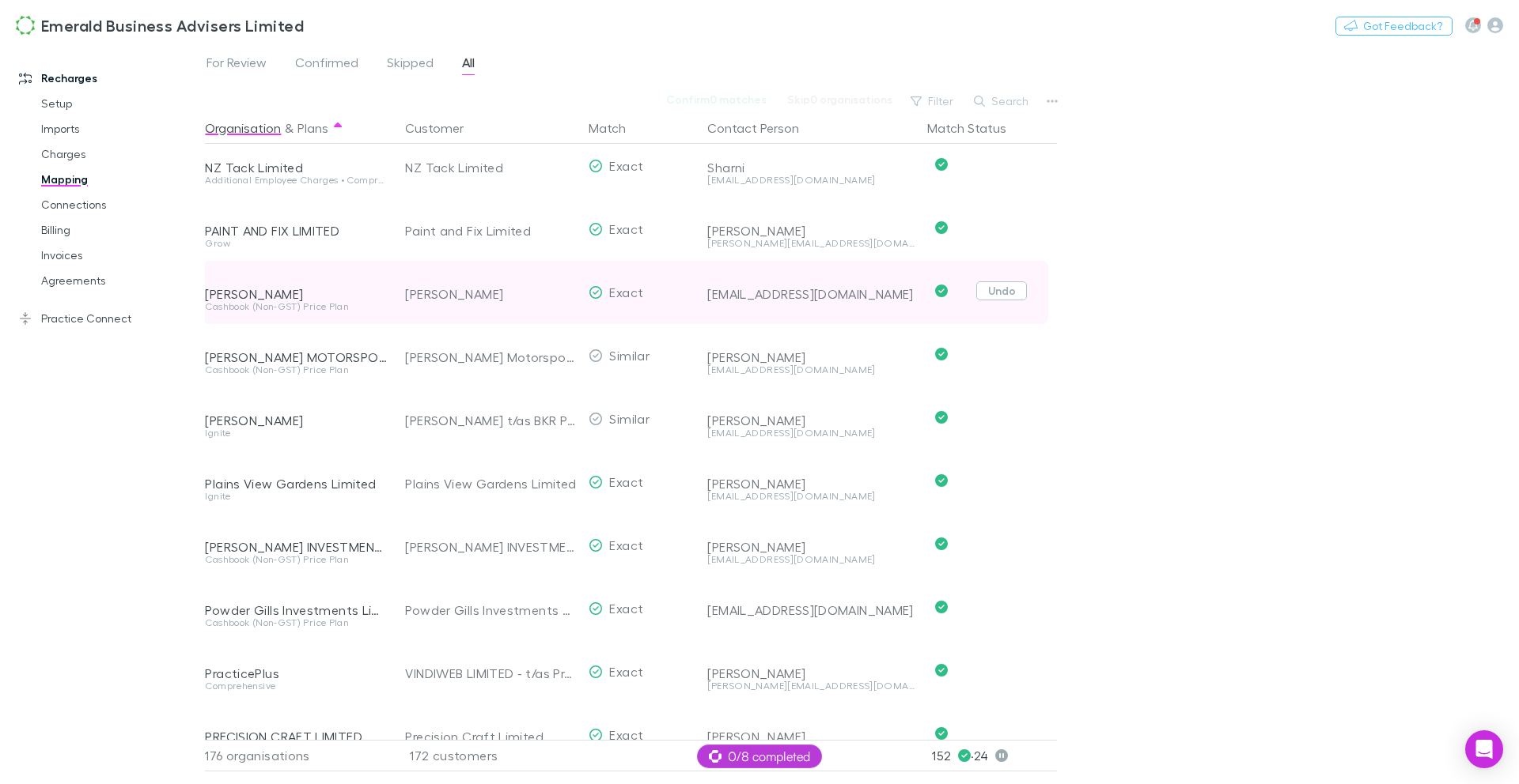
click at [1003, 297] on button "Undo" at bounding box center [1001, 290] width 51 height 19
click at [1005, 296] on button "Skip" at bounding box center [1015, 293] width 51 height 19
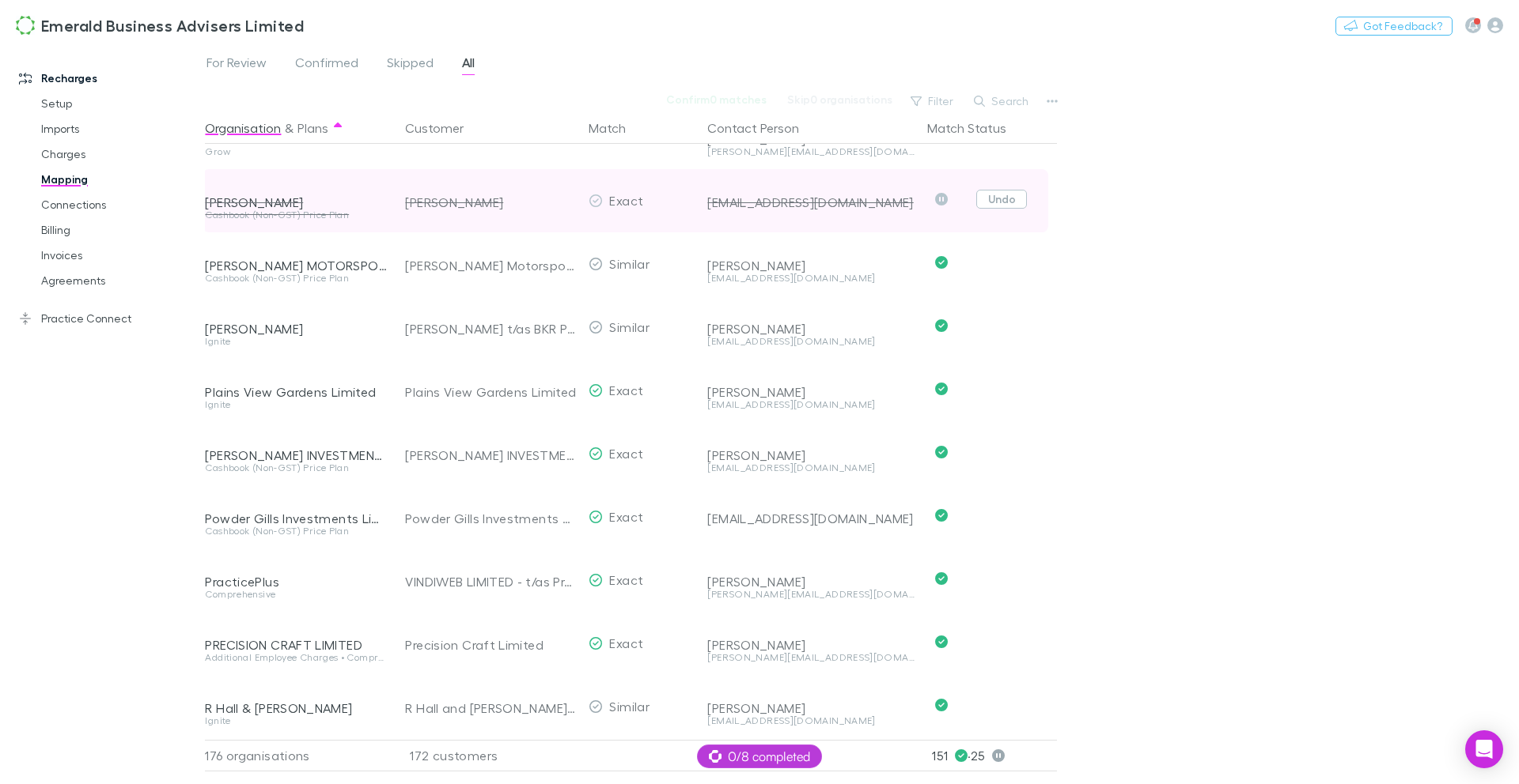
scroll to position [8075, 3]
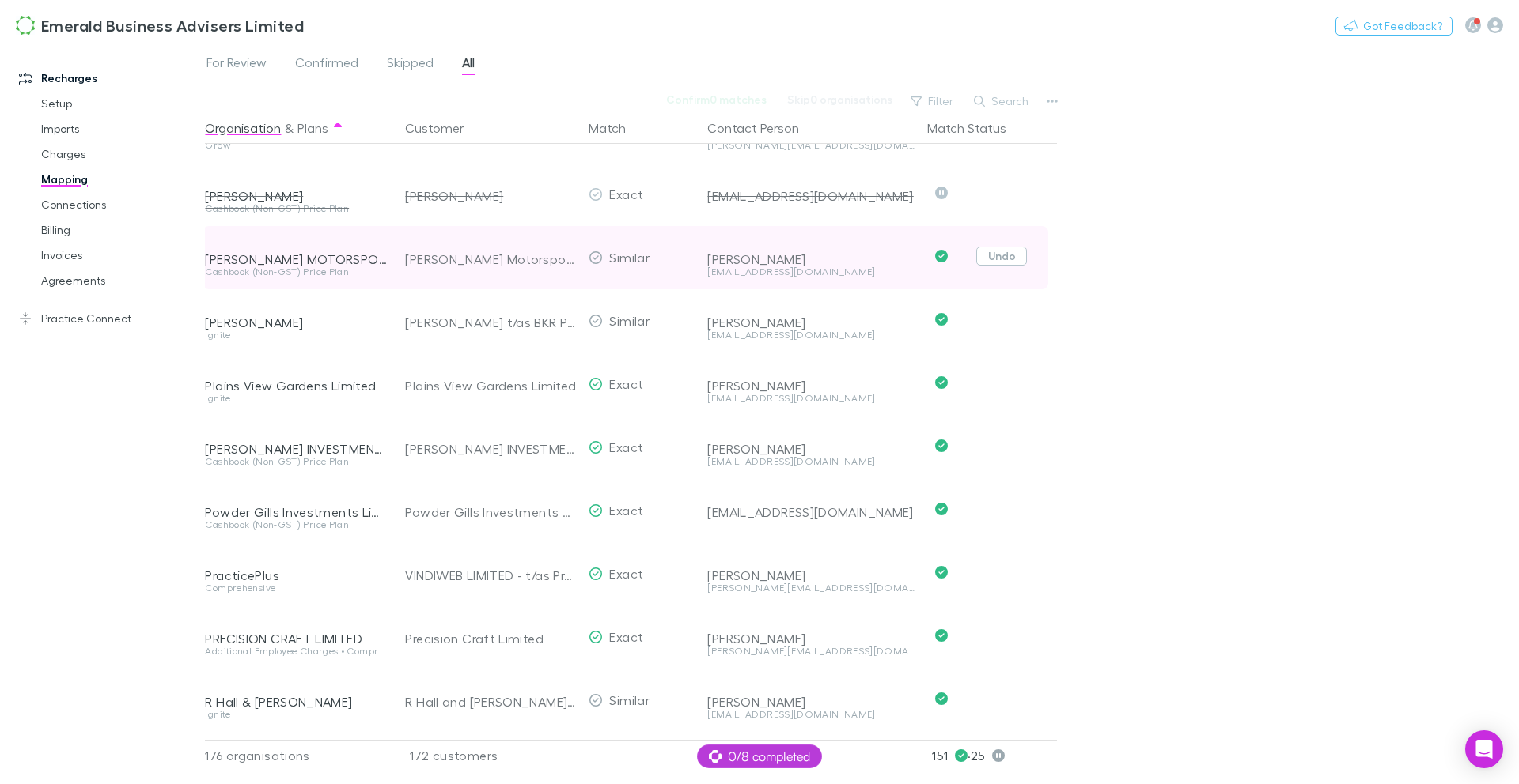
click at [1009, 260] on button "Undo" at bounding box center [1001, 256] width 51 height 19
click at [1011, 260] on button "Skip" at bounding box center [1015, 258] width 51 height 19
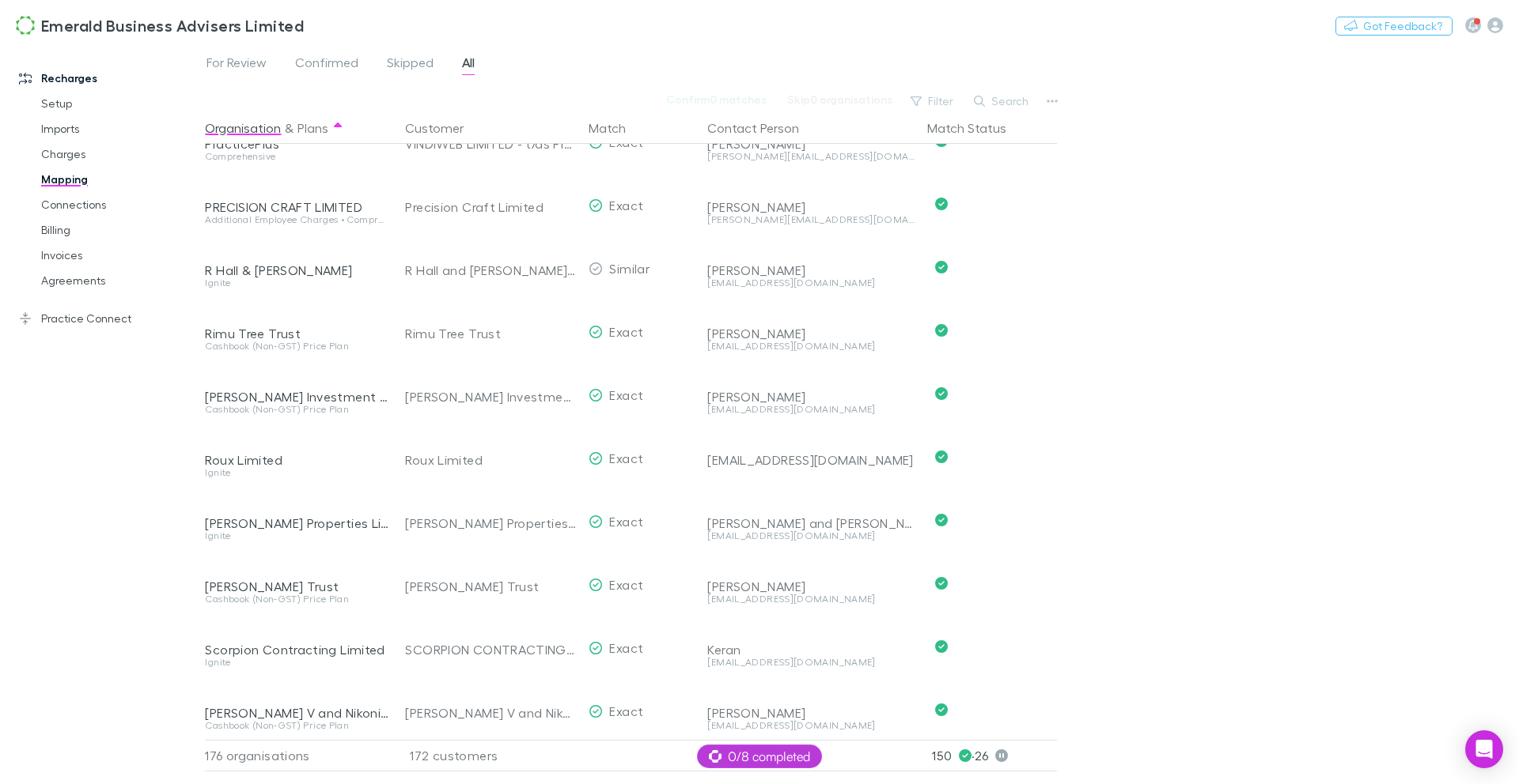
scroll to position [8509, 3]
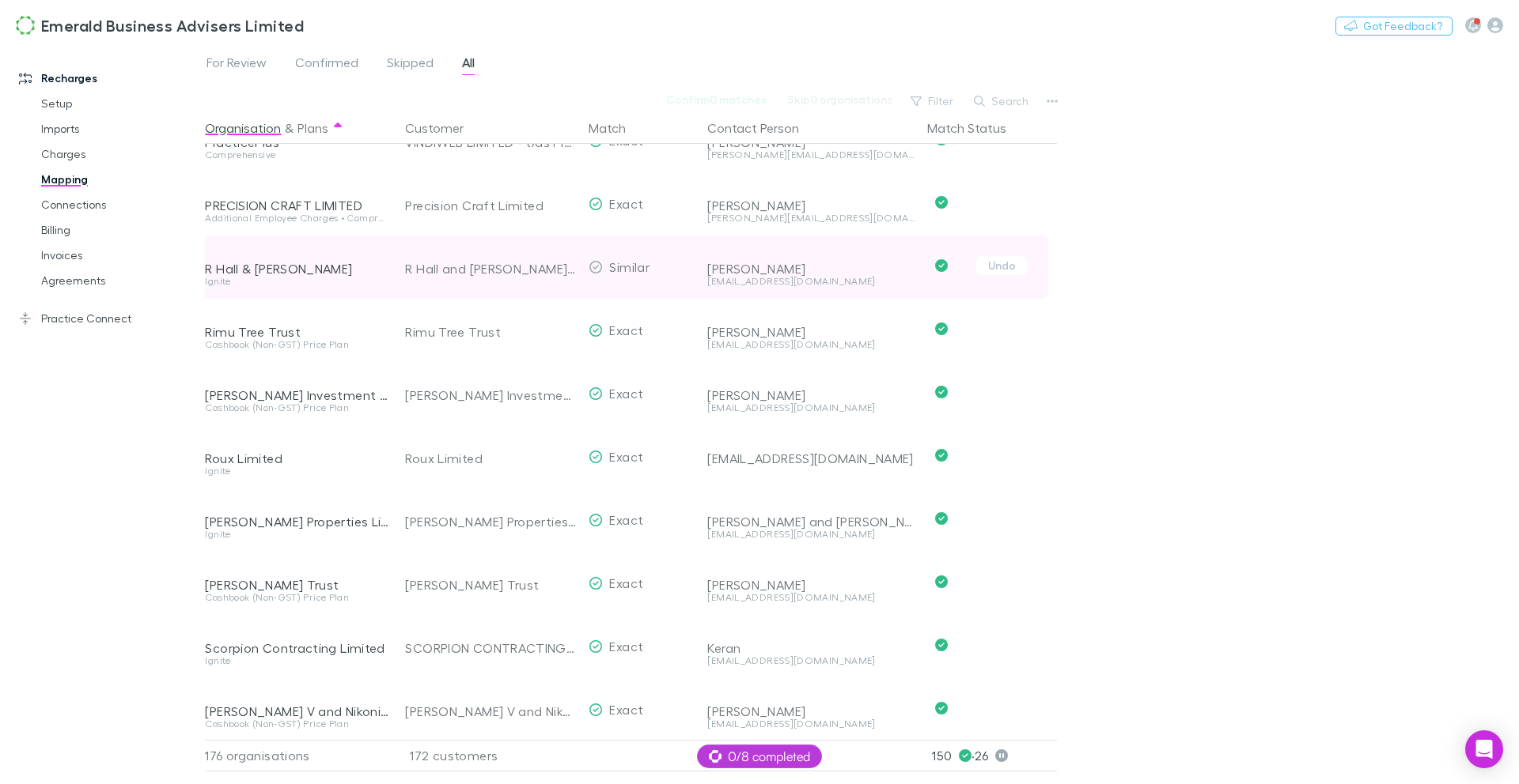
click at [1013, 269] on button "Undo" at bounding box center [1001, 265] width 51 height 19
click at [1010, 273] on button "Skip" at bounding box center [1015, 268] width 51 height 19
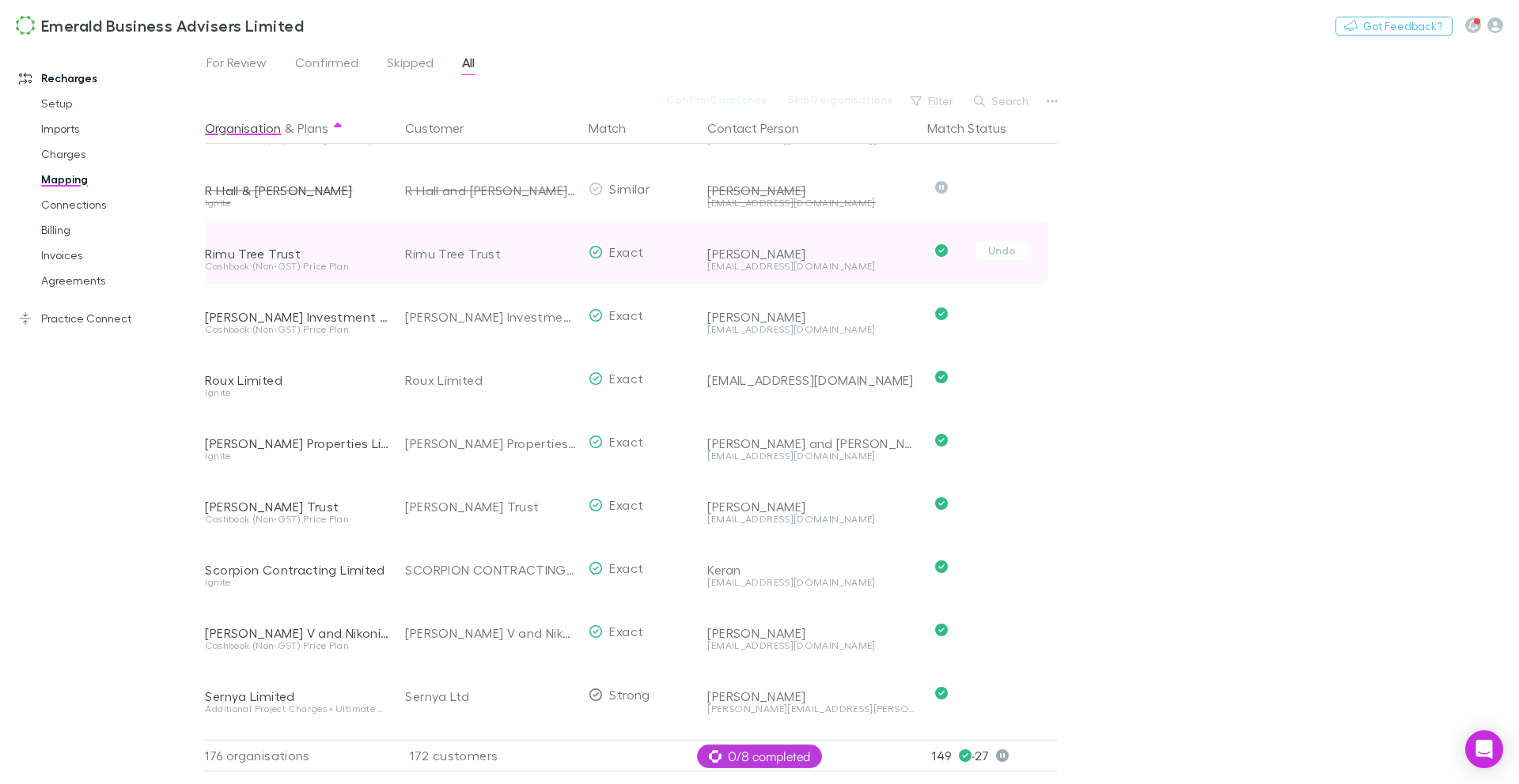
scroll to position [8593, 3]
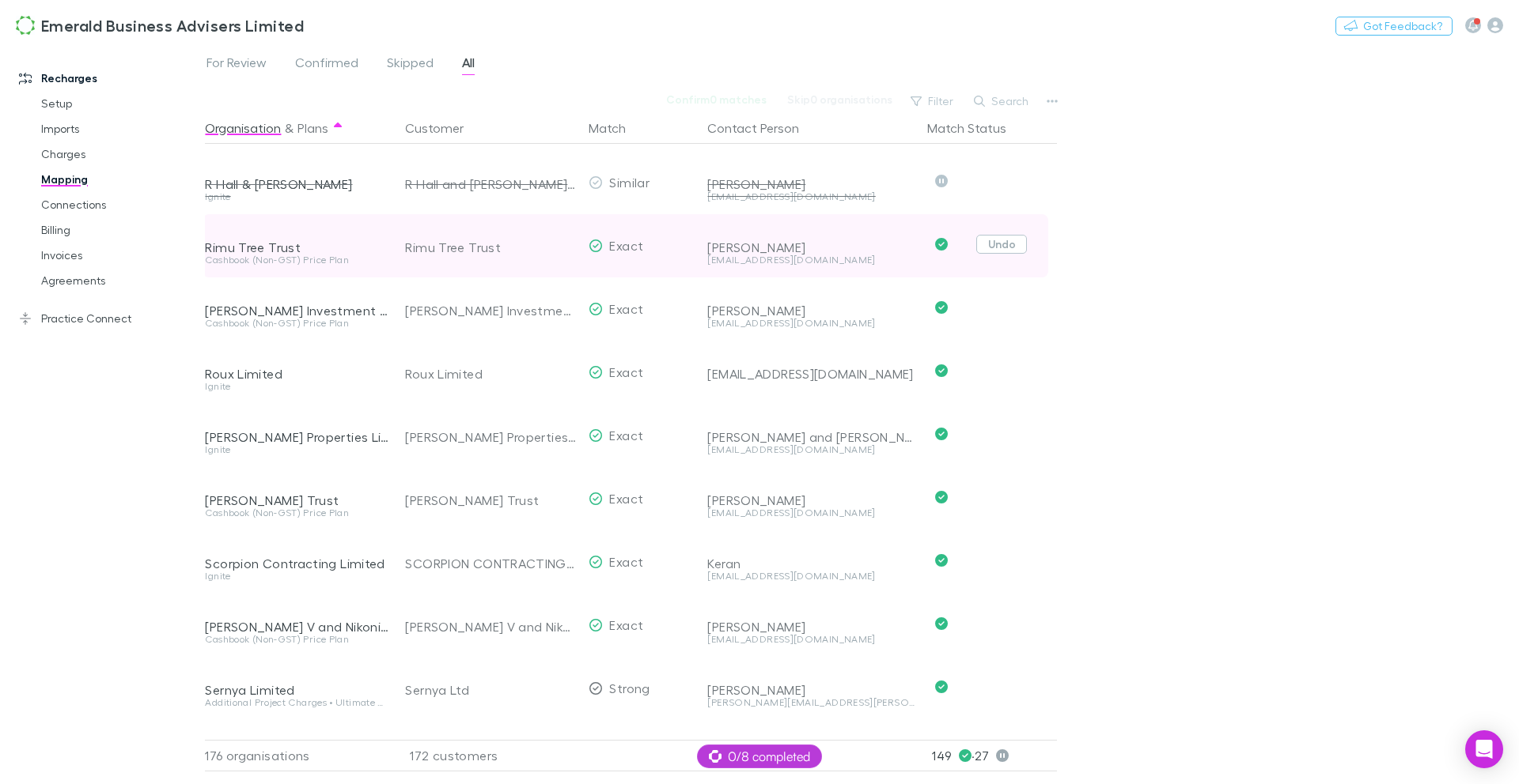
click at [991, 249] on button "Undo" at bounding box center [1001, 244] width 51 height 19
click at [1011, 252] on button "Skip" at bounding box center [1015, 246] width 51 height 19
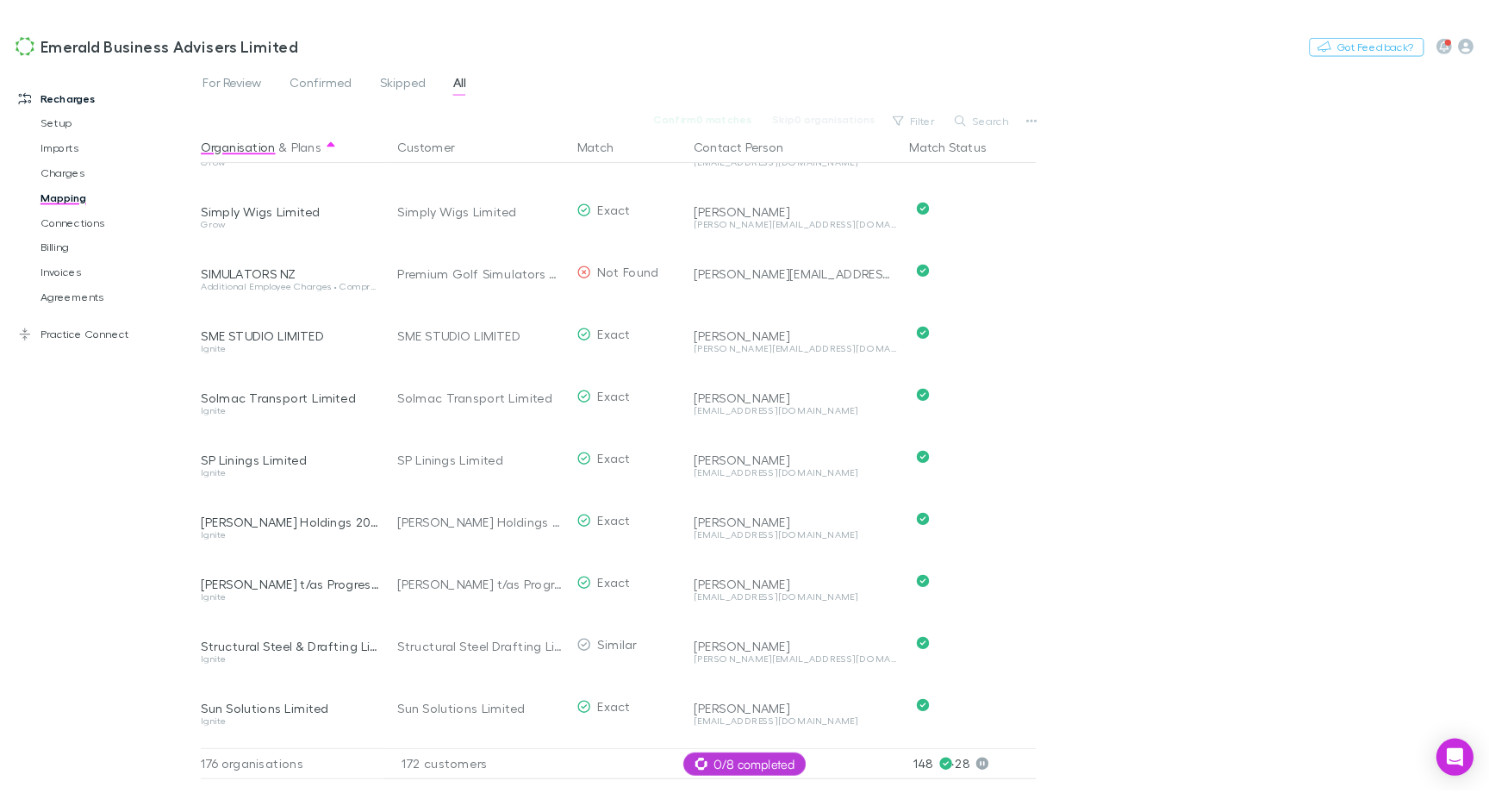
scroll to position [10215, 3]
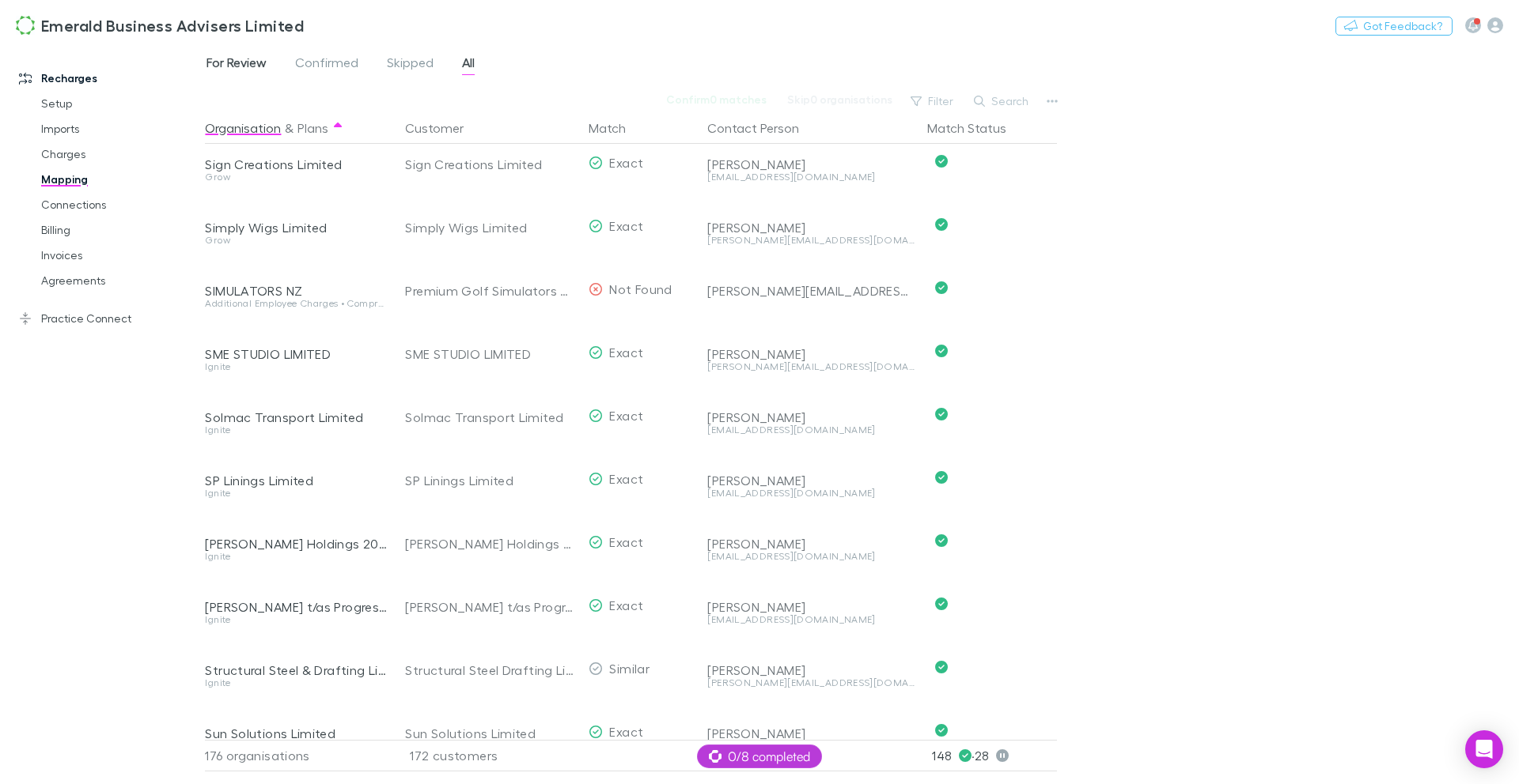
click at [235, 70] on span "For Review" at bounding box center [236, 64] width 60 height 21
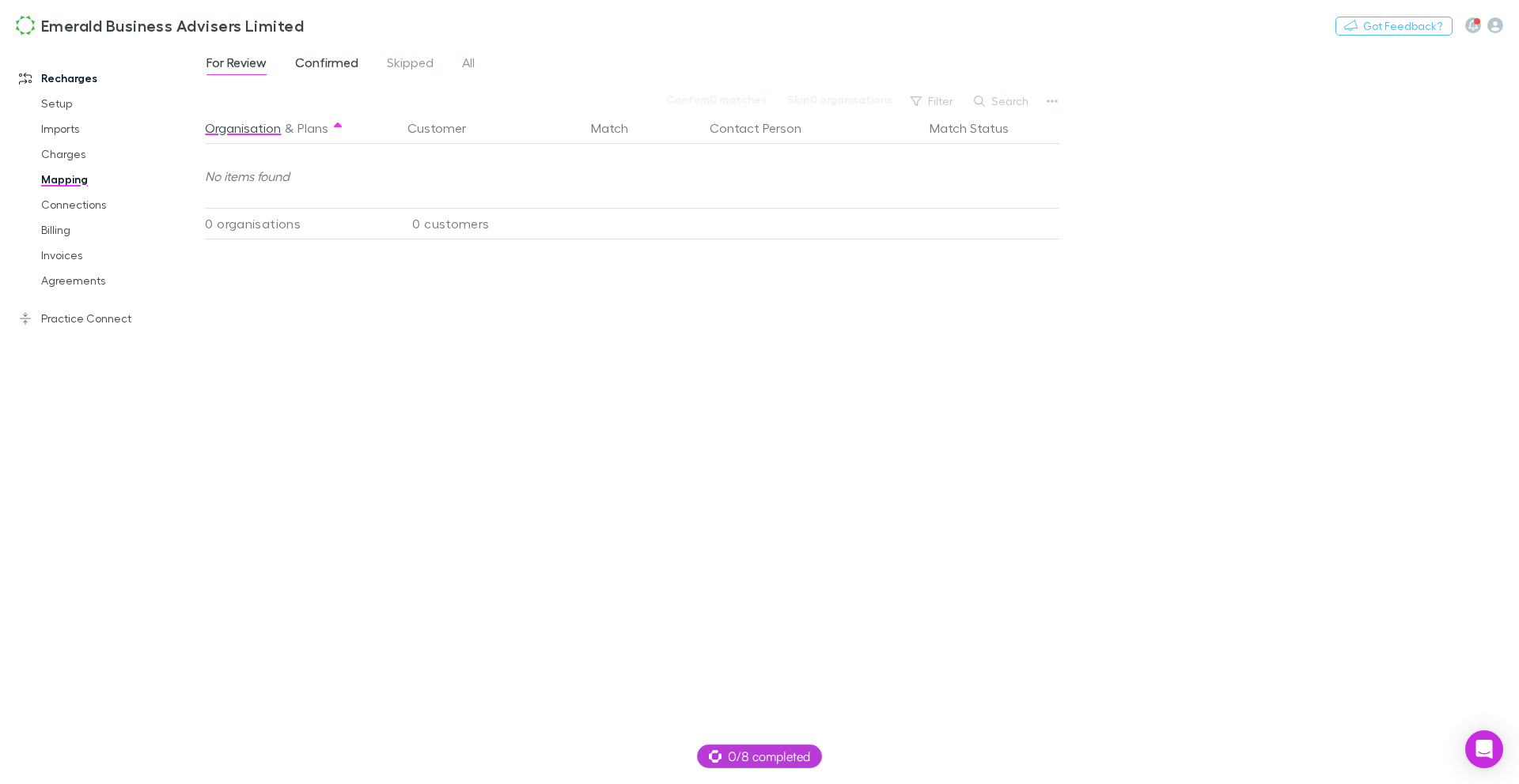
click at [310, 64] on span "Confirmed" at bounding box center [327, 64] width 64 height 21
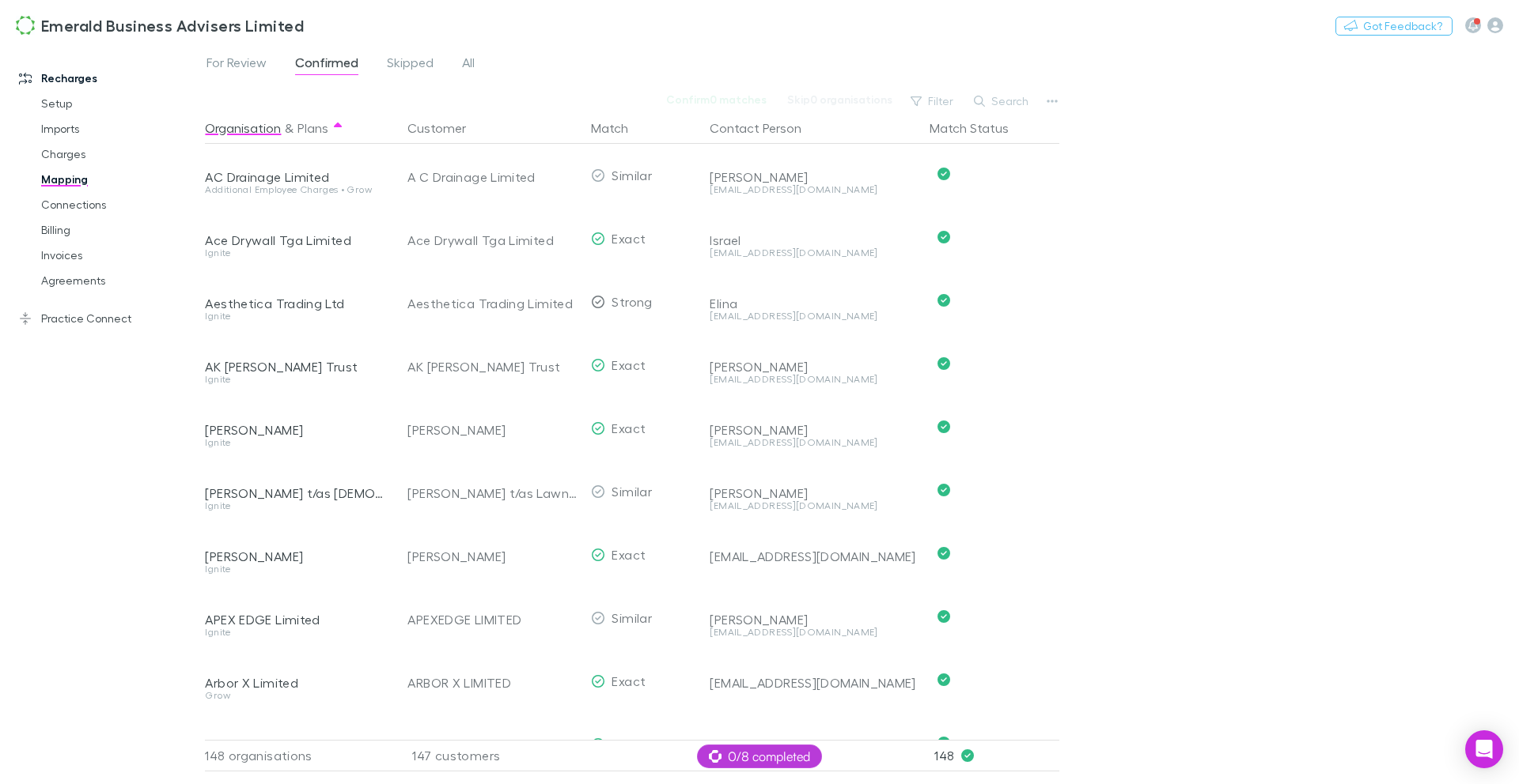
click at [1065, 100] on div "For Review Confirmed Skipped All Confirm 0 matches Skip 0 organisations Filter …" at bounding box center [862, 414] width 1314 height 740
click at [1058, 100] on icon "button" at bounding box center [1051, 102] width 11 height 13
click at [902, 186] on p "Customers" at bounding box center [954, 181] width 192 height 19
click at [1306, 31] on div "Emerald Business Advisers Limited Nothing Got Feedback?" at bounding box center [759, 25] width 1519 height 51
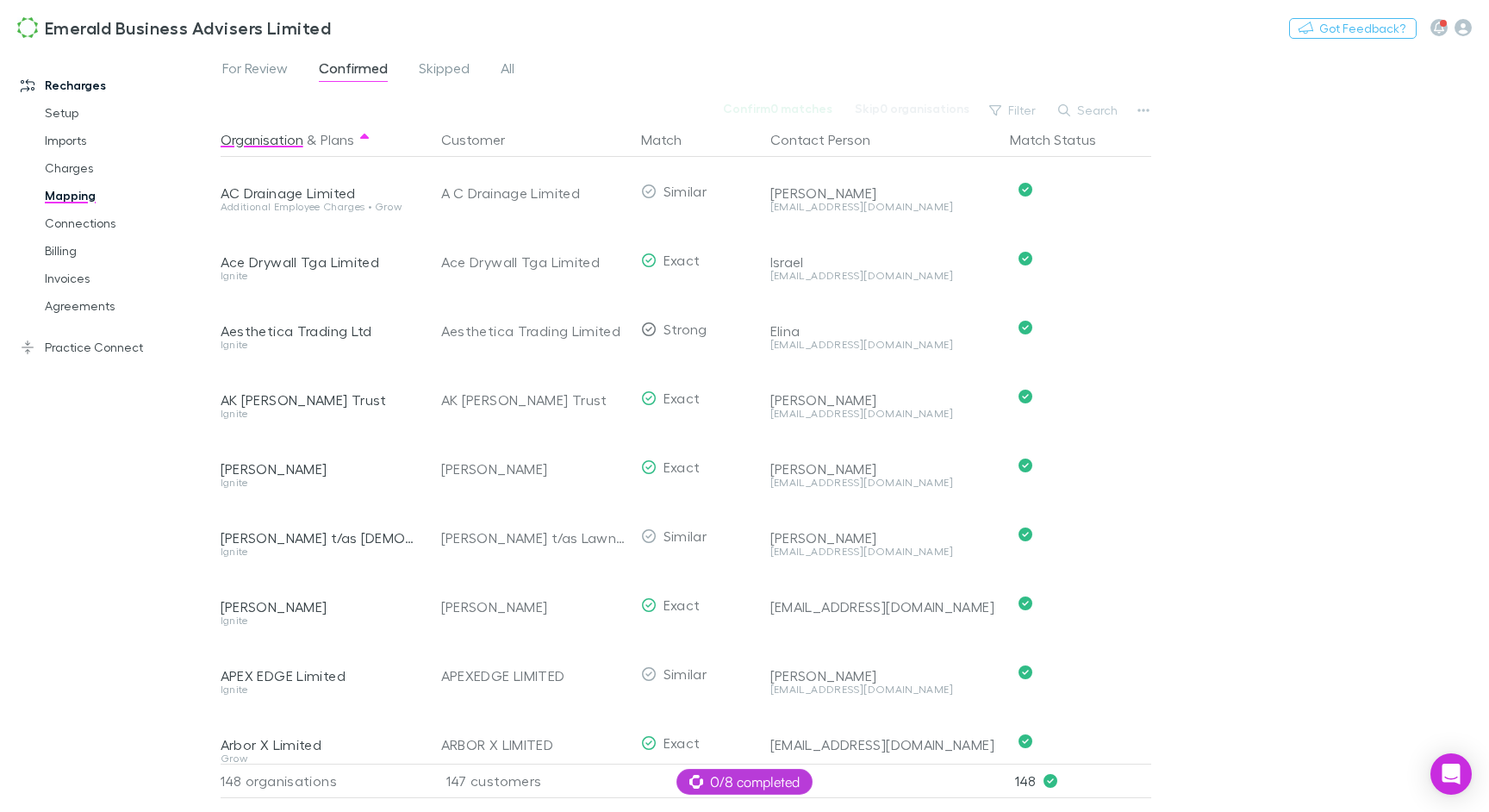
click at [1307, 343] on div "For Review Confirmed Skipped All Confirm 0 matches Skip 0 organisations Filter …" at bounding box center [855, 430] width 1268 height 764
click at [440, 83] on link "Skipped" at bounding box center [444, 70] width 54 height 28
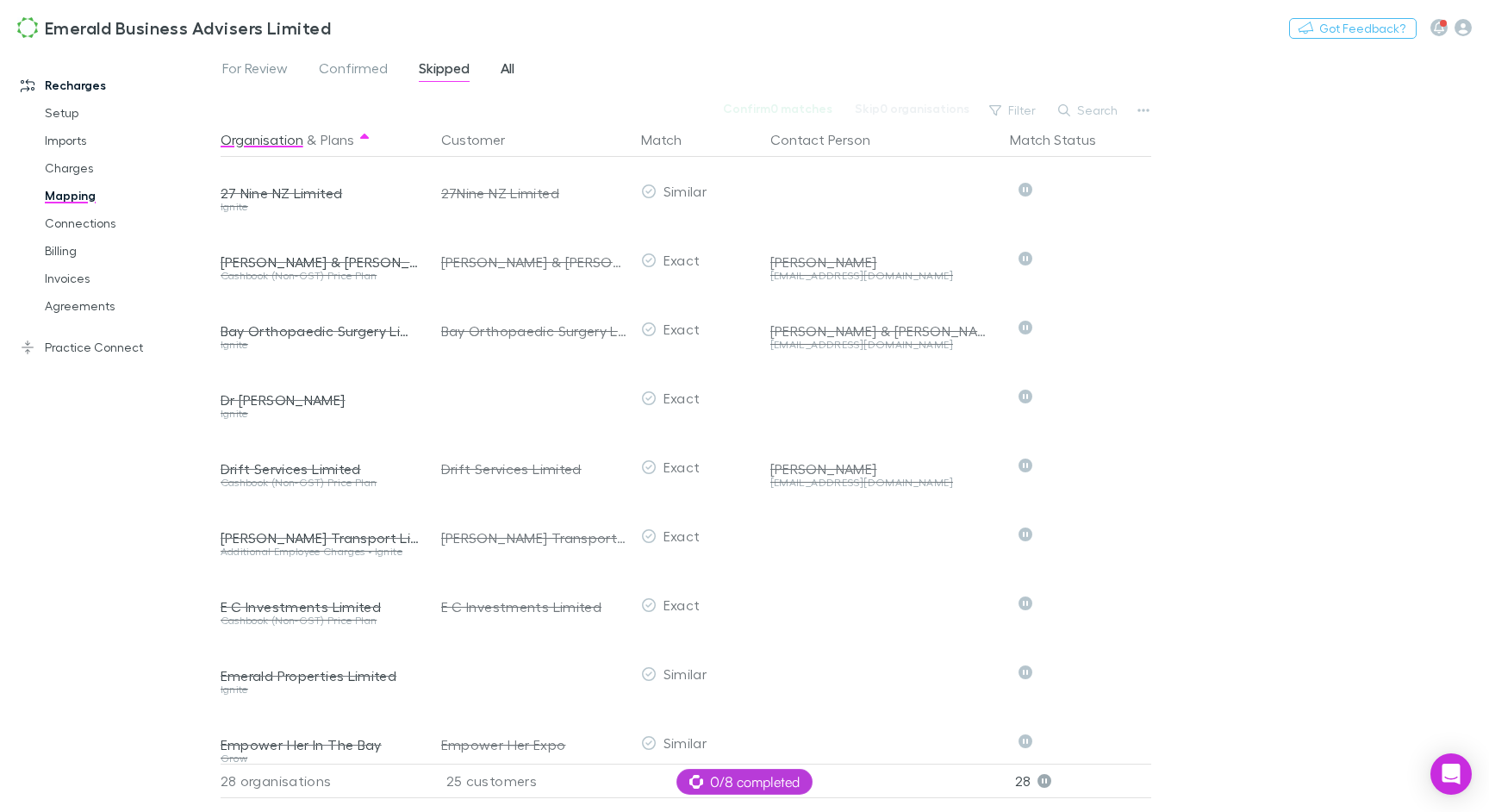
click at [502, 65] on span "All" at bounding box center [508, 70] width 14 height 23
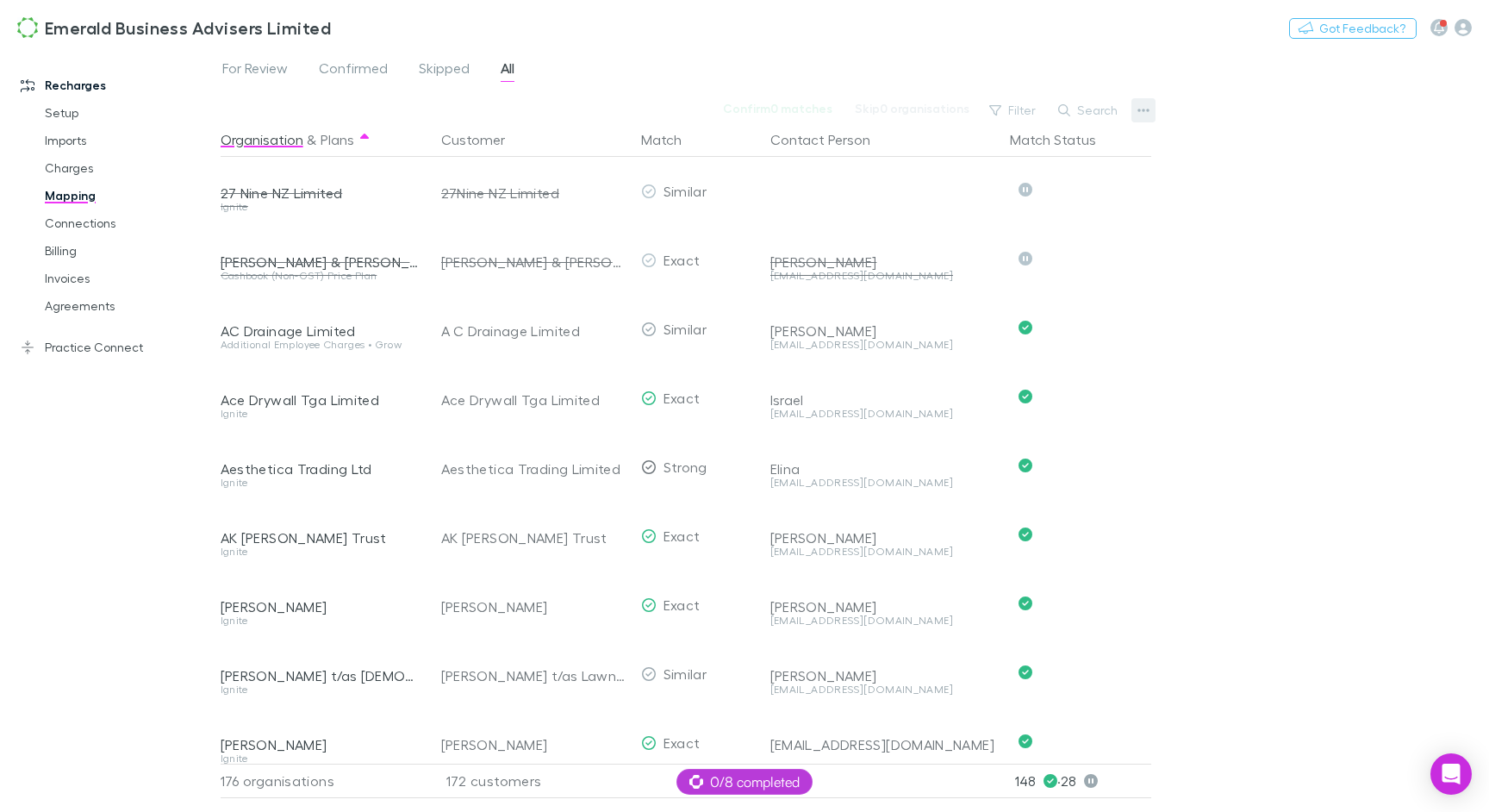
click at [1151, 112] on button "button" at bounding box center [1144, 110] width 24 height 24
click at [1094, 112] on div at bounding box center [744, 406] width 1489 height 812
click at [1086, 114] on button "Search" at bounding box center [1088, 110] width 78 height 21
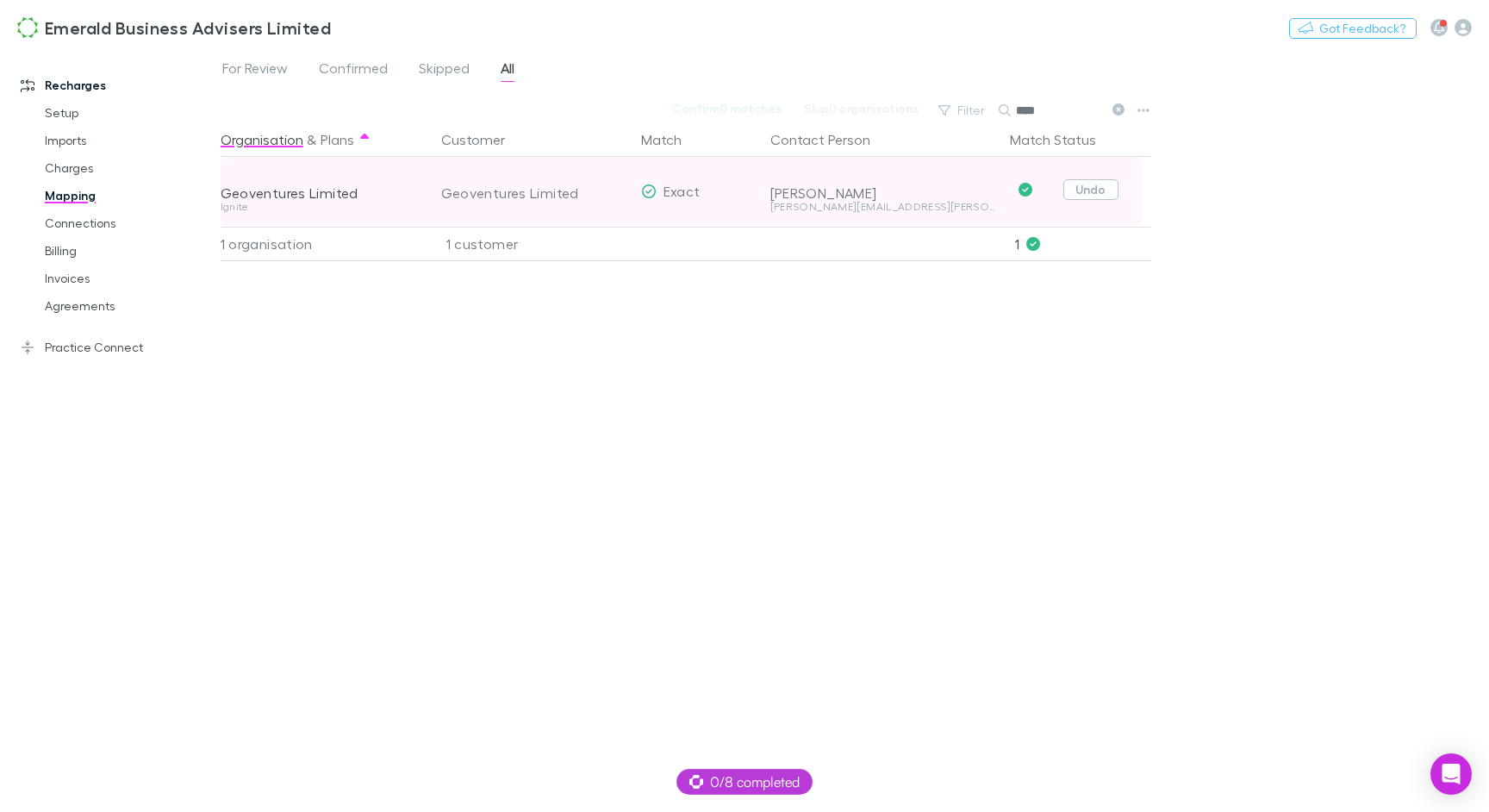
type input "****"
click at [1106, 195] on button "Undo" at bounding box center [1091, 189] width 55 height 21
click at [1105, 196] on button "Skip" at bounding box center [1105, 192] width 55 height 21
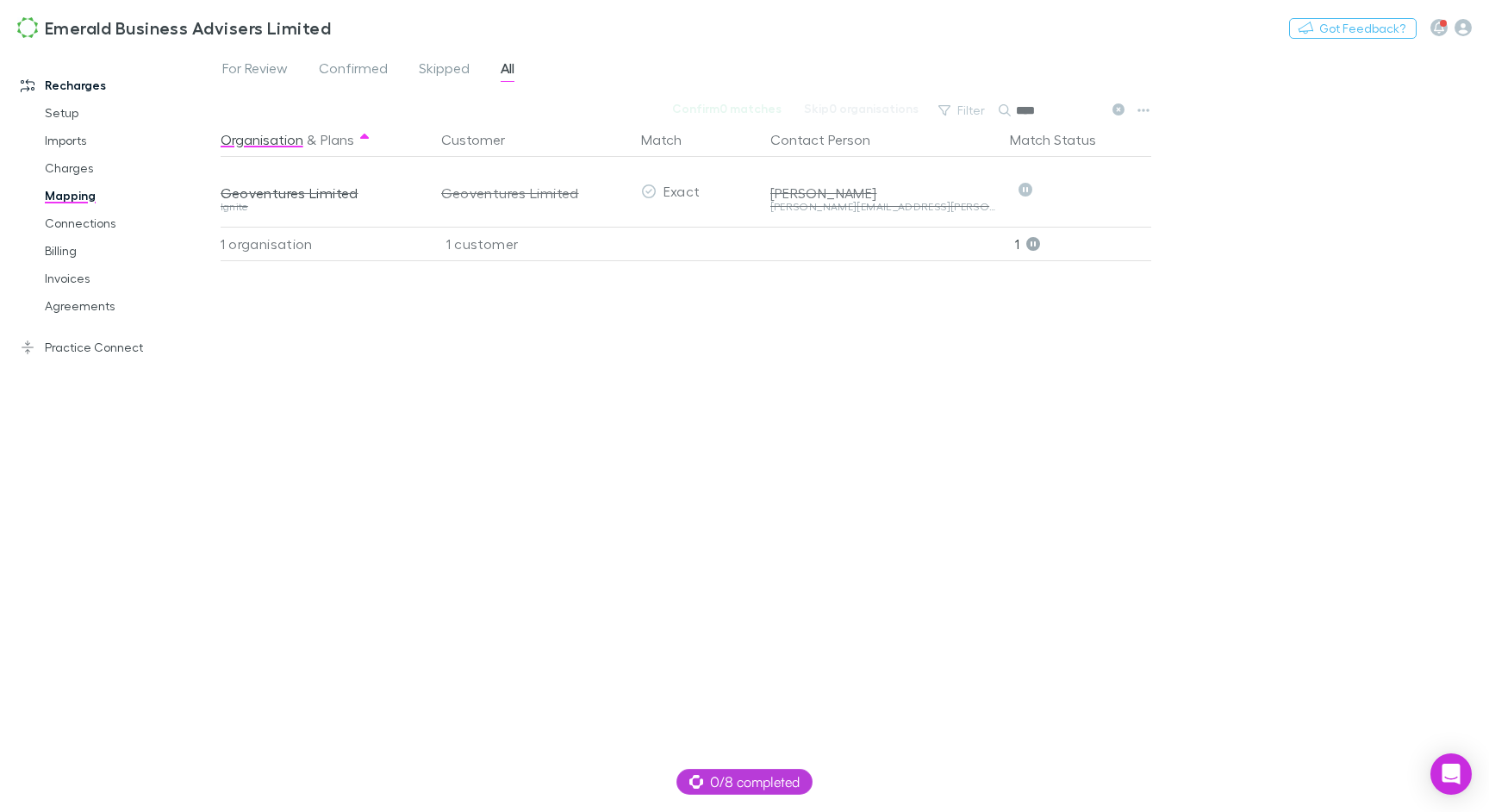
drag, startPoint x: 1049, startPoint y: 106, endPoint x: 1000, endPoint y: 106, distance: 49.0
click at [1000, 106] on div "****" at bounding box center [1064, 110] width 130 height 21
drag, startPoint x: 1049, startPoint y: 111, endPoint x: 1020, endPoint y: 109, distance: 29.1
click at [1021, 109] on input "****" at bounding box center [1059, 110] width 86 height 24
type input "*"
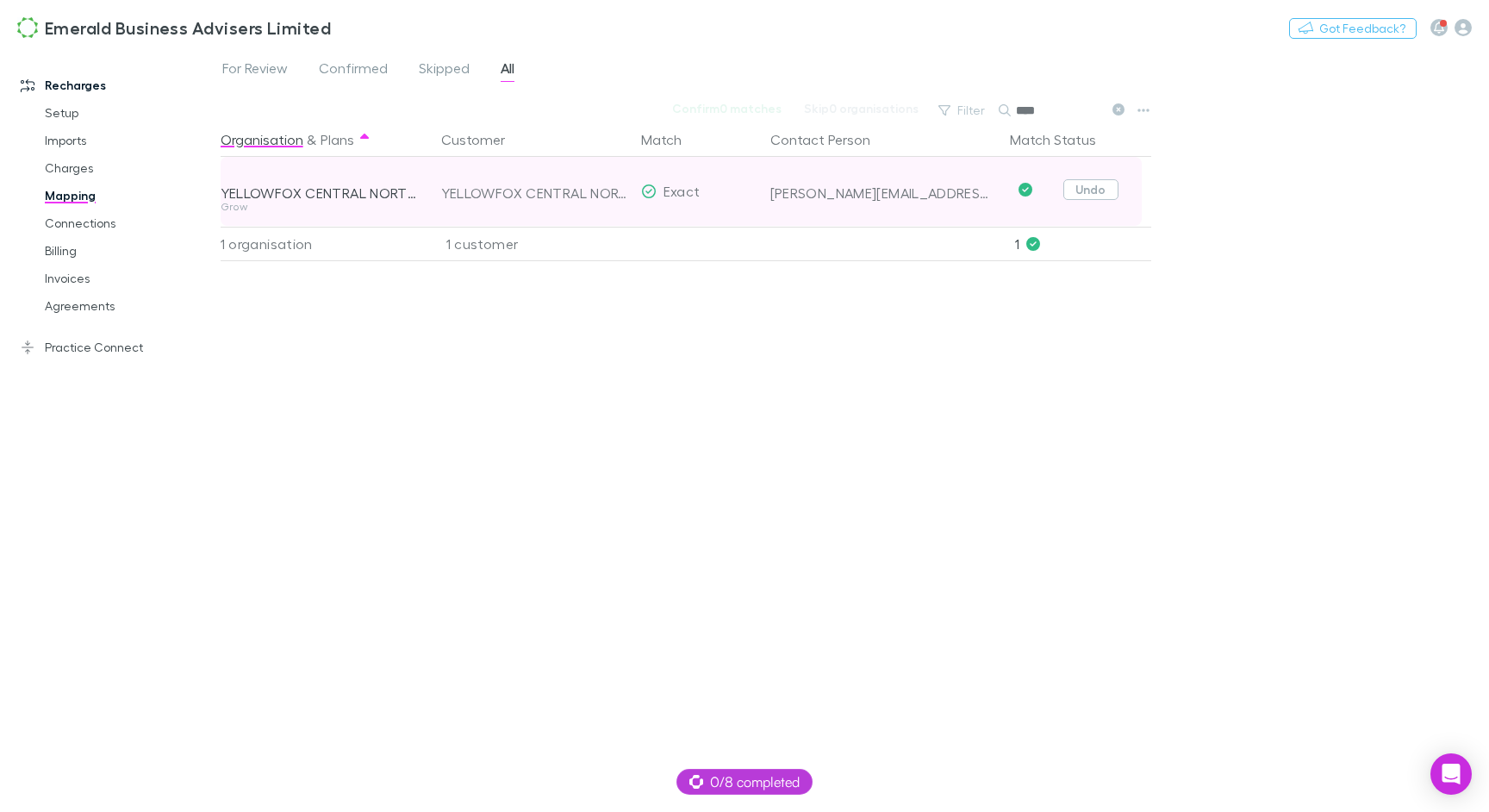
click at [1107, 189] on button "Undo" at bounding box center [1091, 189] width 55 height 21
click at [1043, 195] on button "Confirm" at bounding box center [1039, 192] width 70 height 21
type input "******"
click at [1124, 108] on button at bounding box center [1117, 111] width 21 height 17
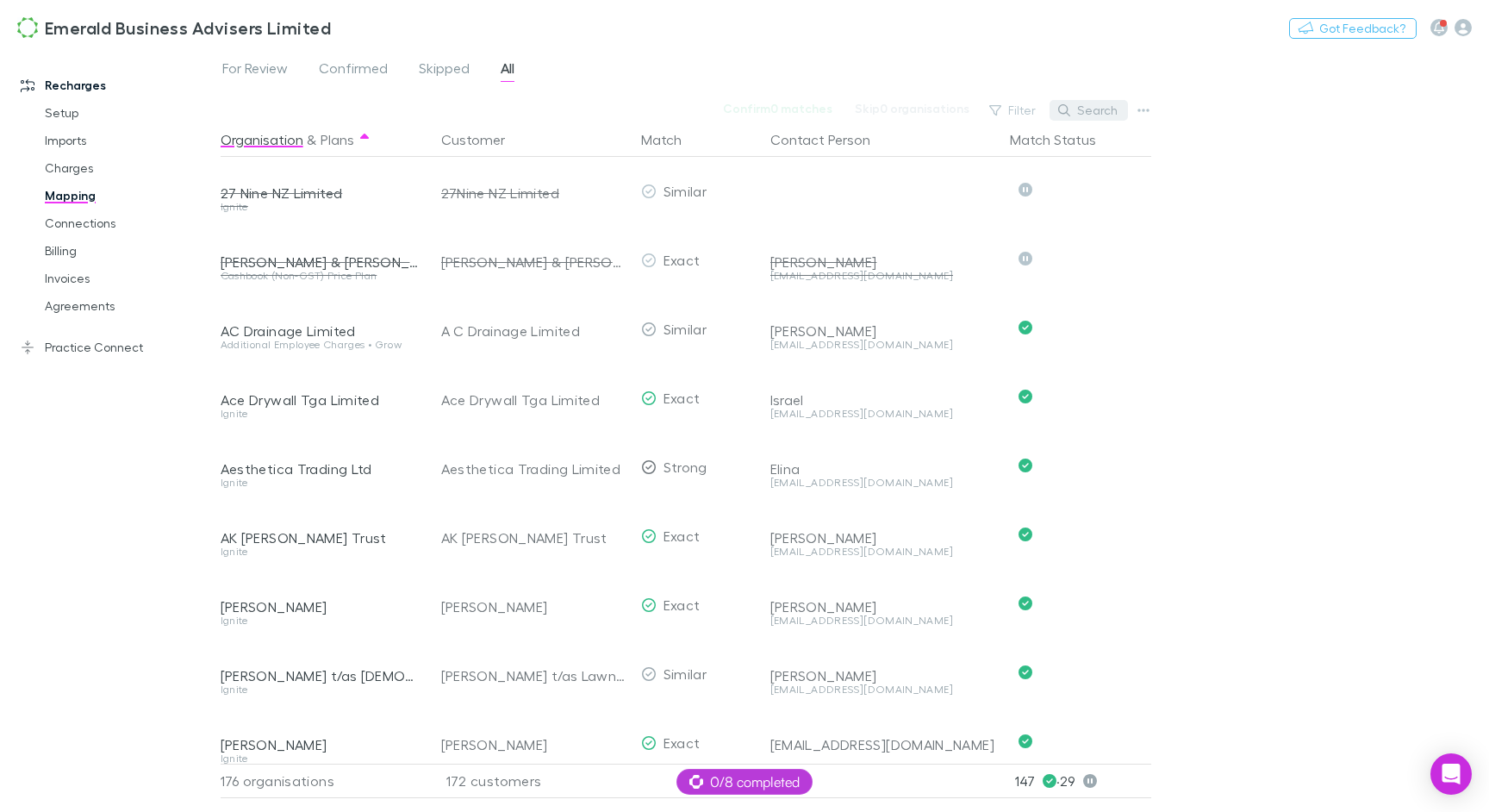
click at [1091, 116] on button "Search" at bounding box center [1088, 110] width 78 height 21
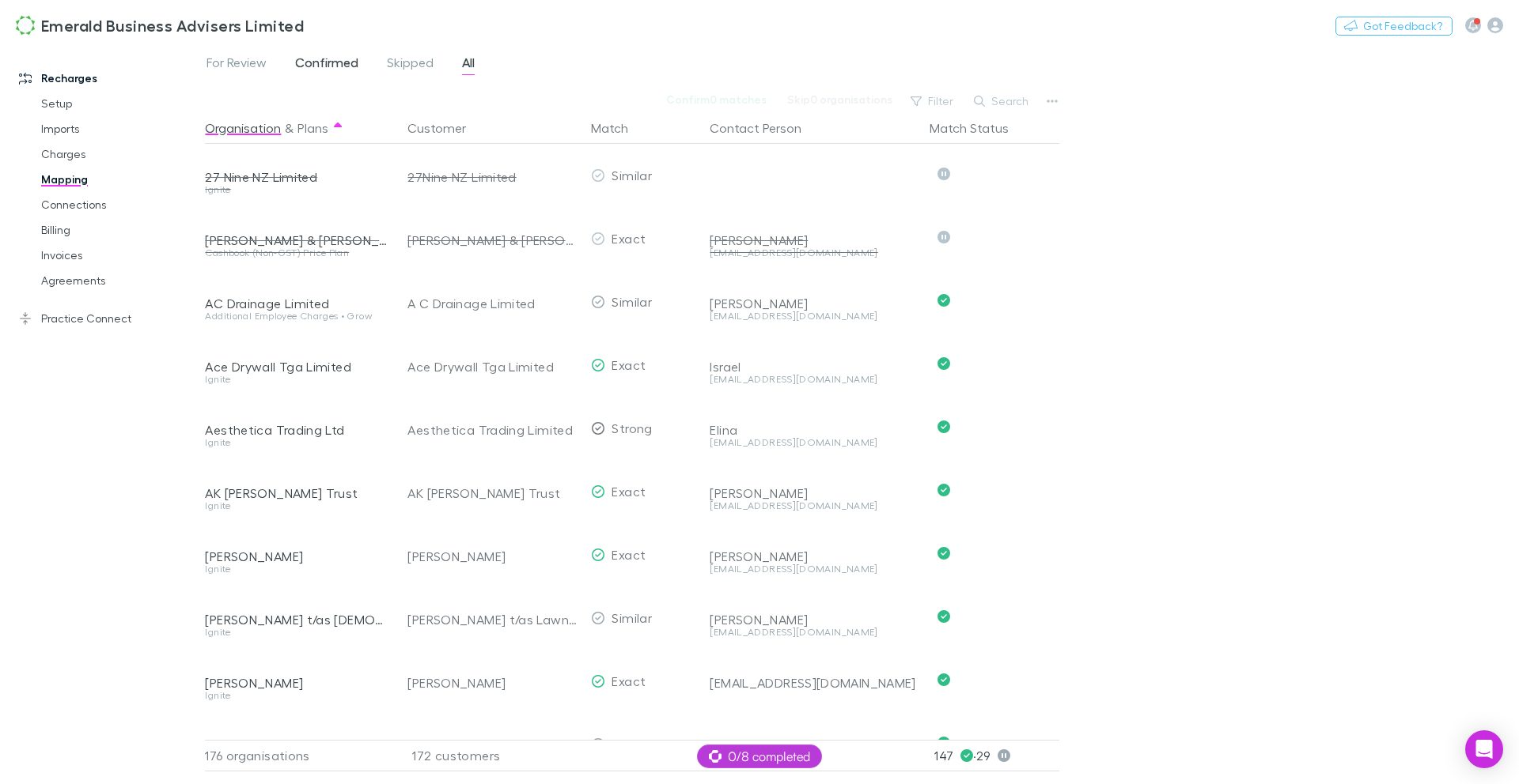
click at [309, 59] on span "Confirmed" at bounding box center [327, 64] width 64 height 21
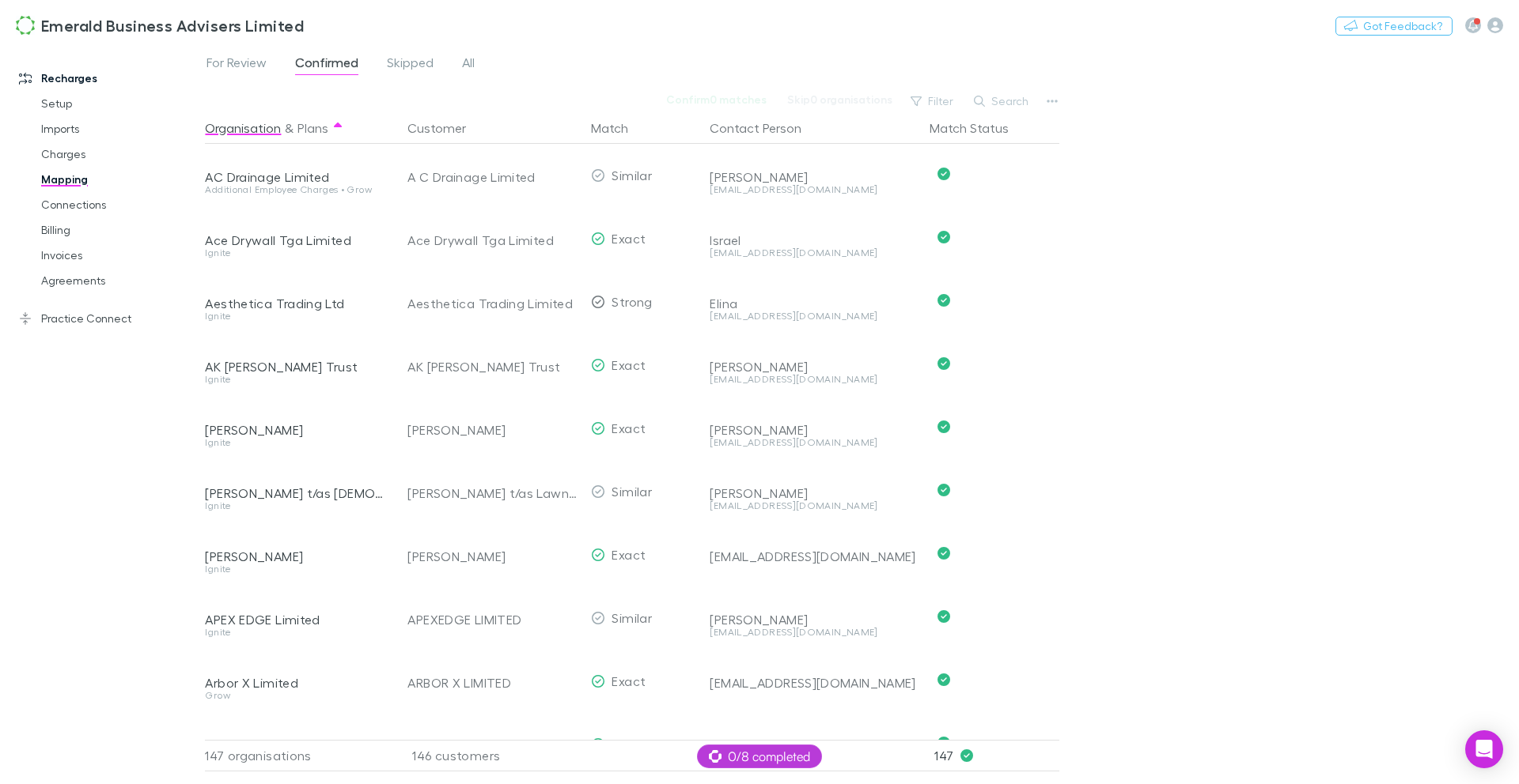
drag, startPoint x: 1011, startPoint y: 103, endPoint x: 952, endPoint y: 102, distance: 59.0
click at [1011, 103] on button "Search" at bounding box center [1001, 101] width 72 height 19
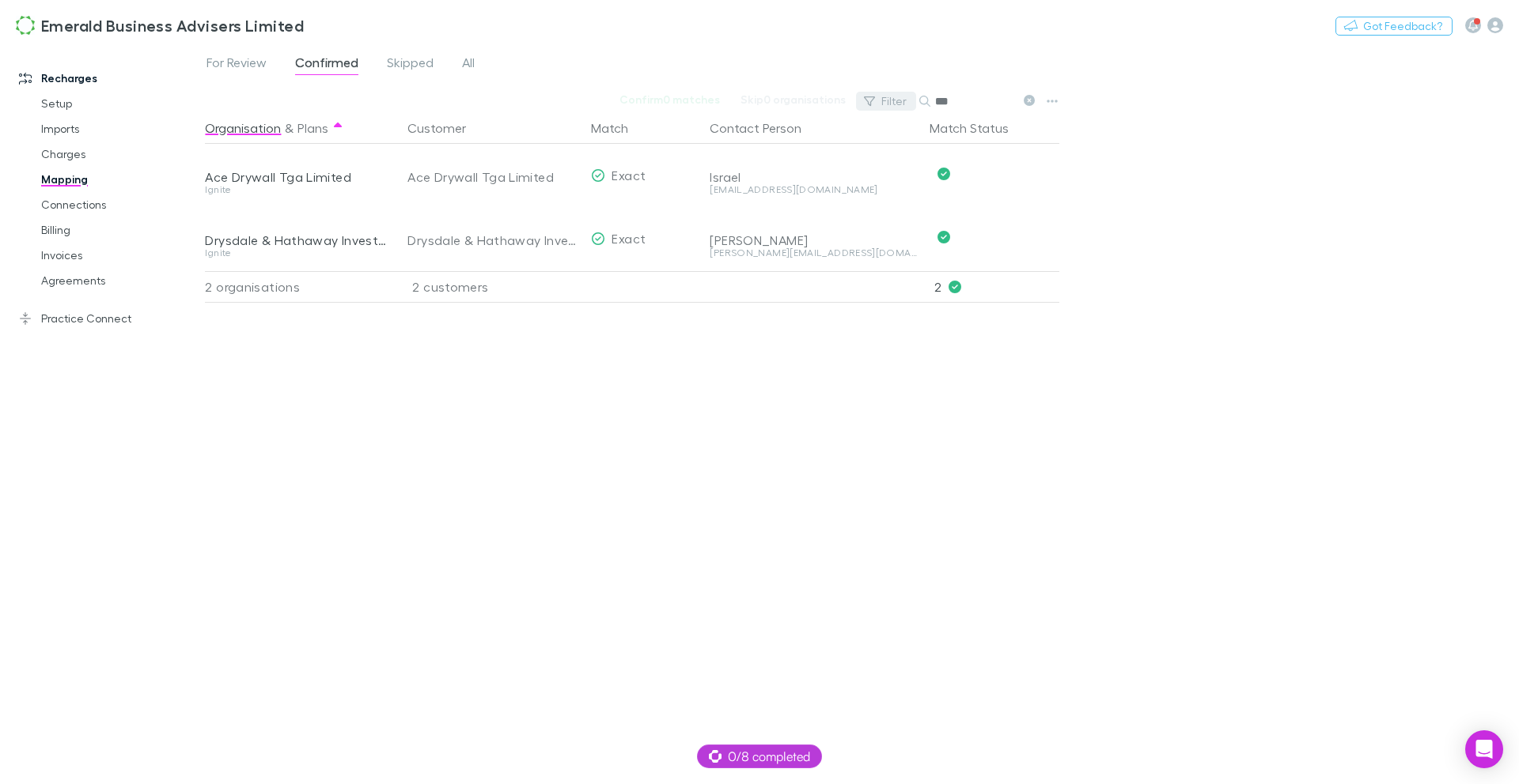
drag, startPoint x: 960, startPoint y: 97, endPoint x: 906, endPoint y: 103, distance: 54.3
click at [906, 103] on div "Filter Search ***" at bounding box center [949, 101] width 185 height 22
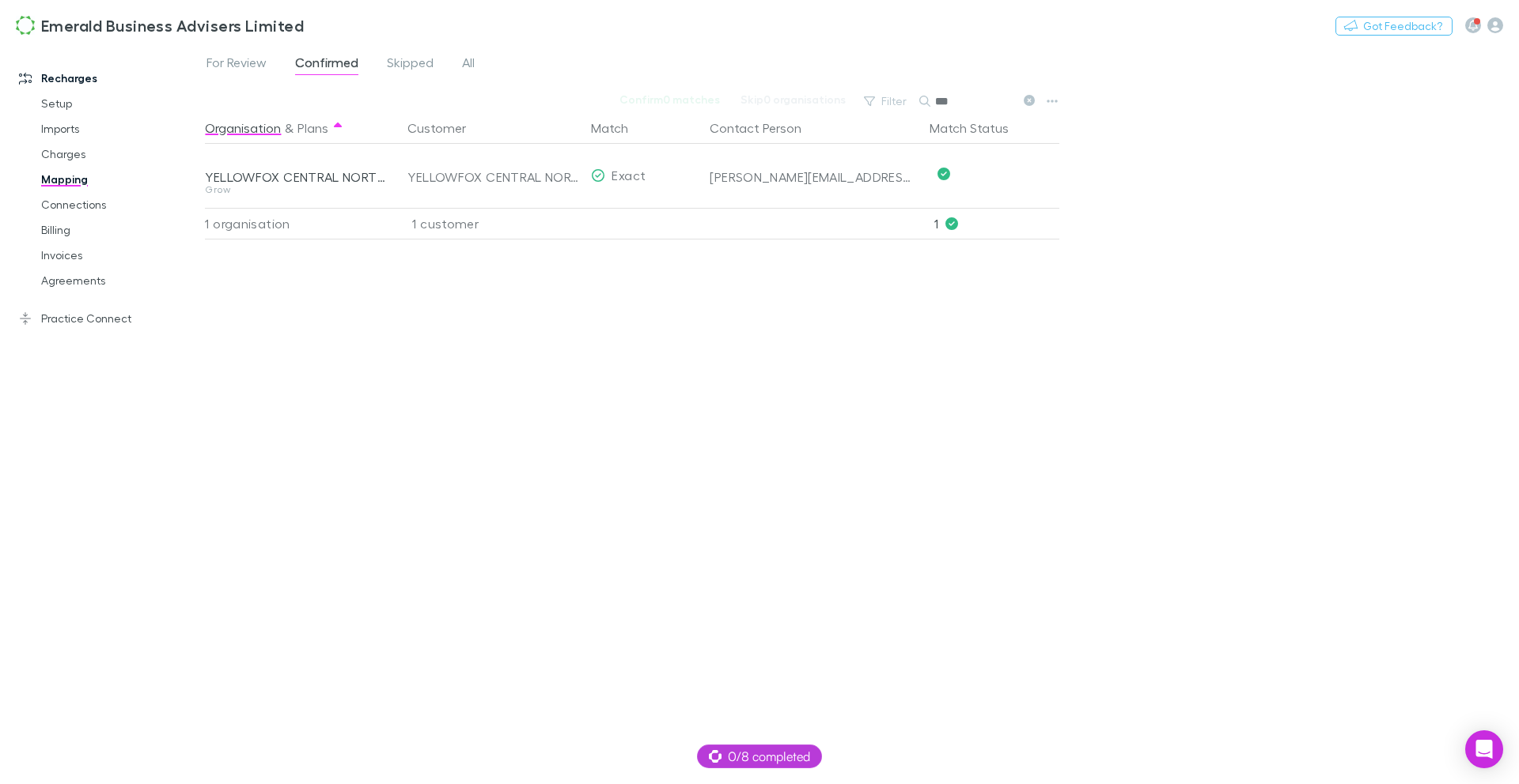
type input "***"
click at [484, 66] on div "For Review Confirmed Skipped All" at bounding box center [347, 64] width 284 height 25
click at [478, 65] on div "For Review Confirmed Skipped All" at bounding box center [347, 64] width 284 height 25
click at [467, 64] on span "All" at bounding box center [469, 64] width 13 height 21
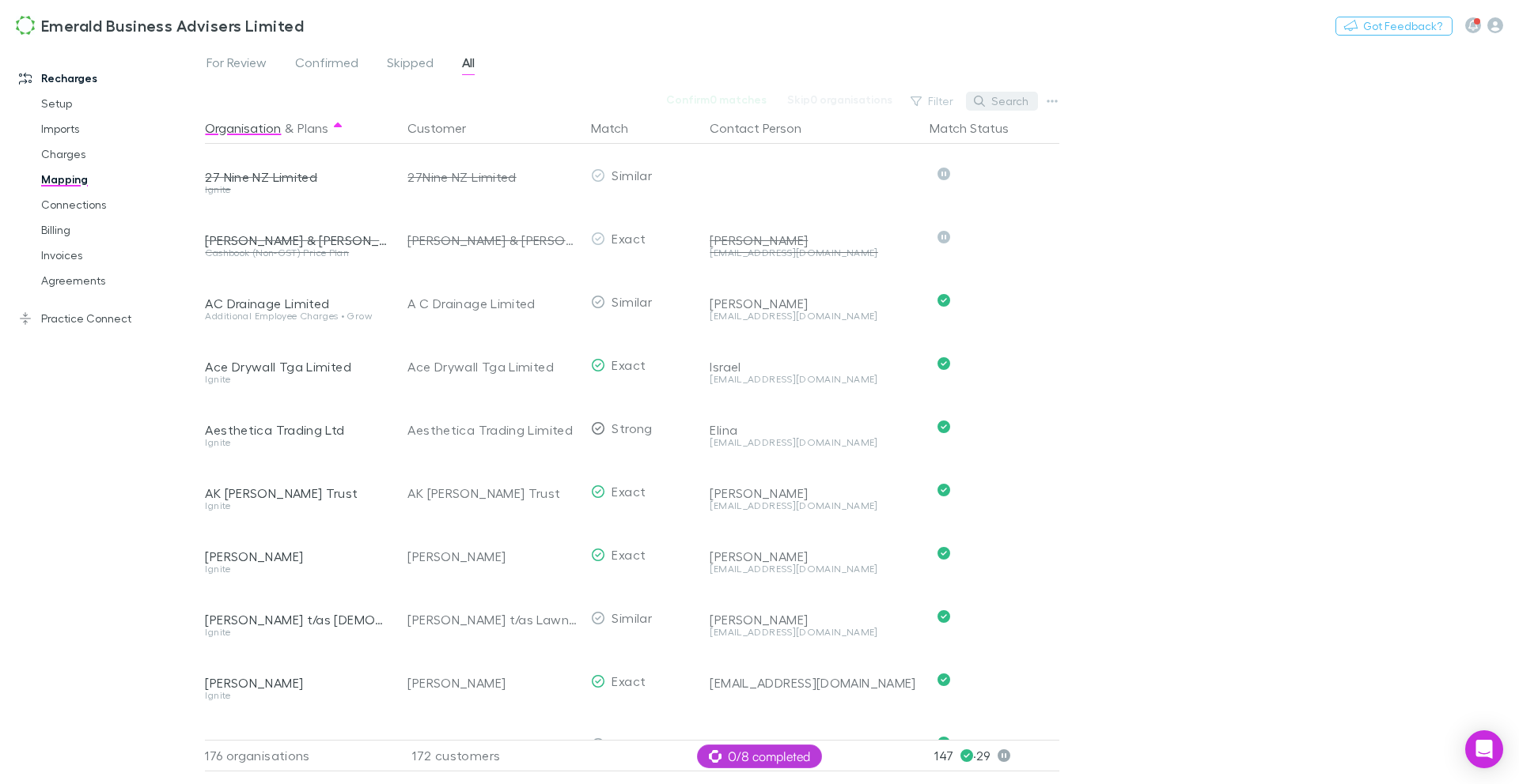
click at [1026, 95] on button "Search" at bounding box center [1001, 101] width 72 height 19
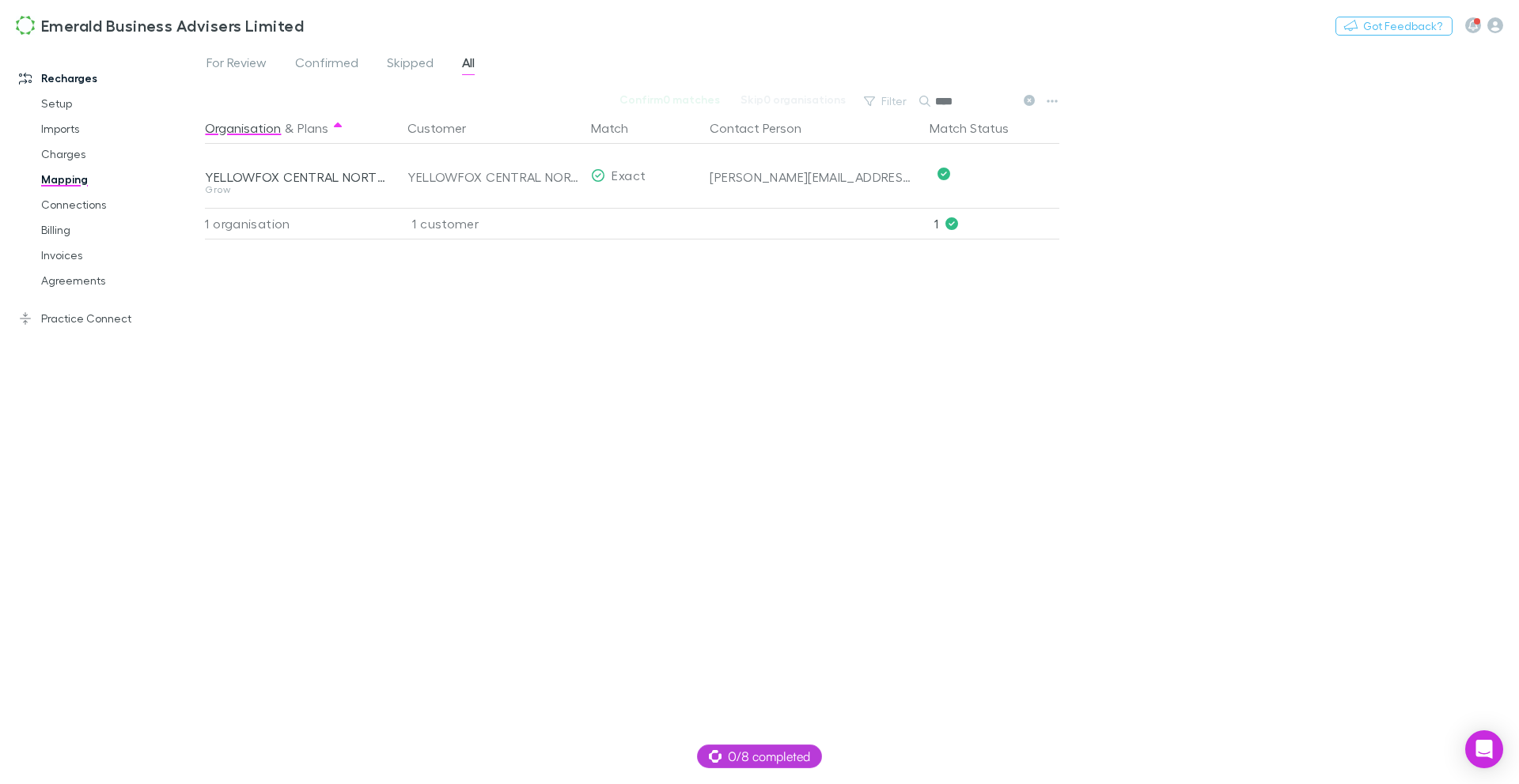
drag, startPoint x: 959, startPoint y: 102, endPoint x: 928, endPoint y: 101, distance: 31.0
click at [928, 101] on div "****" at bounding box center [978, 101] width 119 height 19
type input "****"
drag, startPoint x: 970, startPoint y: 103, endPoint x: 925, endPoint y: 103, distance: 45.0
click at [925, 103] on div "****" at bounding box center [978, 101] width 119 height 19
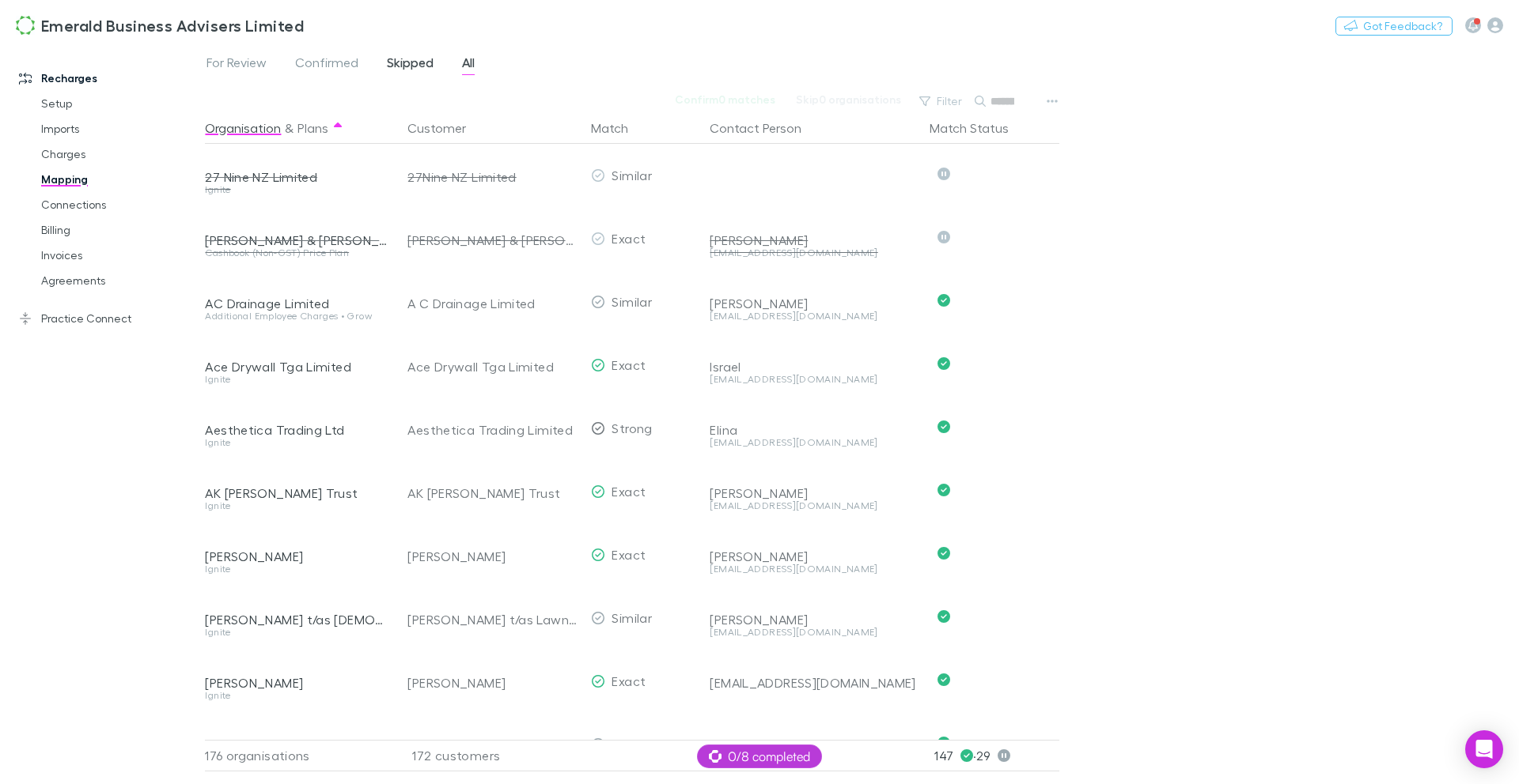
click at [419, 68] on span "Skipped" at bounding box center [409, 64] width 46 height 21
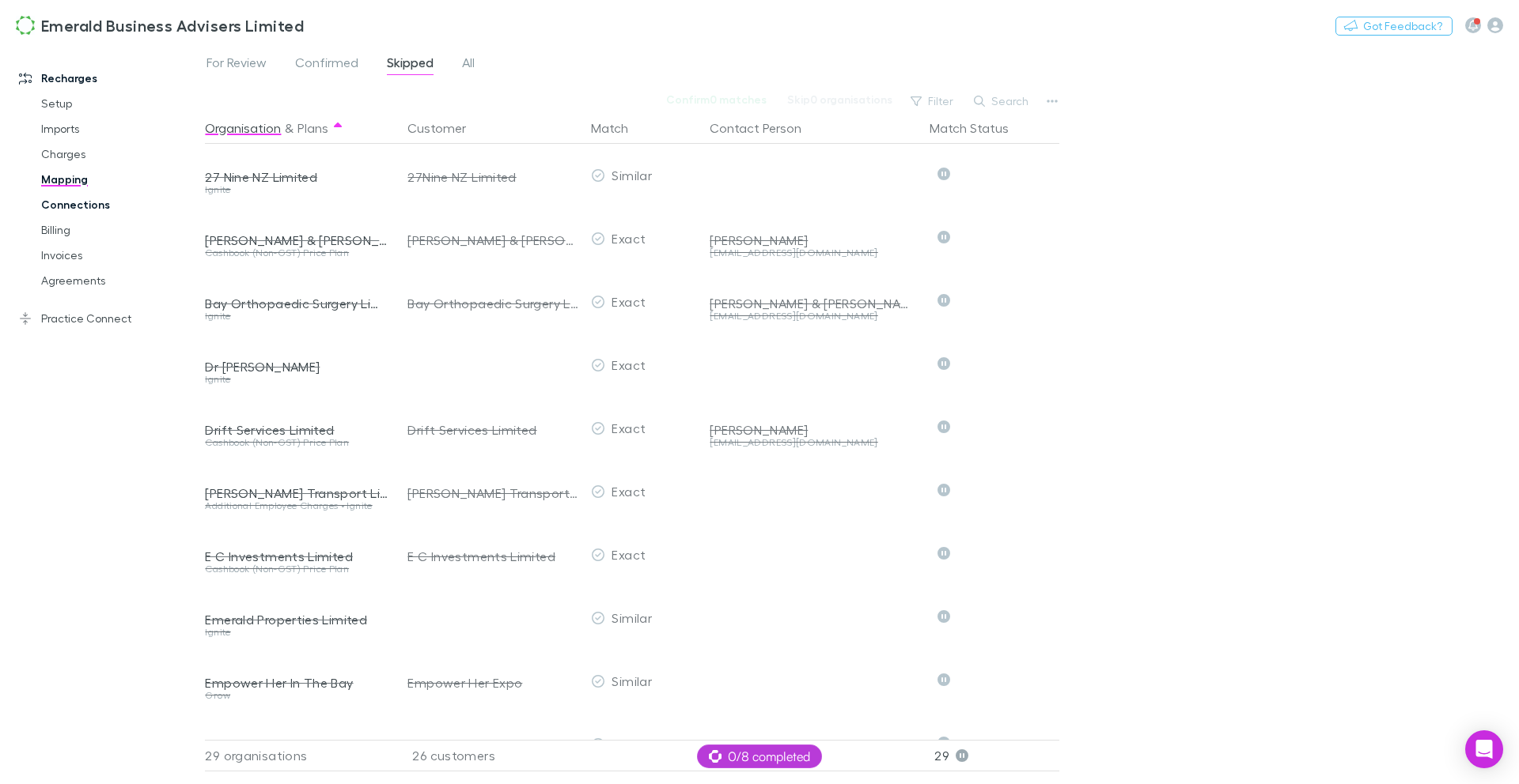
click at [90, 206] on link "Connections" at bounding box center [113, 205] width 176 height 25
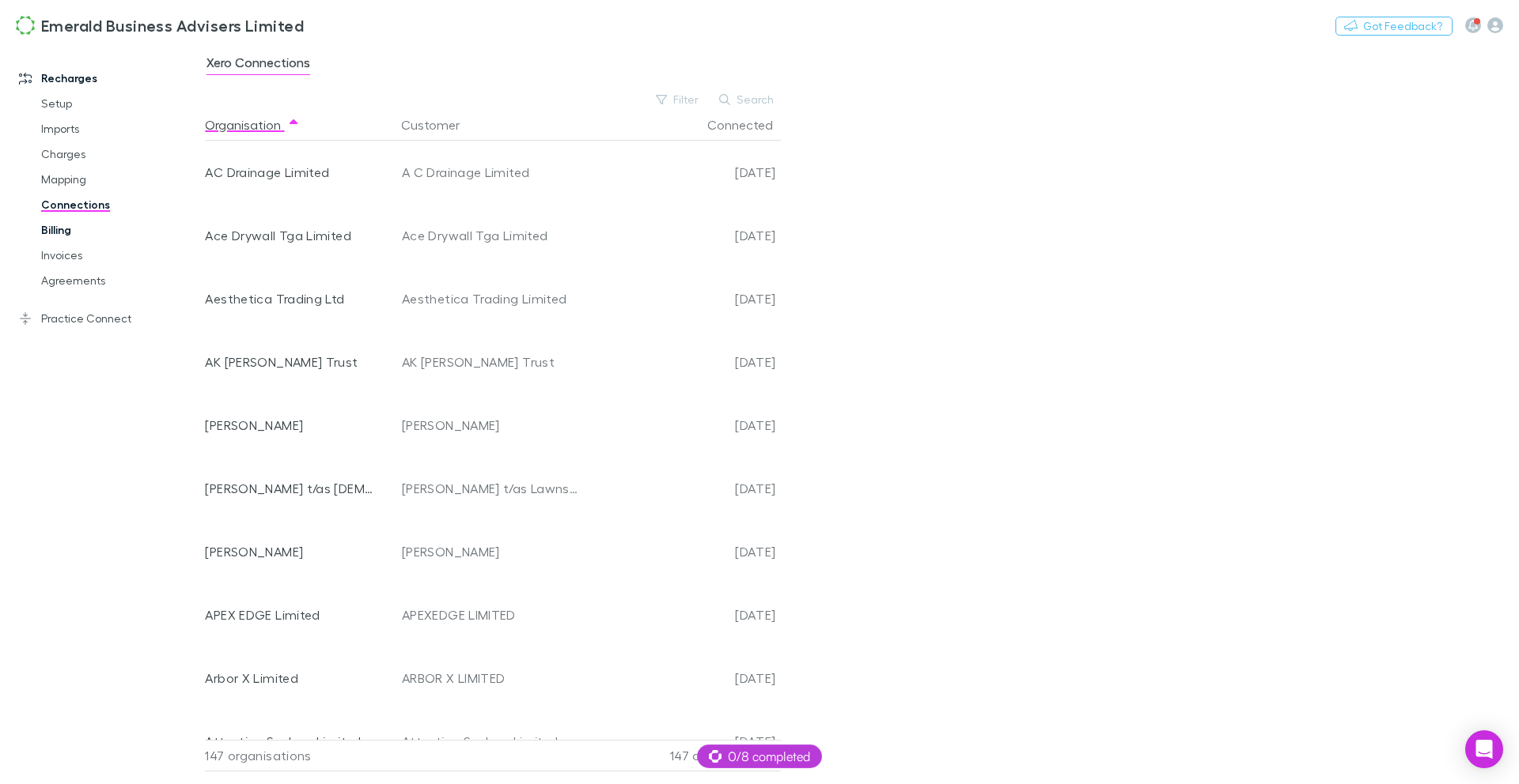
click at [71, 221] on link "Billing" at bounding box center [113, 230] width 176 height 25
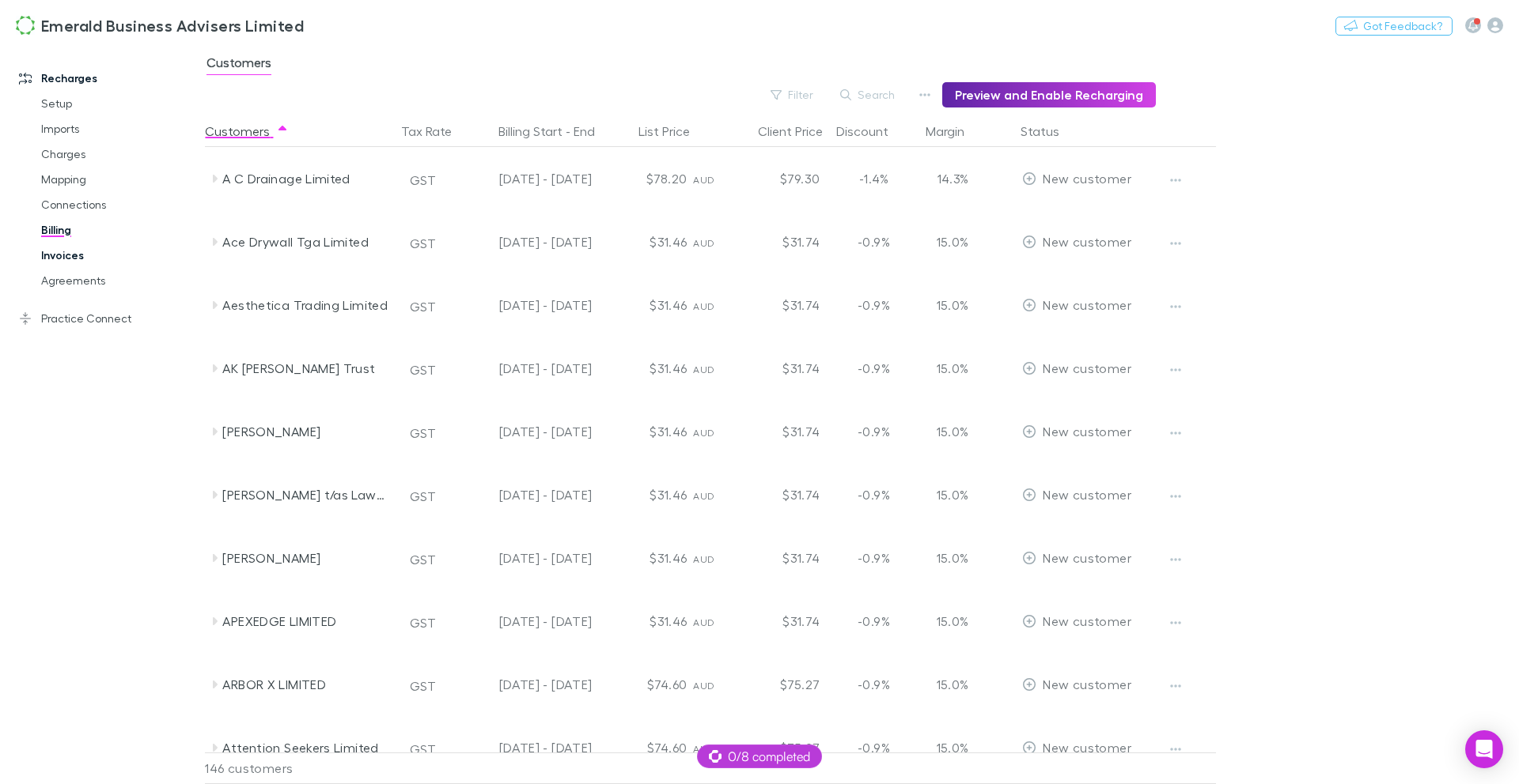
click at [64, 253] on link "Invoices" at bounding box center [113, 255] width 176 height 25
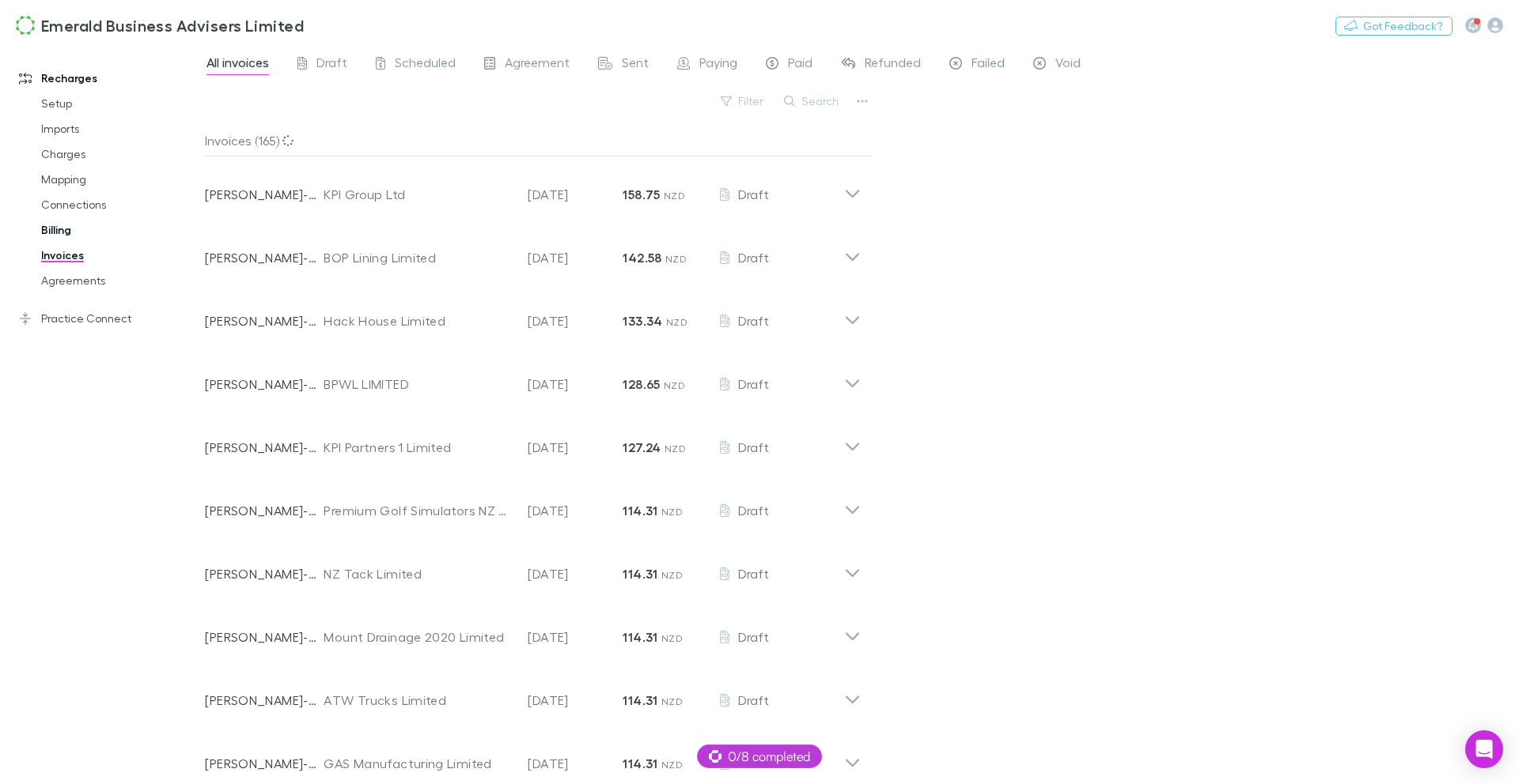
click at [66, 231] on link "Billing" at bounding box center [113, 230] width 176 height 25
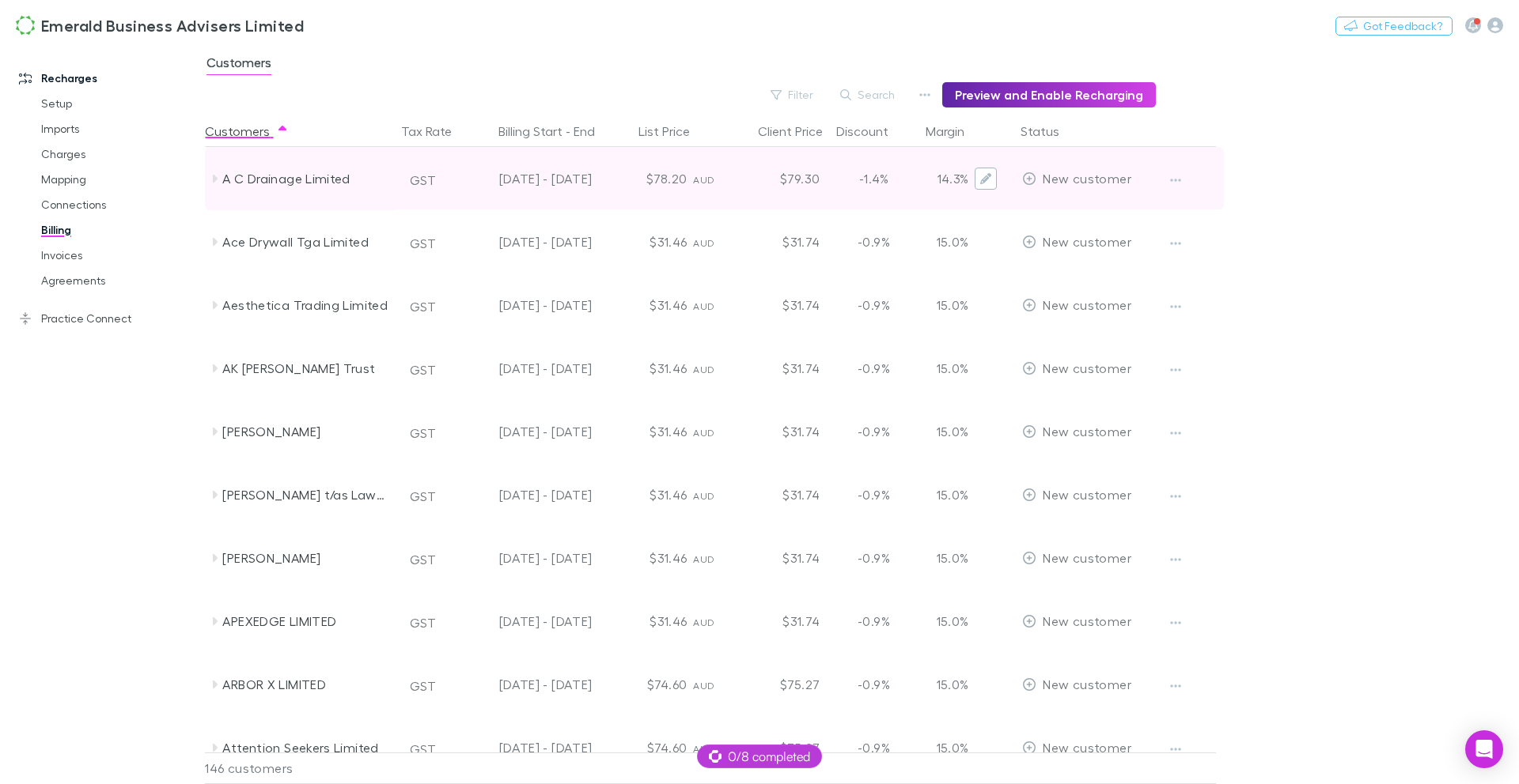
click at [981, 188] on button "Edit" at bounding box center [985, 179] width 22 height 22
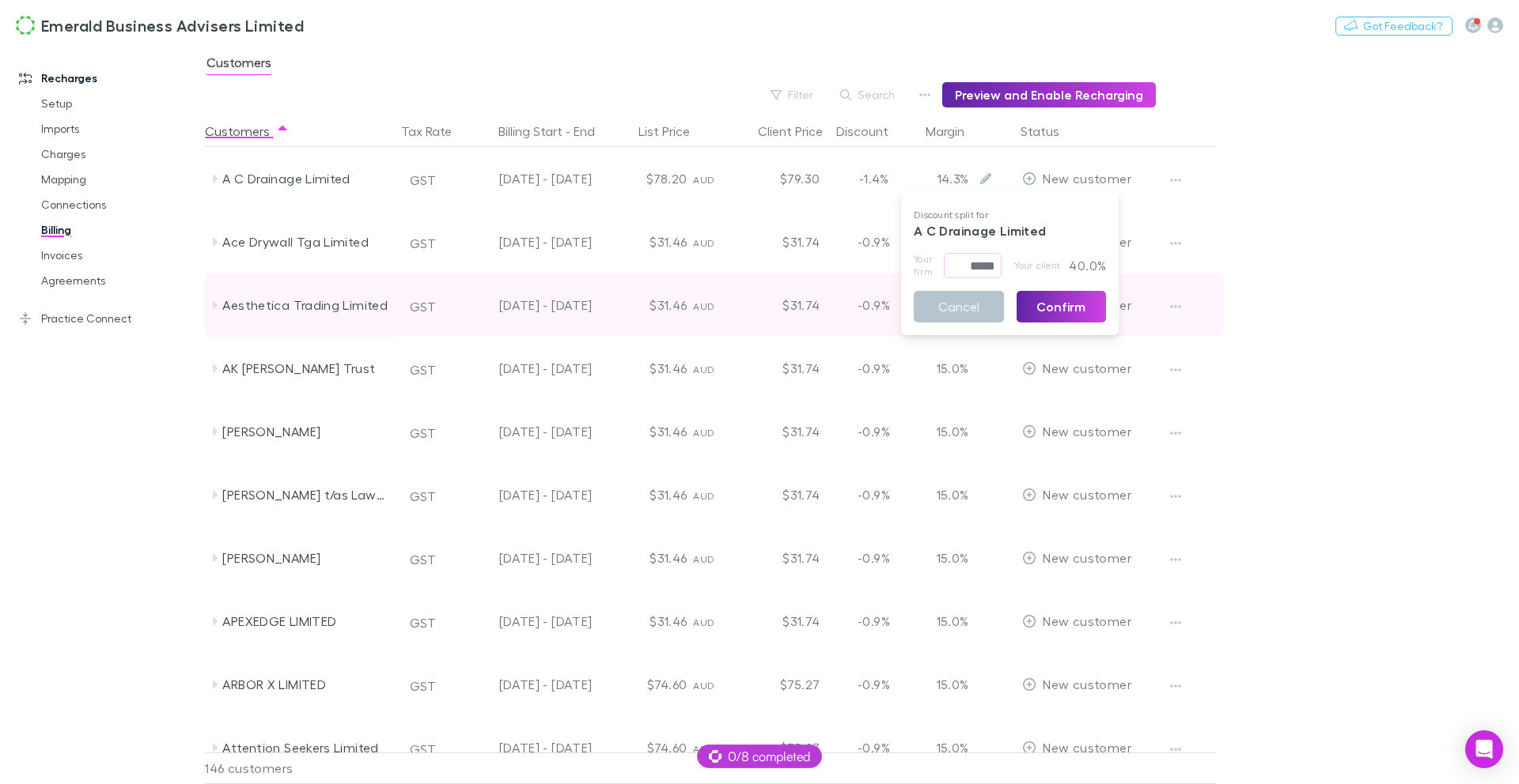
click at [972, 316] on button "Cancel" at bounding box center [958, 307] width 90 height 32
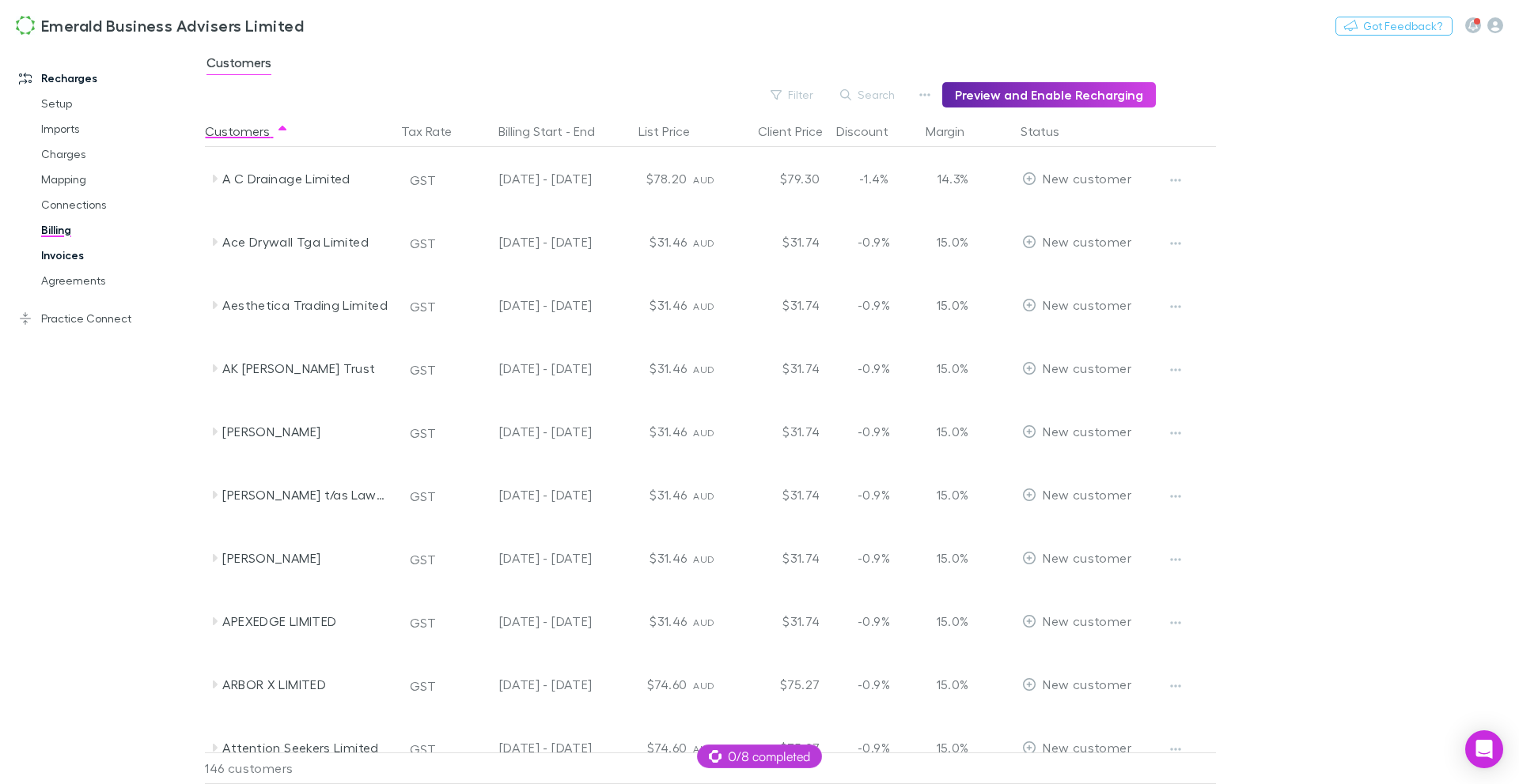
click at [69, 253] on link "Invoices" at bounding box center [113, 255] width 176 height 25
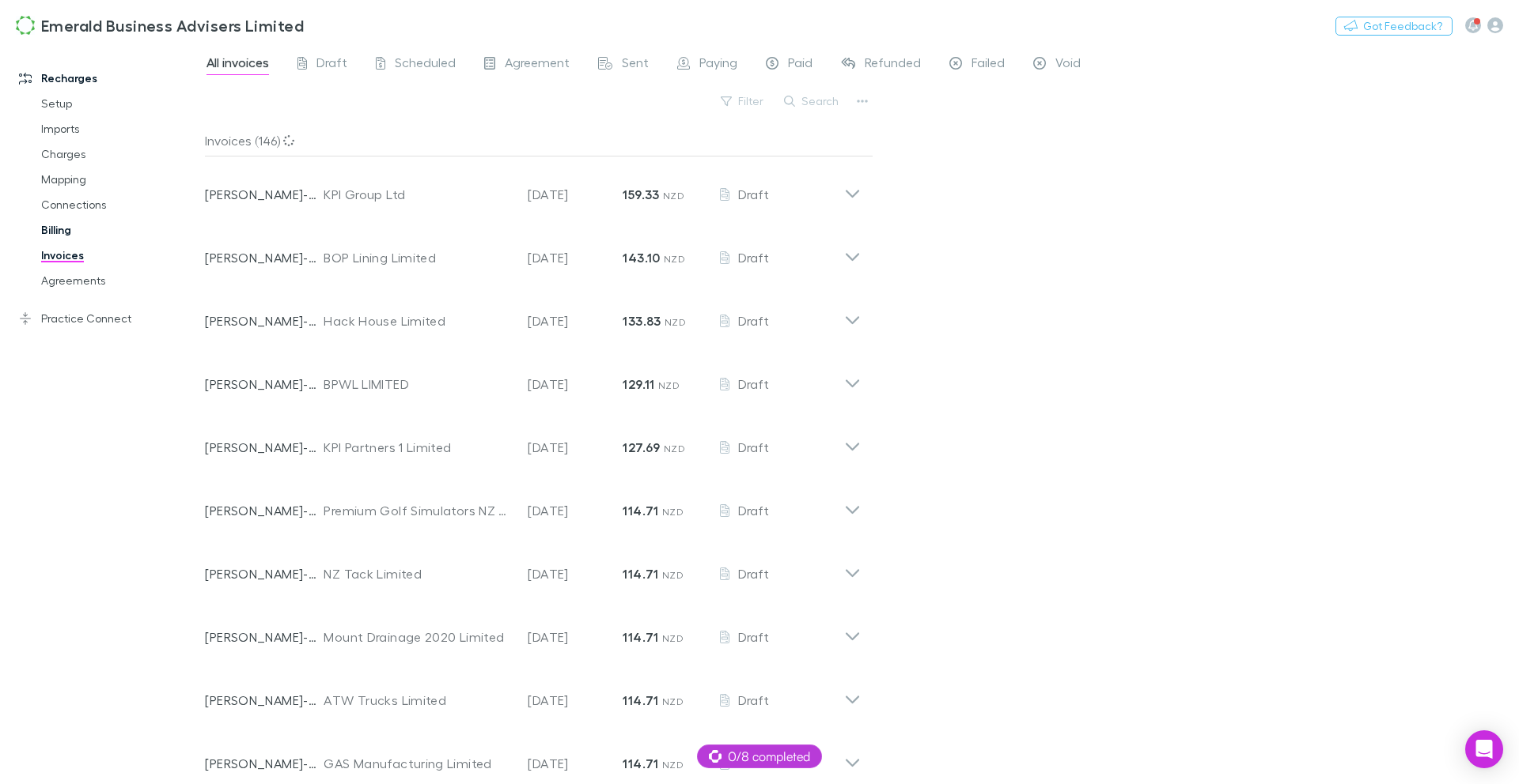
click at [62, 230] on link "Billing" at bounding box center [113, 230] width 176 height 25
